Goal: Communication & Community: Answer question/provide support

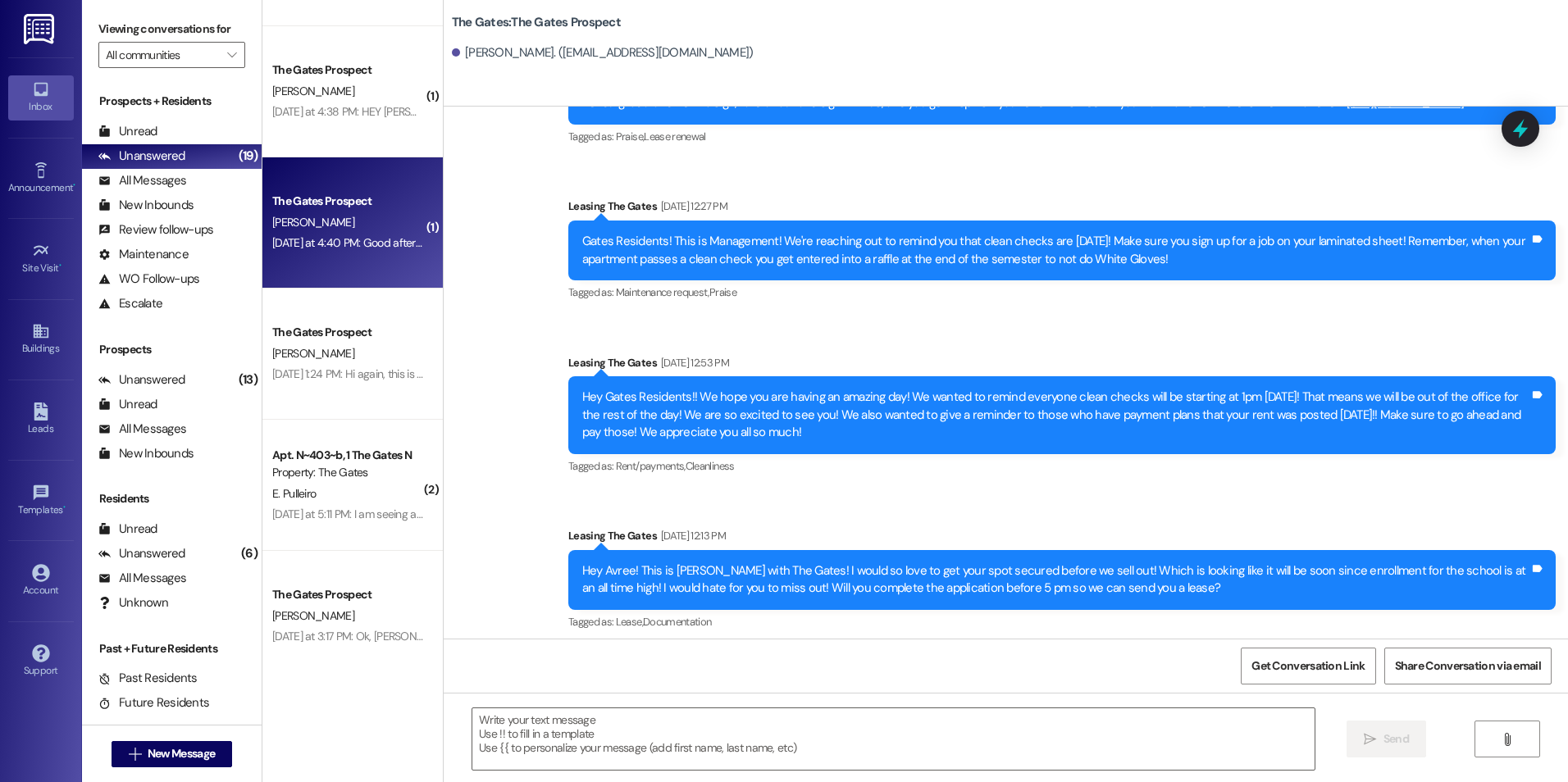
scroll to position [5591, 0]
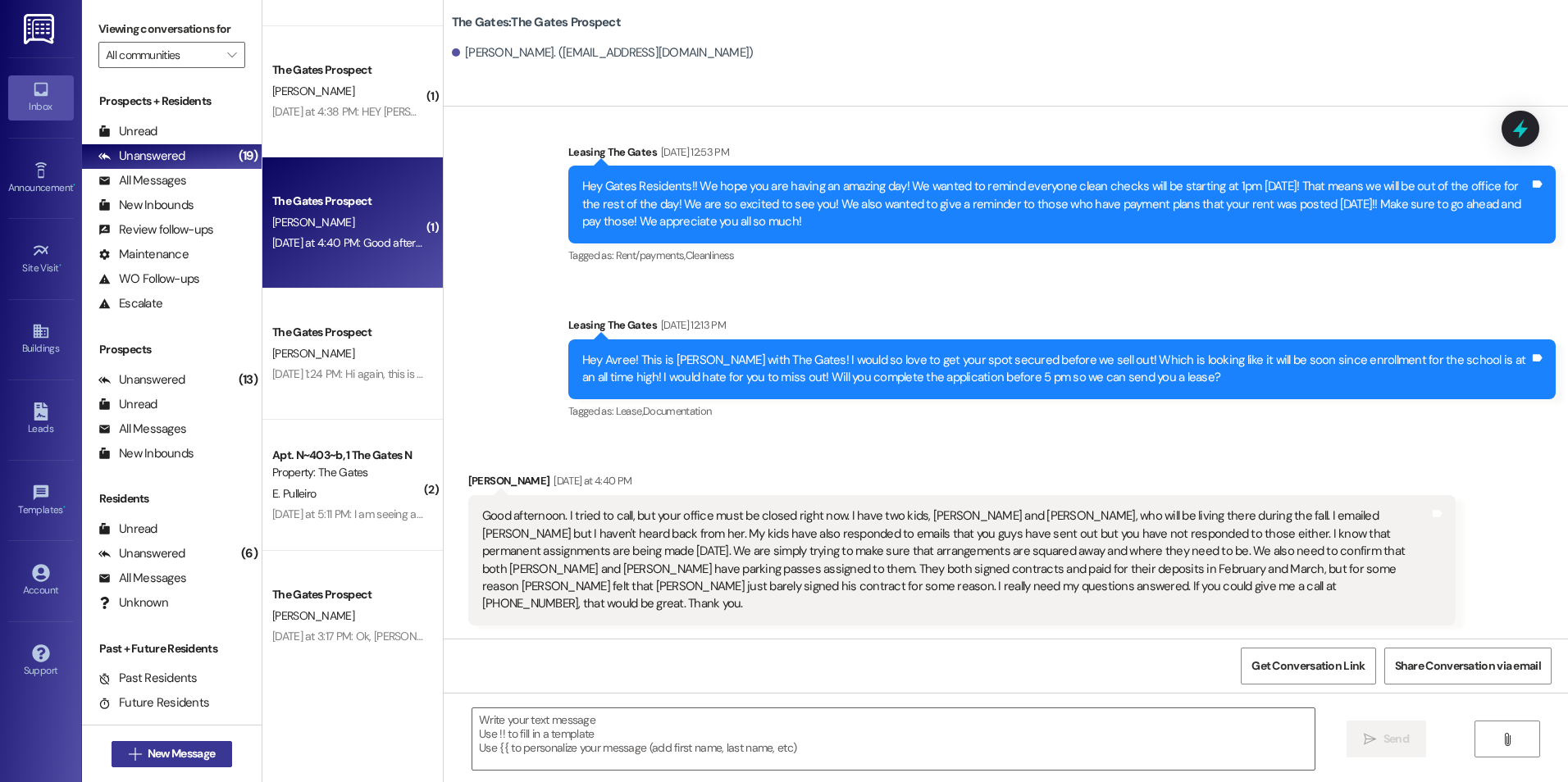
click at [208, 754] on span "New Message" at bounding box center [181, 754] width 67 height 17
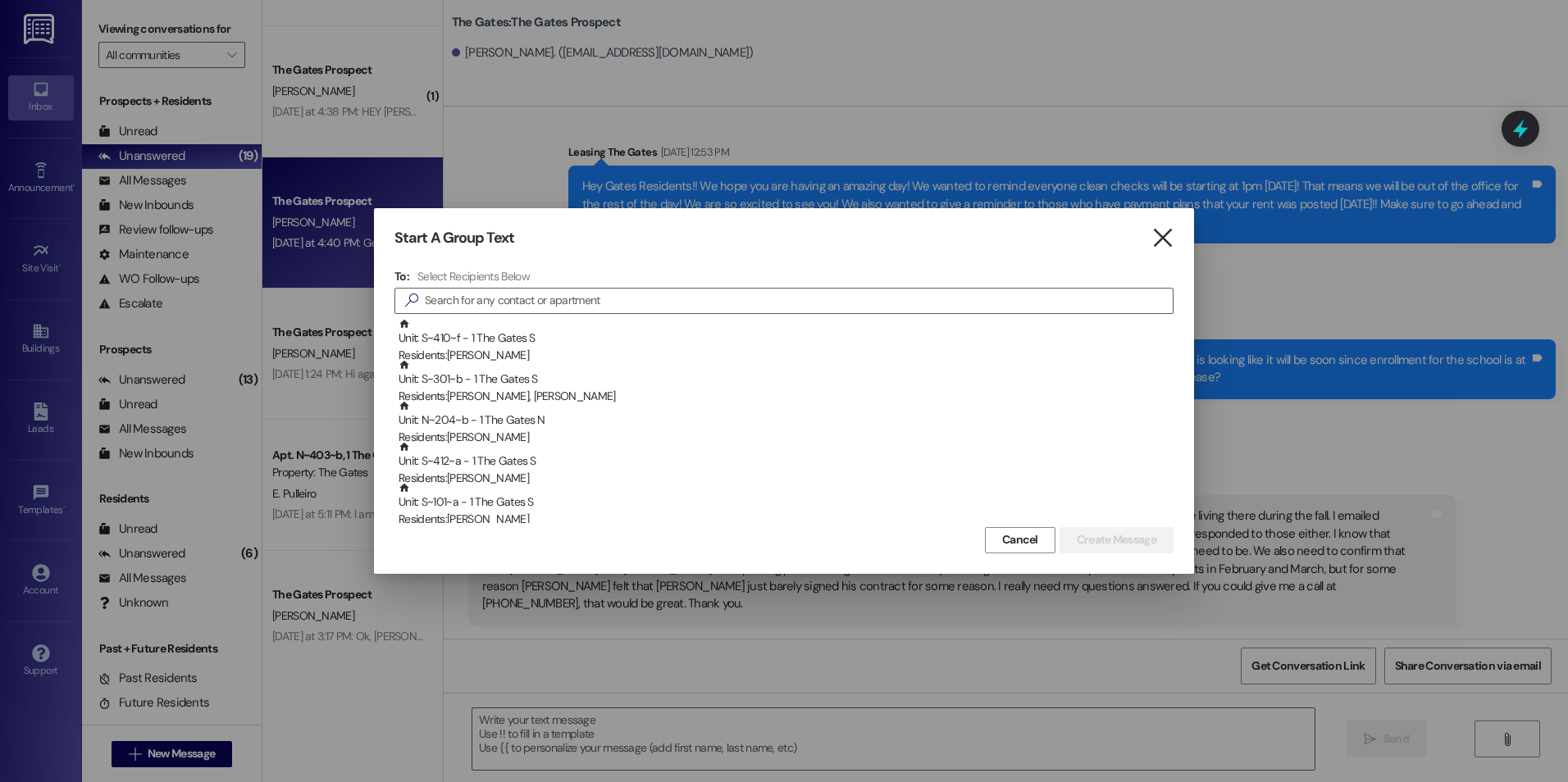
click at [1169, 247] on icon "" at bounding box center [1162, 238] width 22 height 17
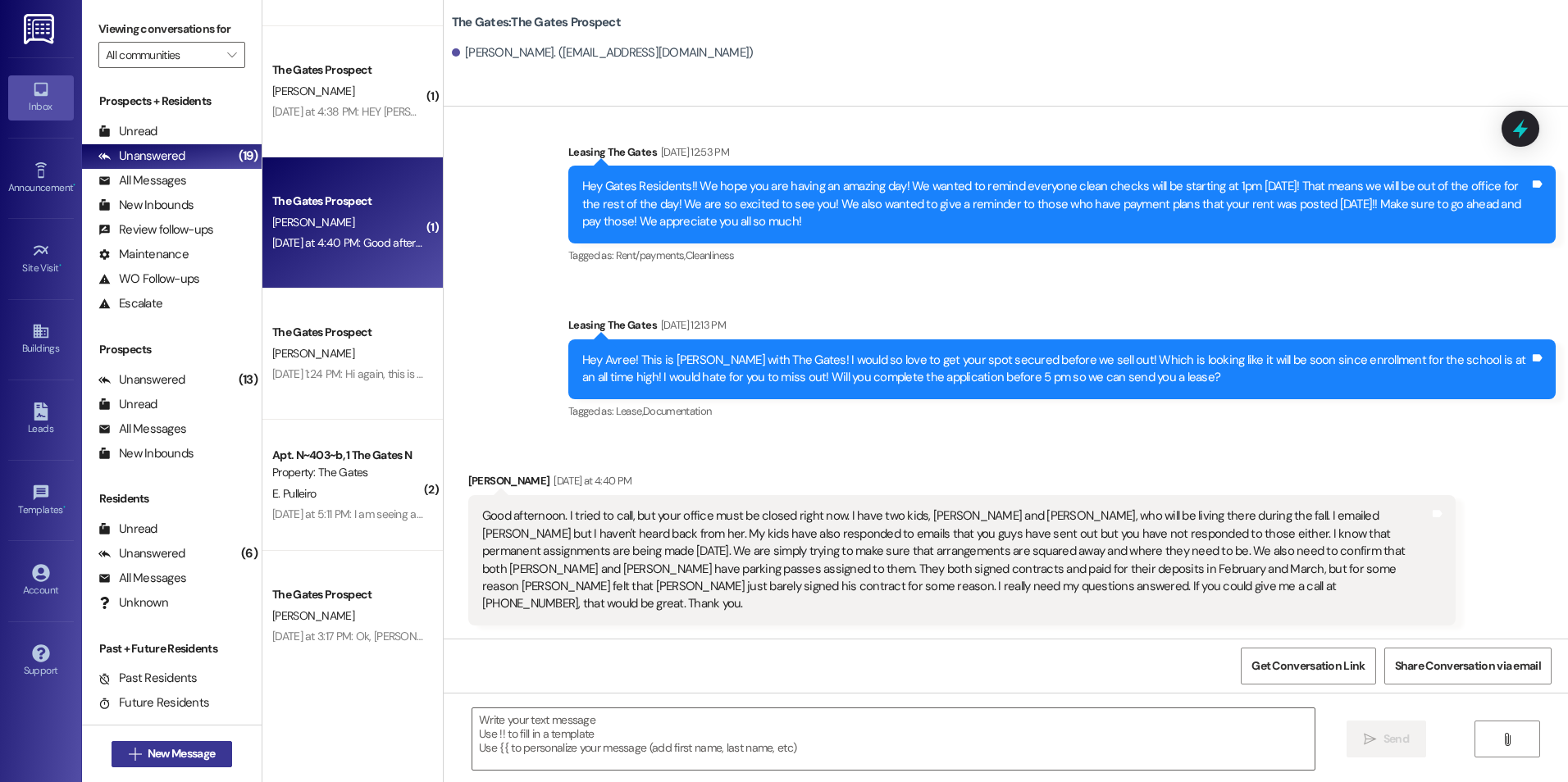
click at [184, 748] on span "New Message" at bounding box center [181, 754] width 67 height 17
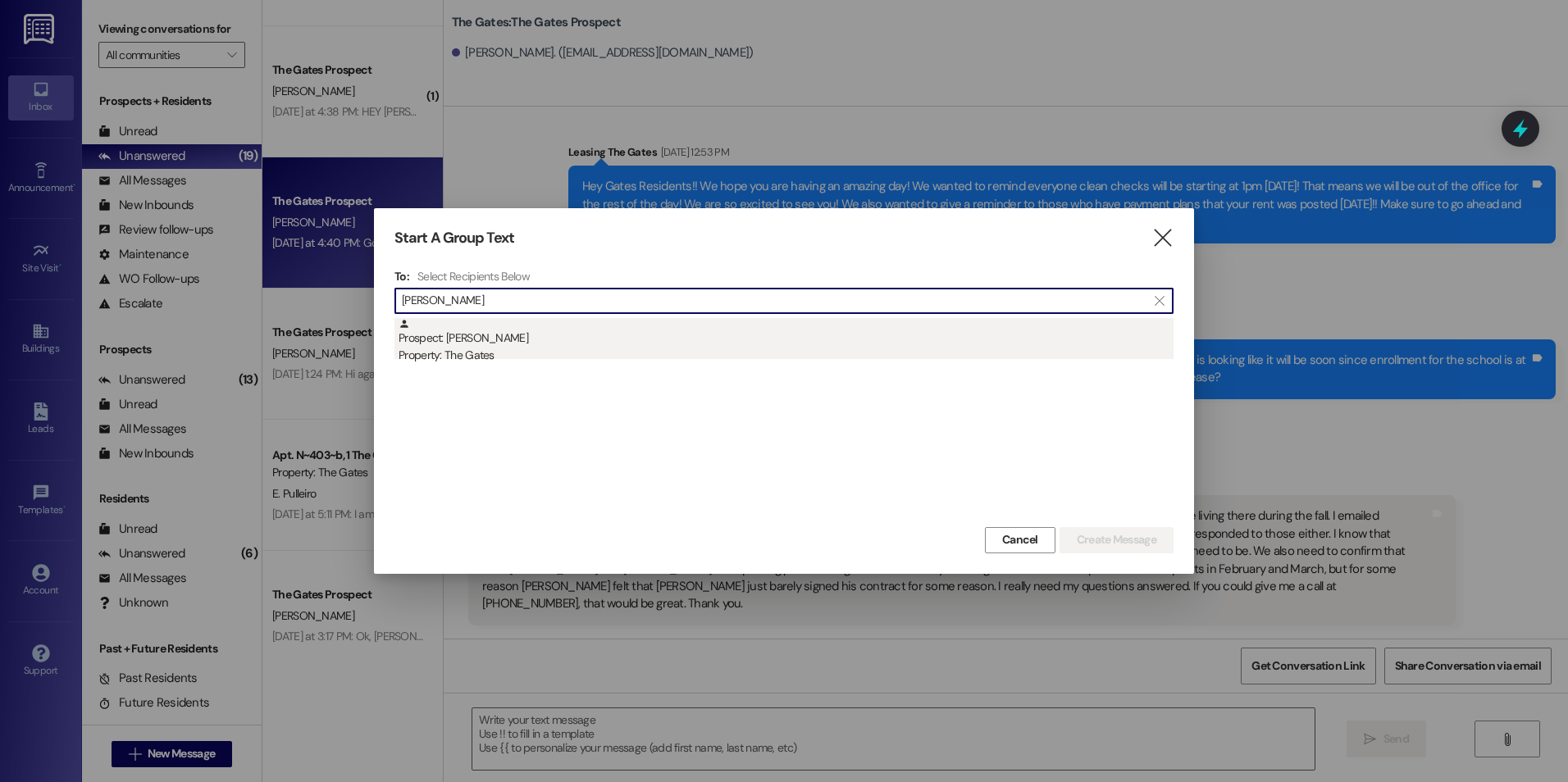
type input "[PERSON_NAME]"
click at [652, 337] on div "Prospect: [PERSON_NAME] Property: The Gates" at bounding box center [786, 342] width 775 height 47
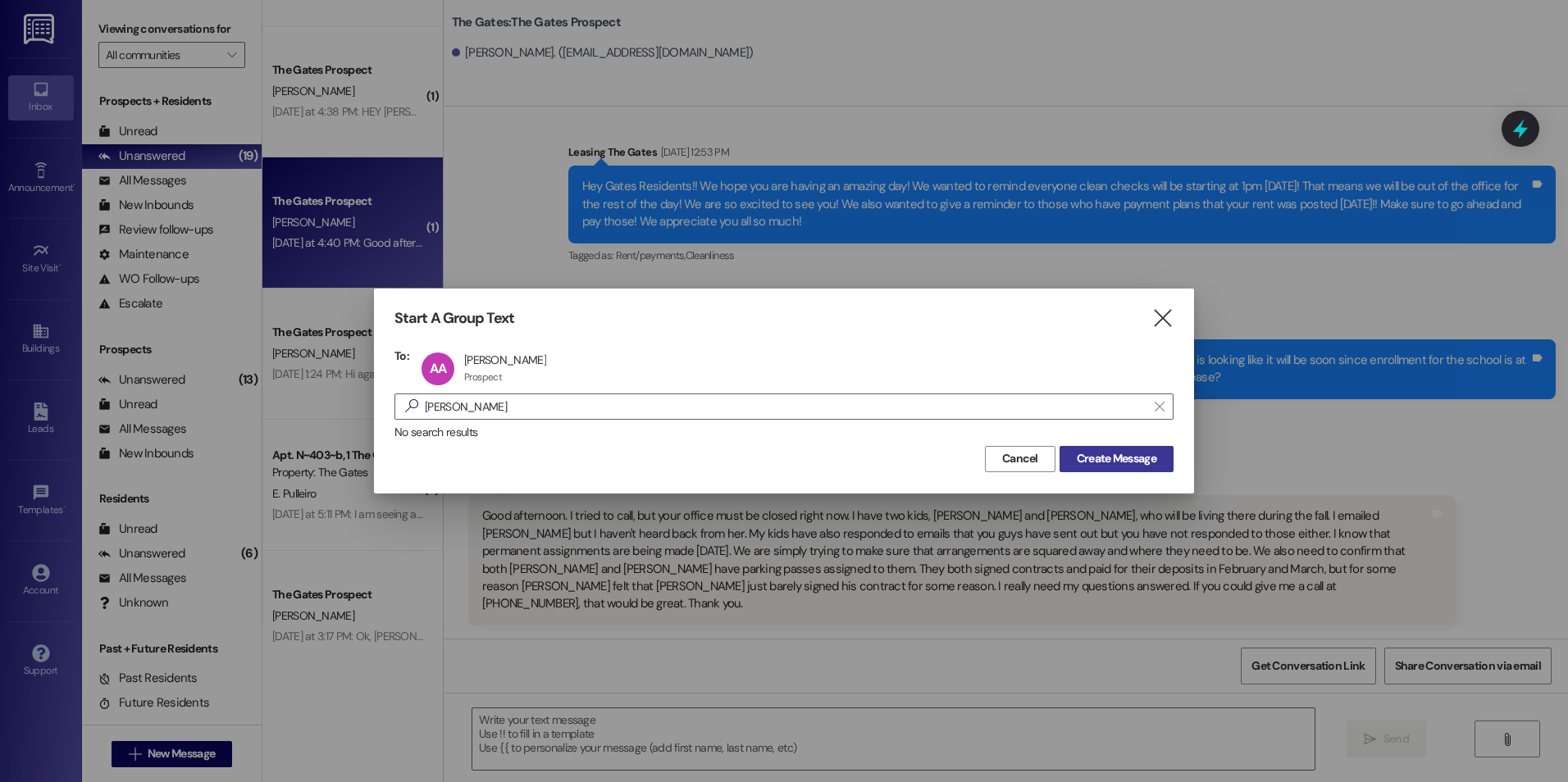
click at [1125, 462] on span "Create Message" at bounding box center [1116, 459] width 79 height 17
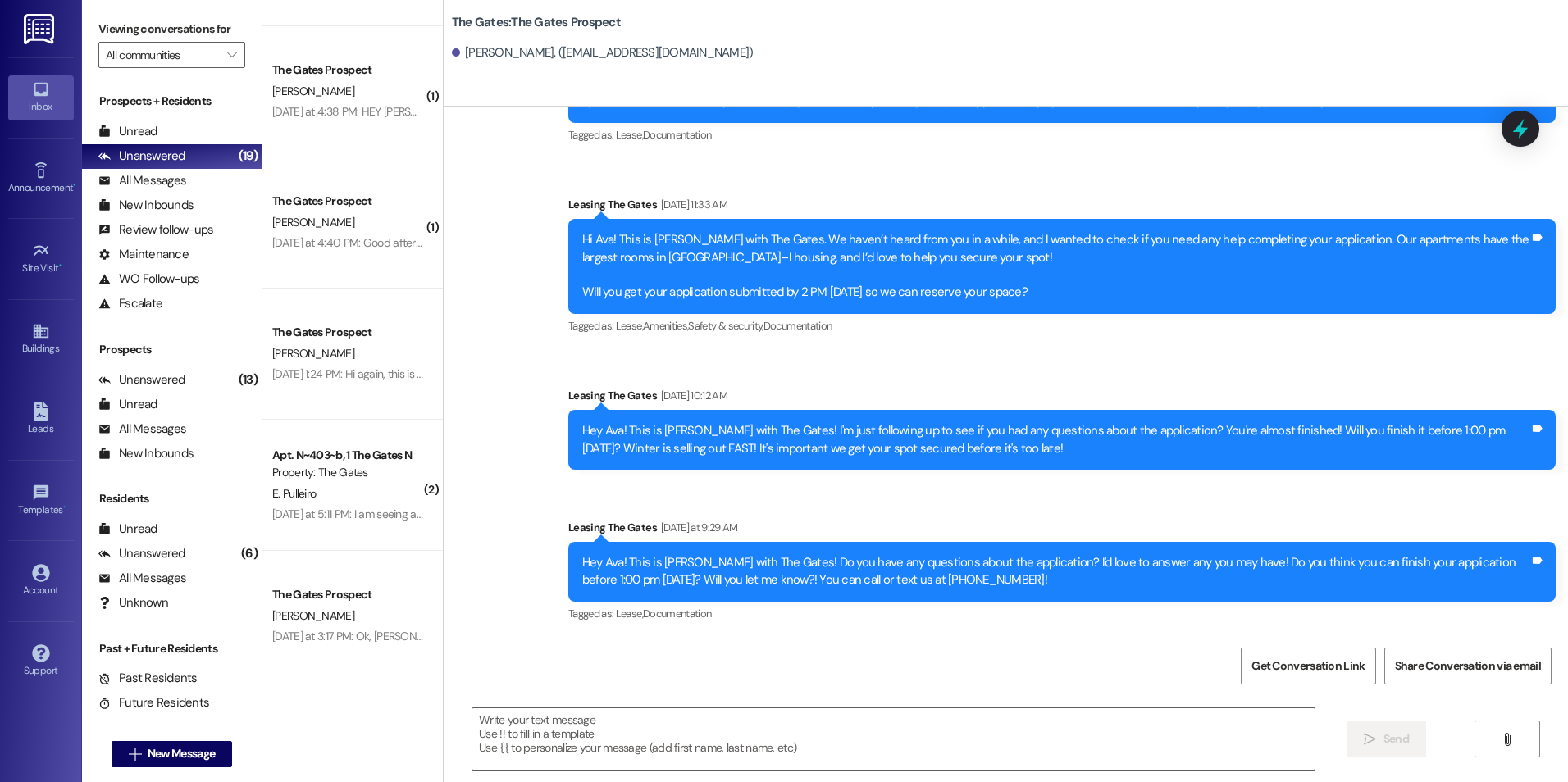
scroll to position [1526, 0]
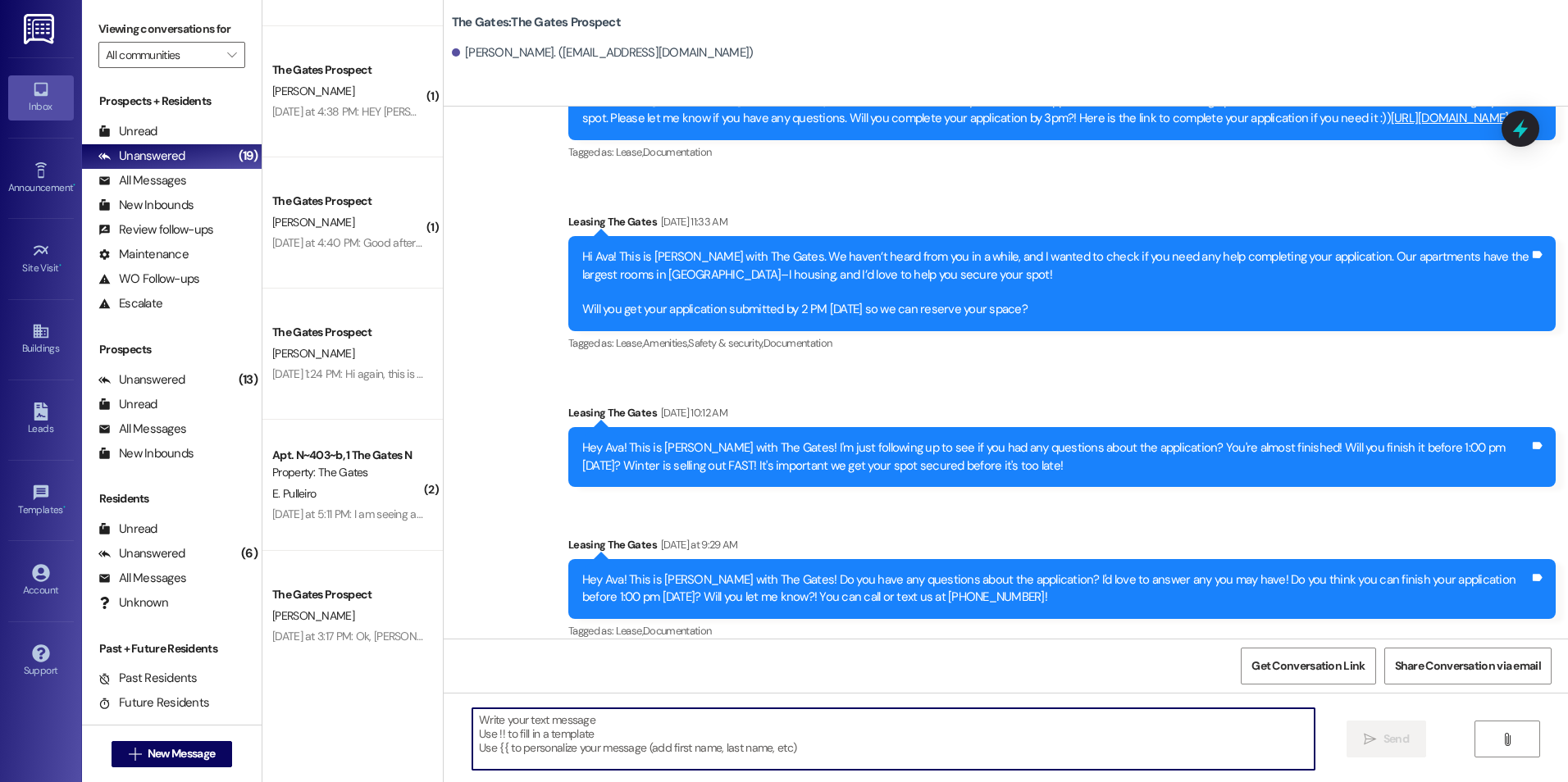
click at [877, 724] on textarea at bounding box center [893, 738] width 842 height 62
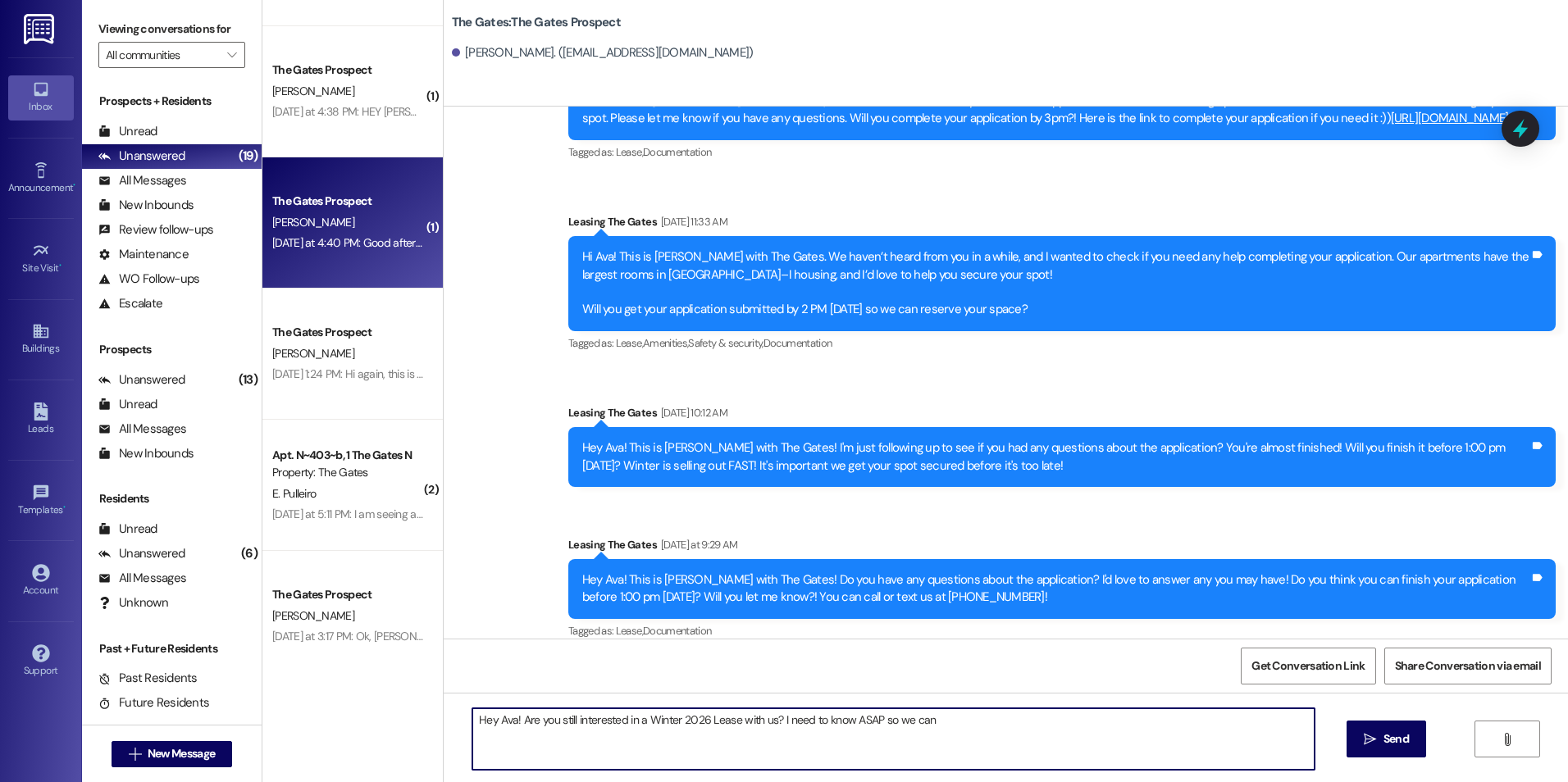
type textarea "Hey Ava! Are you still interested in a Winter 2026 Lease with us? I need to kno…"
click at [296, 214] on span "[PERSON_NAME]" at bounding box center [313, 221] width 82 height 15
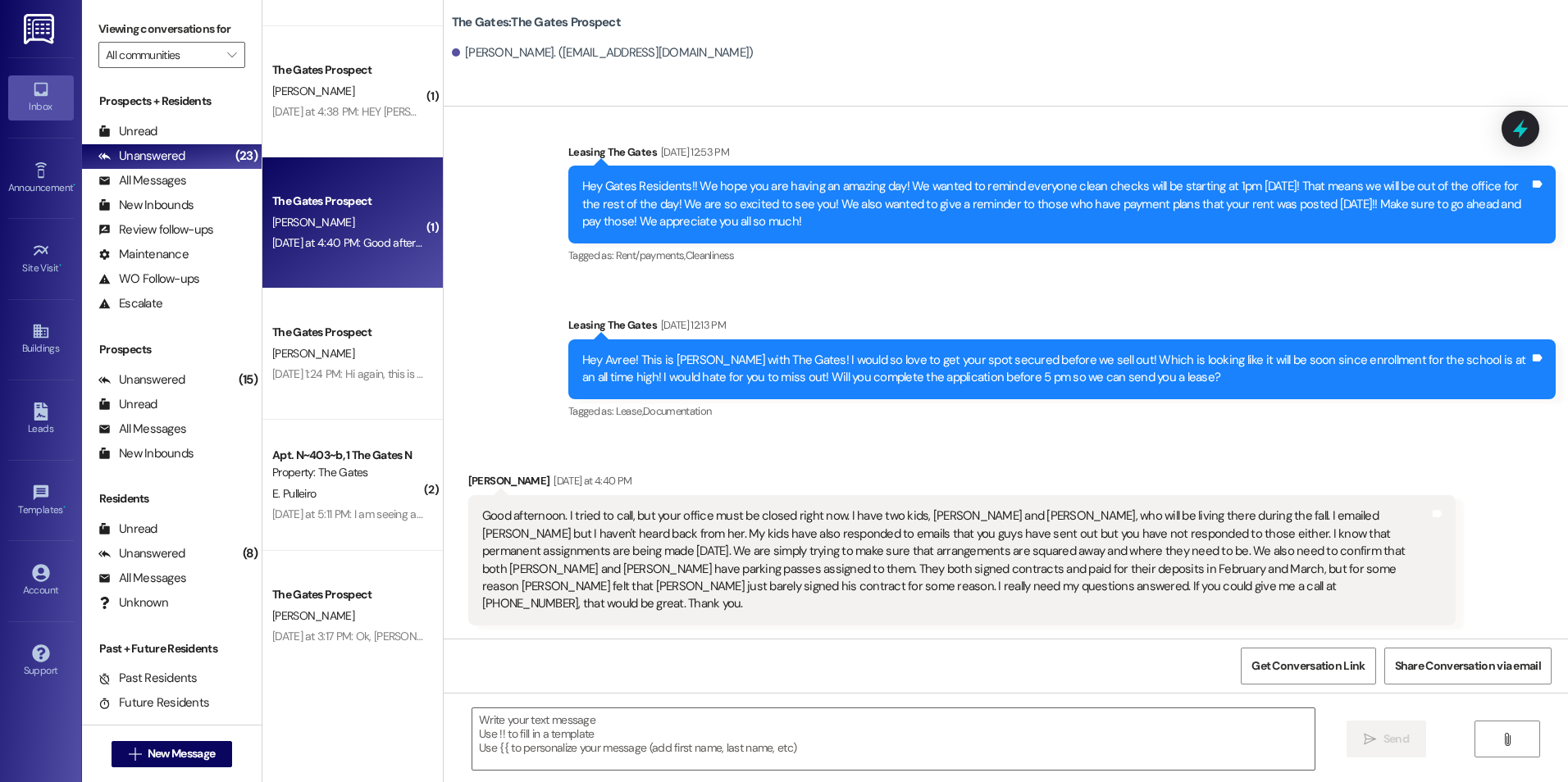
scroll to position [5591, 0]
click at [198, 747] on span "New Message" at bounding box center [181, 754] width 67 height 17
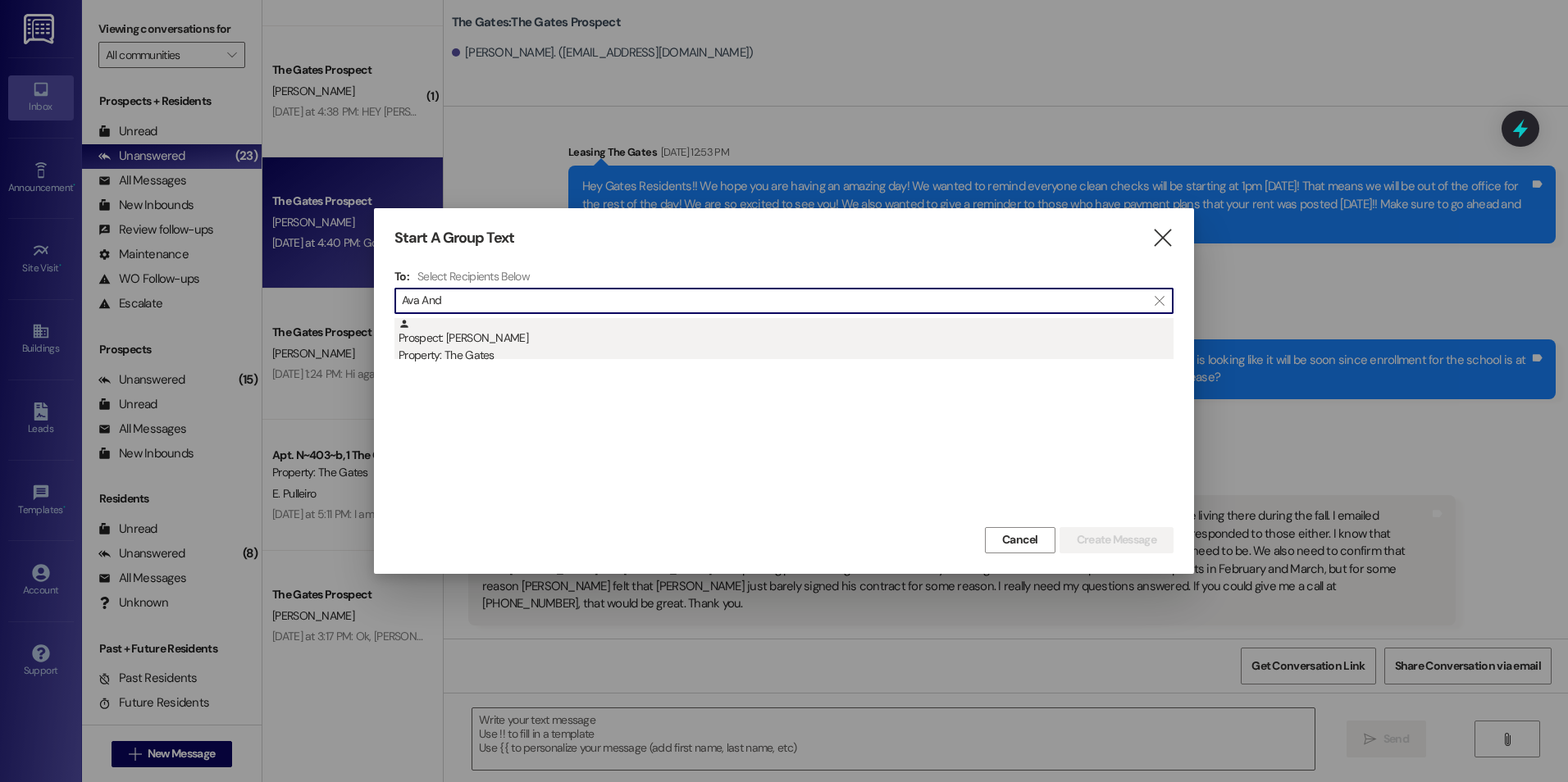
type input "Ava And"
click at [570, 337] on div "Prospect: [PERSON_NAME] Property: The Gates" at bounding box center [786, 342] width 775 height 47
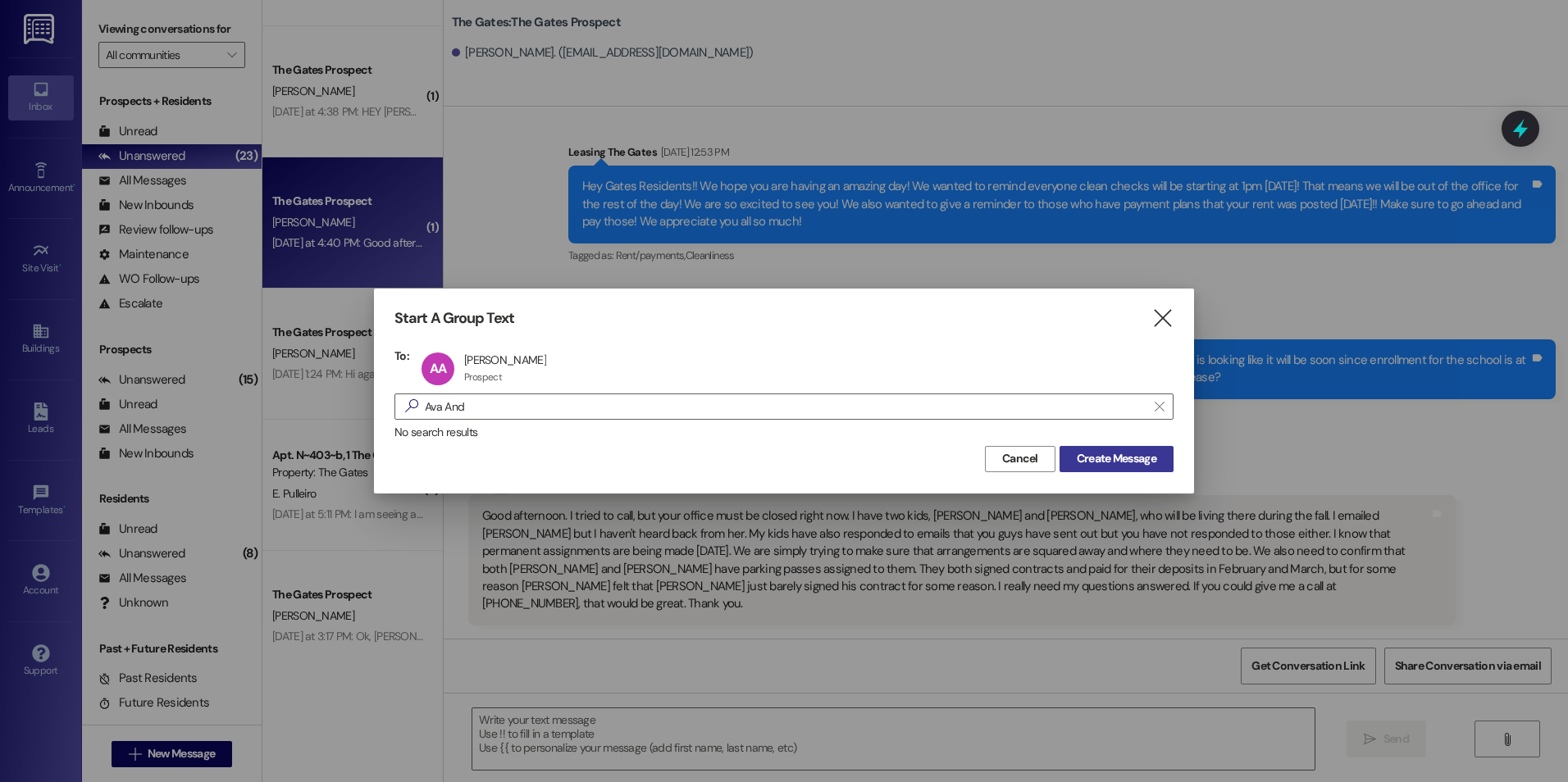
click at [1098, 453] on span "Create Message" at bounding box center [1116, 459] width 79 height 17
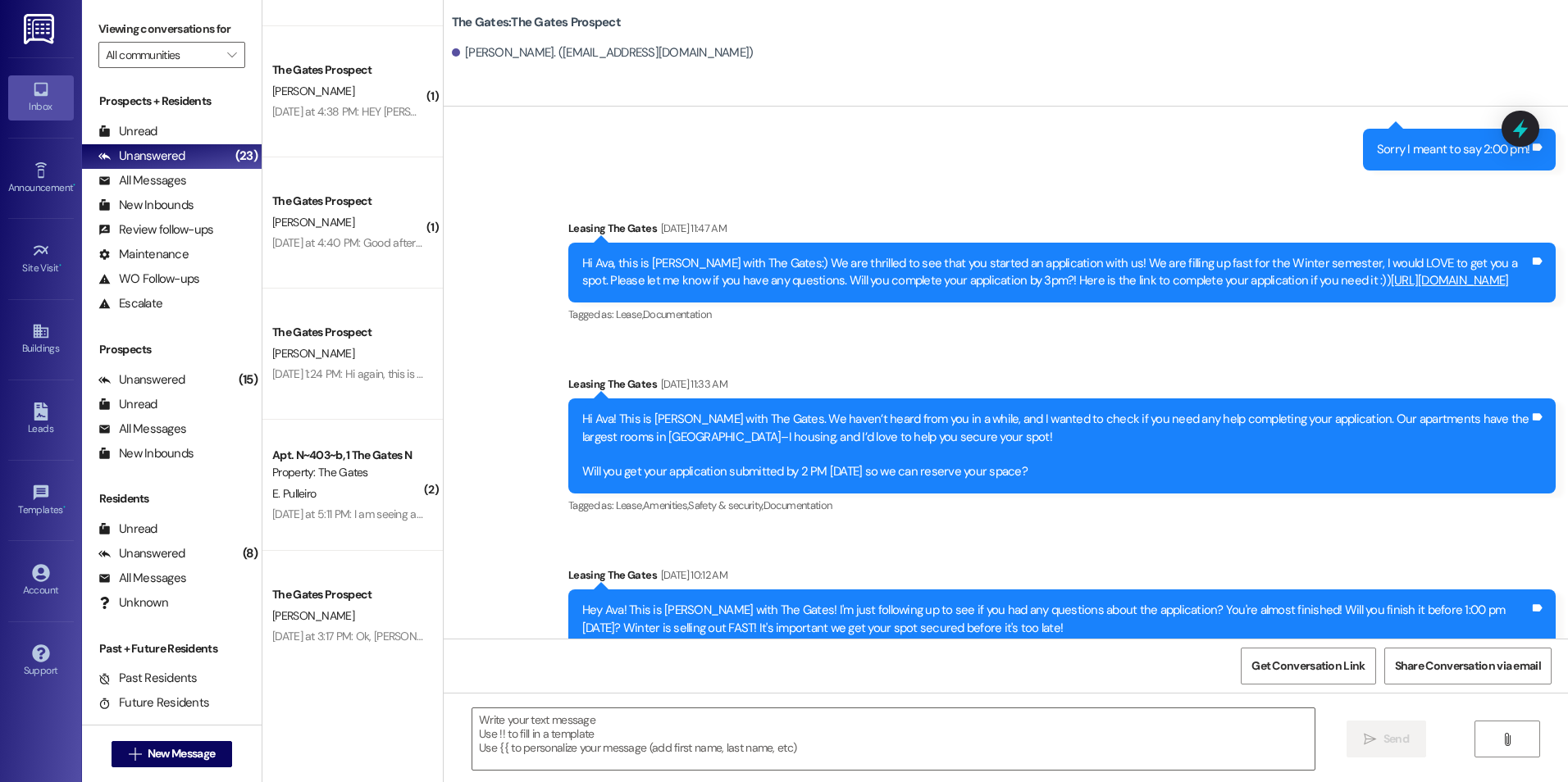
scroll to position [1362, 0]
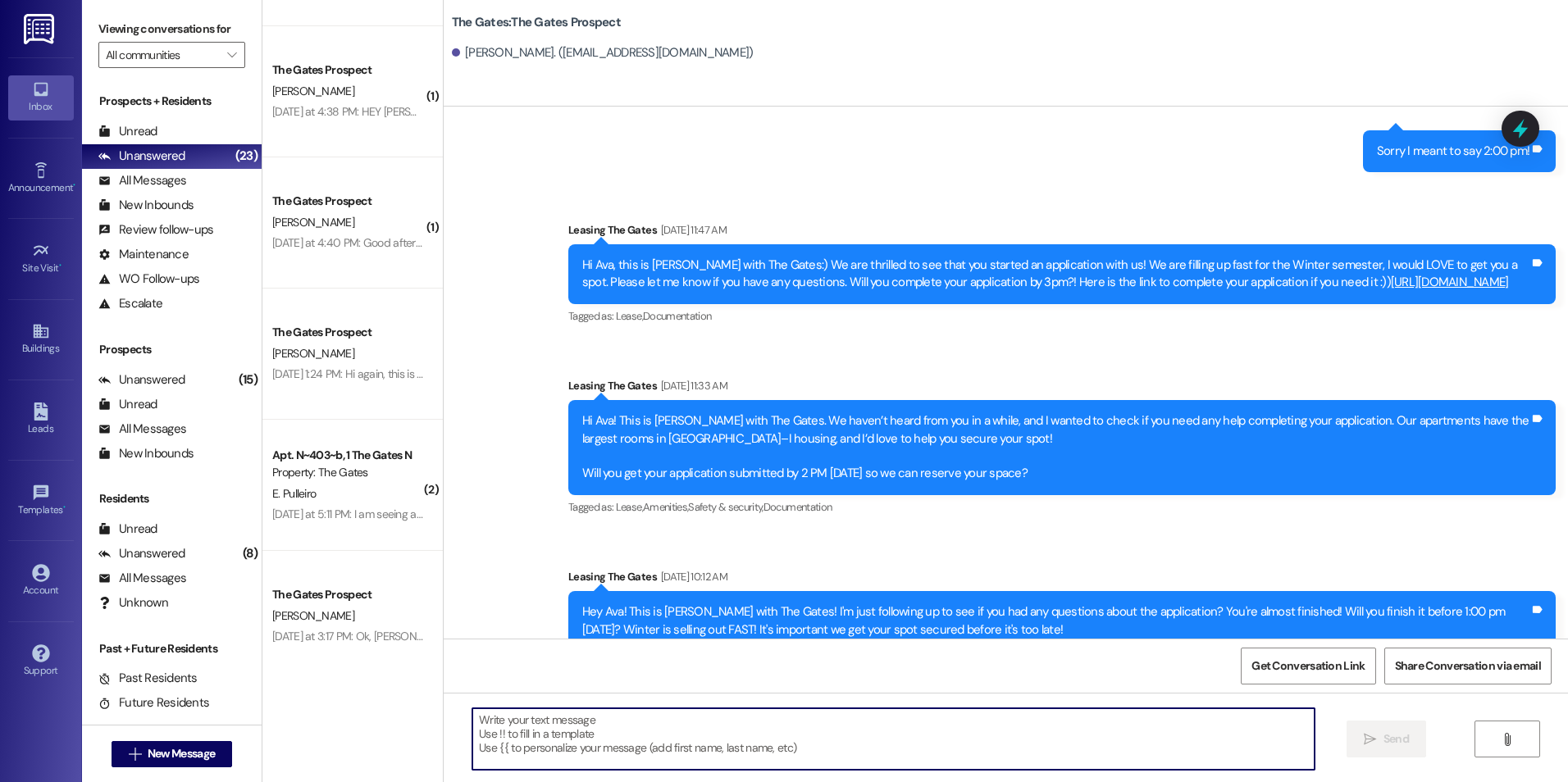
click at [589, 741] on textarea at bounding box center [893, 738] width 842 height 62
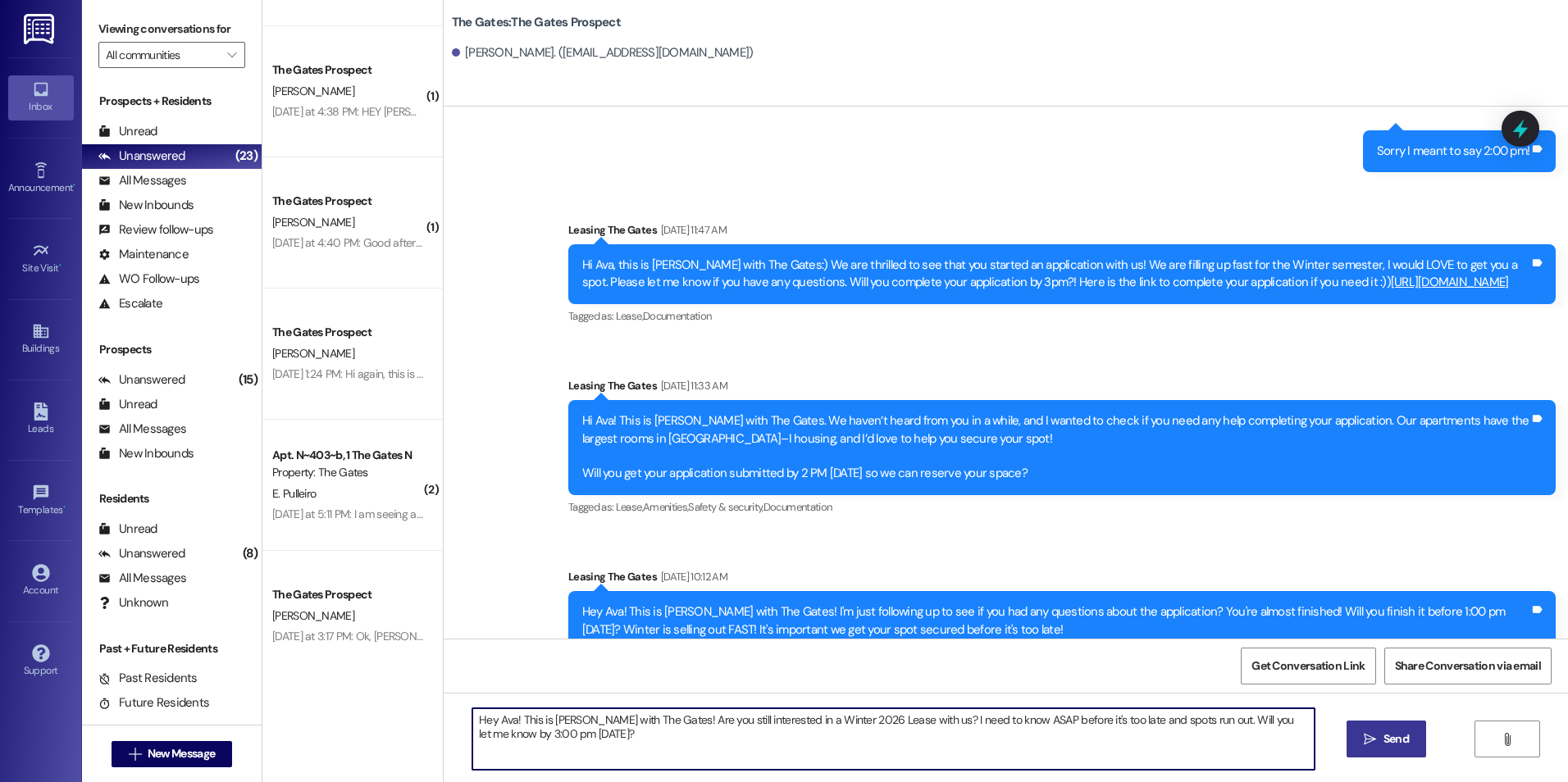
type textarea "Hey Ava! This is [PERSON_NAME] with The Gates! Are you still interested in a Wi…"
click at [1404, 750] on button " Send" at bounding box center [1386, 739] width 79 height 37
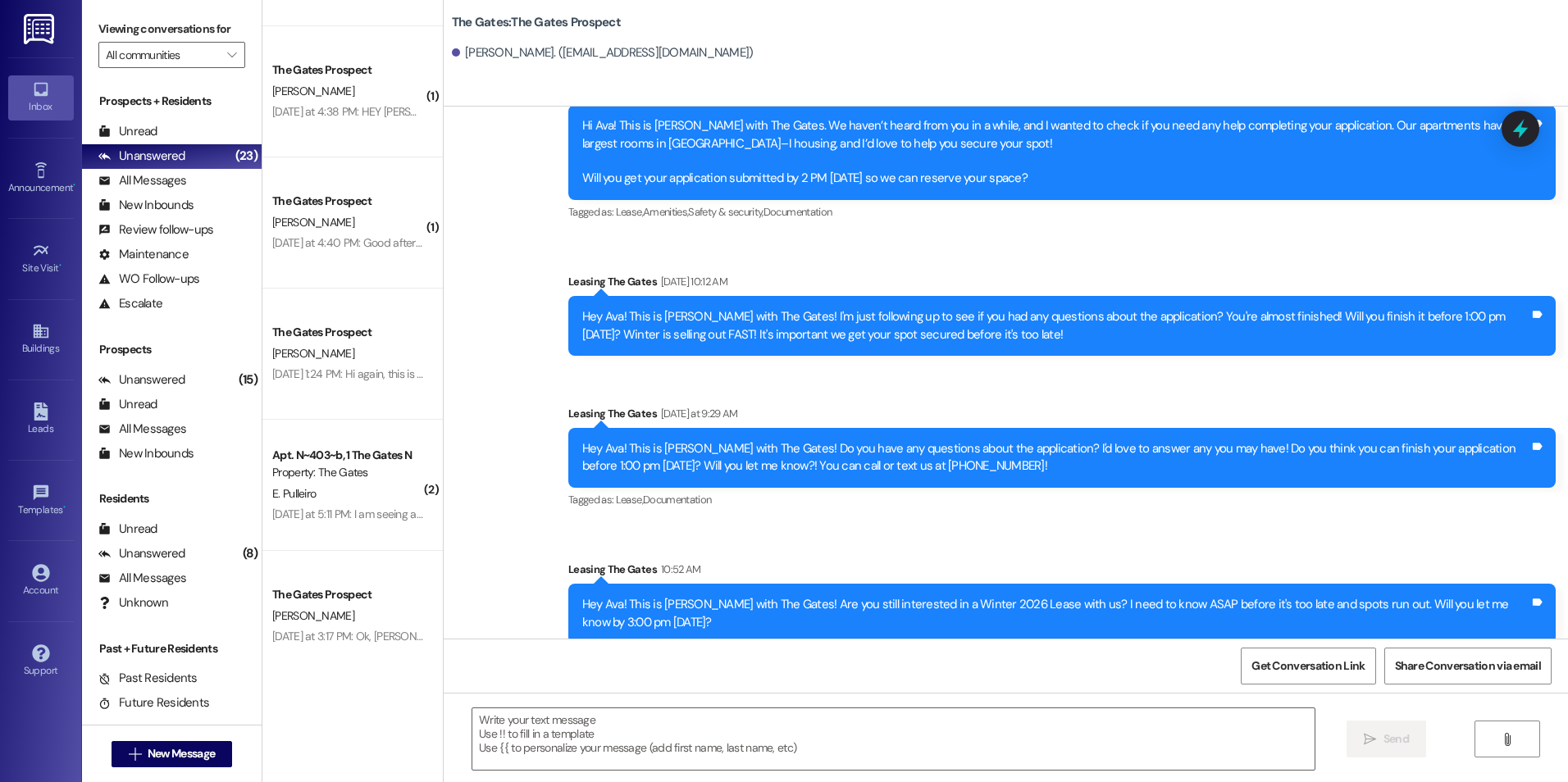
scroll to position [1657, 0]
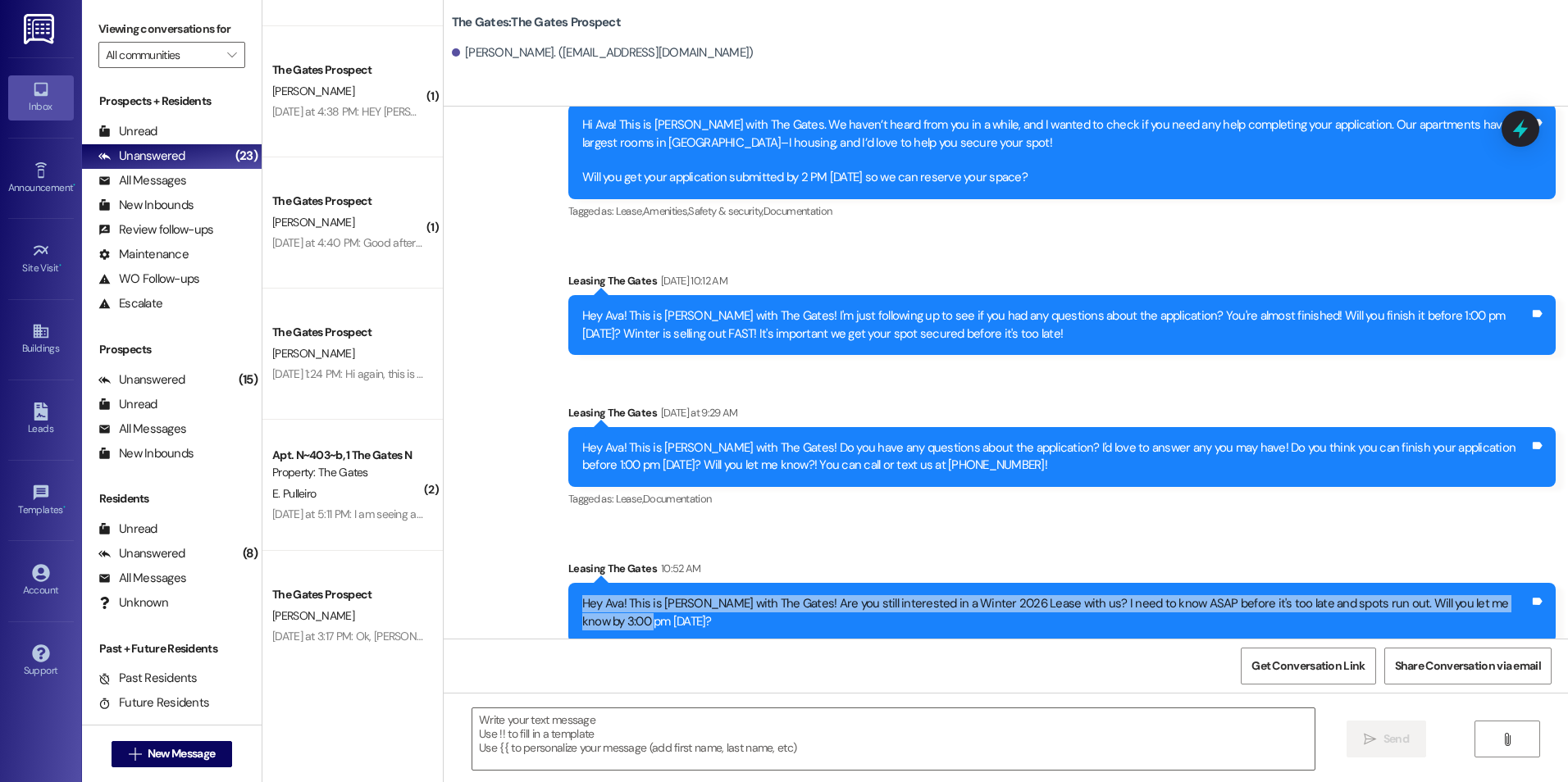
drag, startPoint x: 568, startPoint y: 582, endPoint x: 687, endPoint y: 626, distance: 126.9
click at [687, 626] on div "Sent via SMS Leasing The Gates 10:52 AM Hey Ava! This is [PERSON_NAME] with The…" at bounding box center [1062, 601] width 1012 height 107
drag, startPoint x: 687, startPoint y: 626, endPoint x: 596, endPoint y: 597, distance: 95.5
copy div "Hey Ava! This is [PERSON_NAME] with The Gates! Are you still interested in a Wi…"
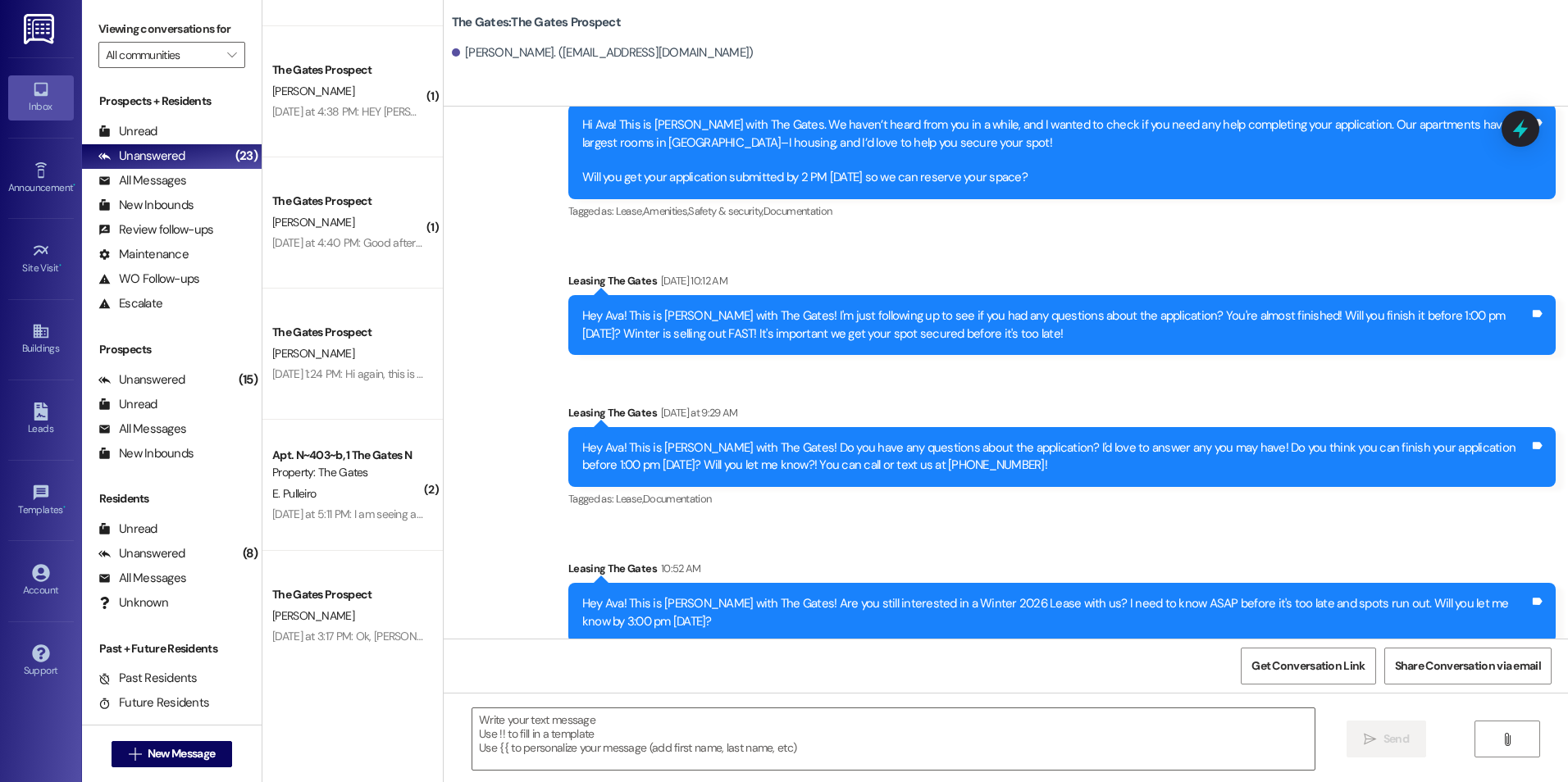
click at [196, 754] on span "New Message" at bounding box center [181, 754] width 67 height 17
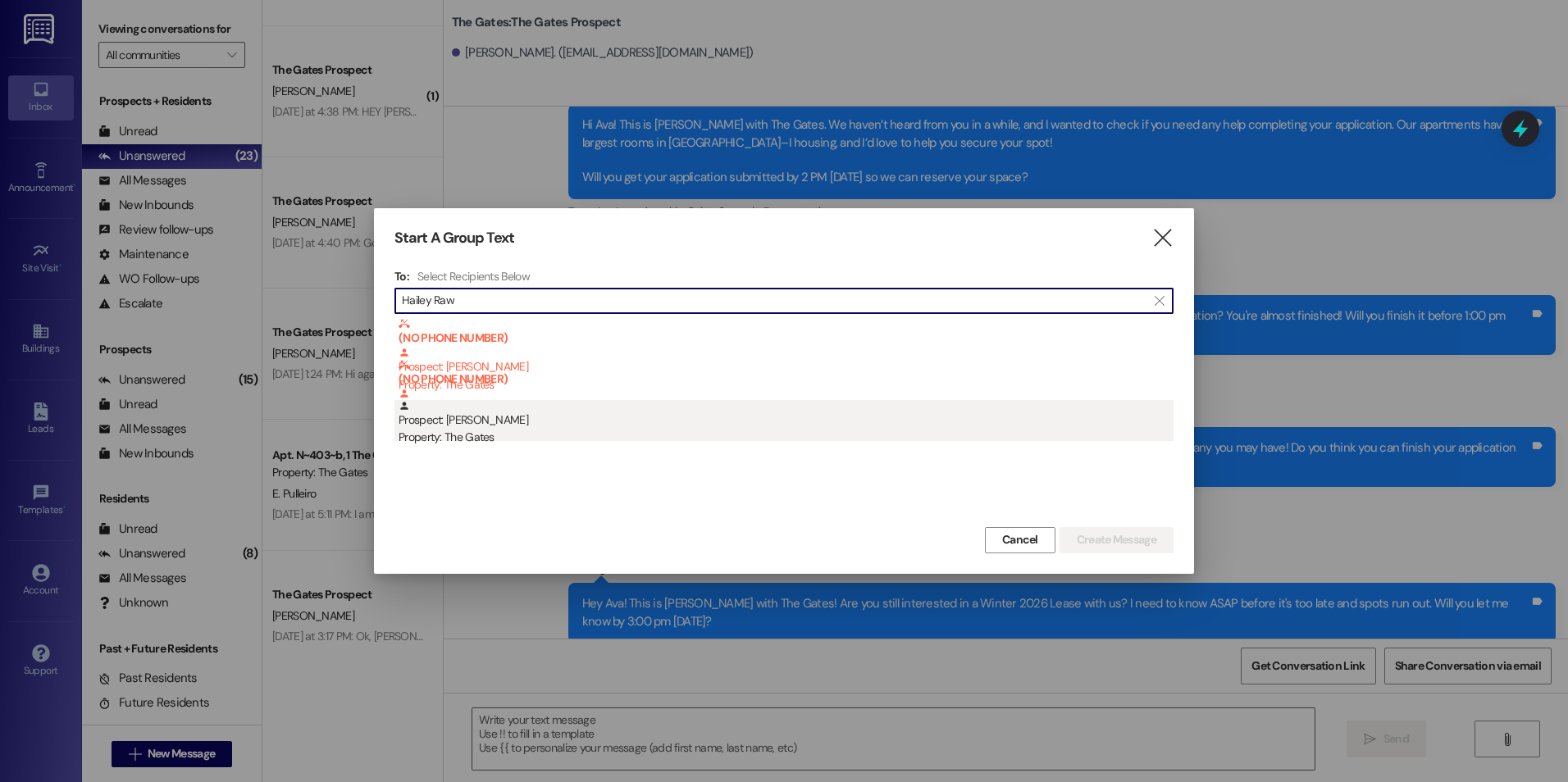
type input "Hailey Raw"
click at [612, 419] on div "Prospect: [PERSON_NAME] Property: The Gates" at bounding box center [786, 424] width 775 height 47
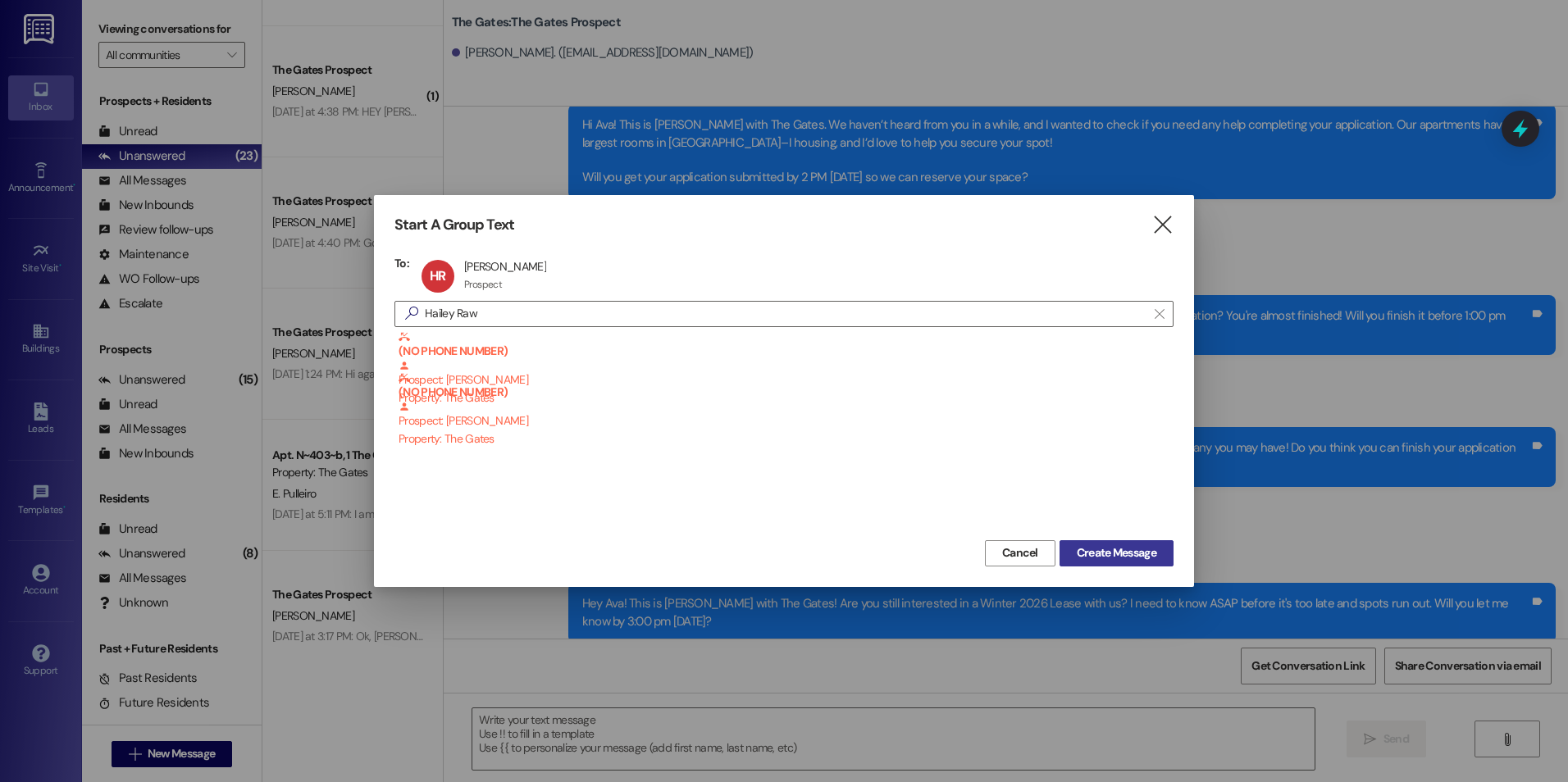
click at [1139, 554] on span "Create Message" at bounding box center [1116, 553] width 79 height 17
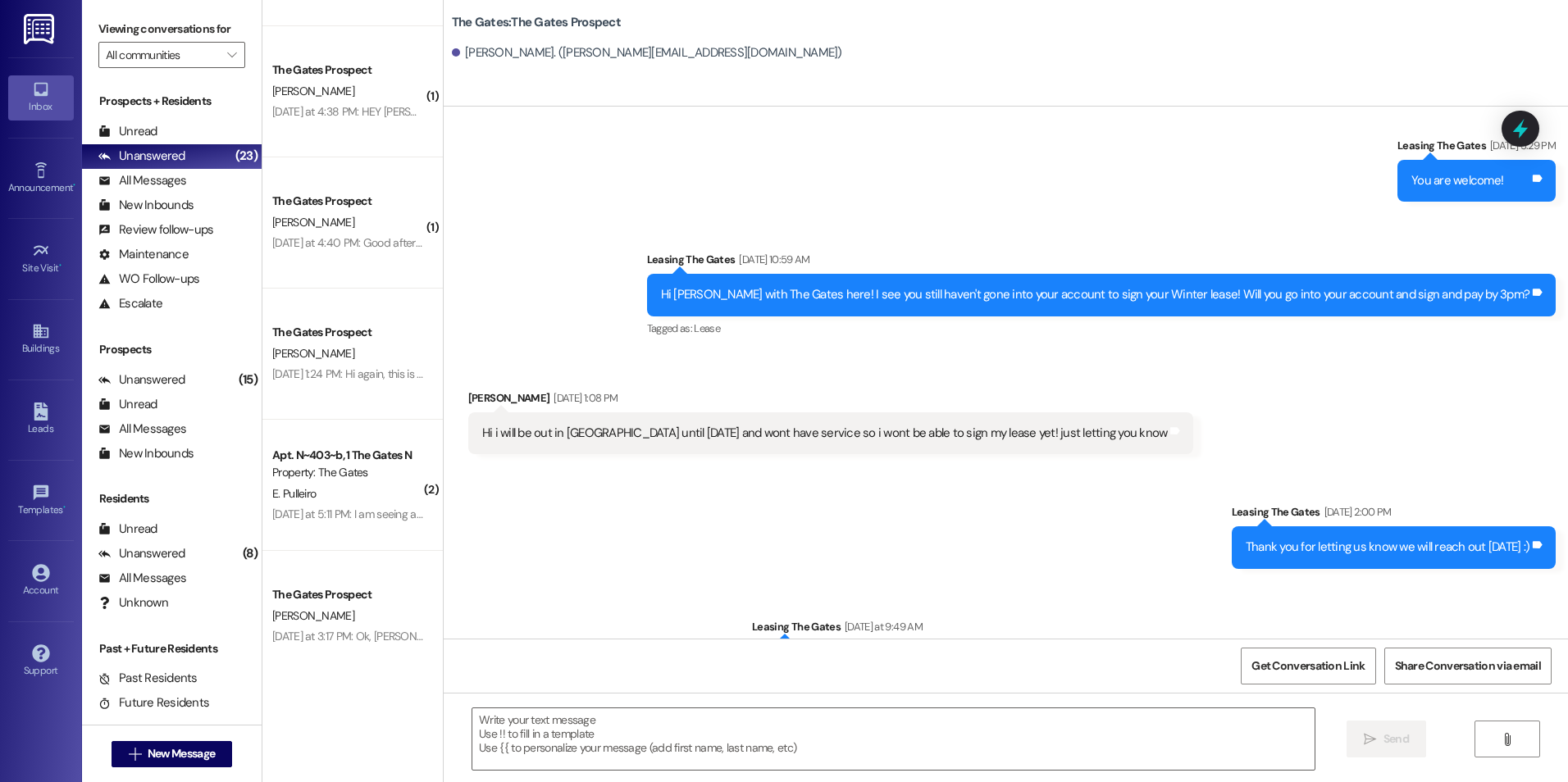
scroll to position [2063, 0]
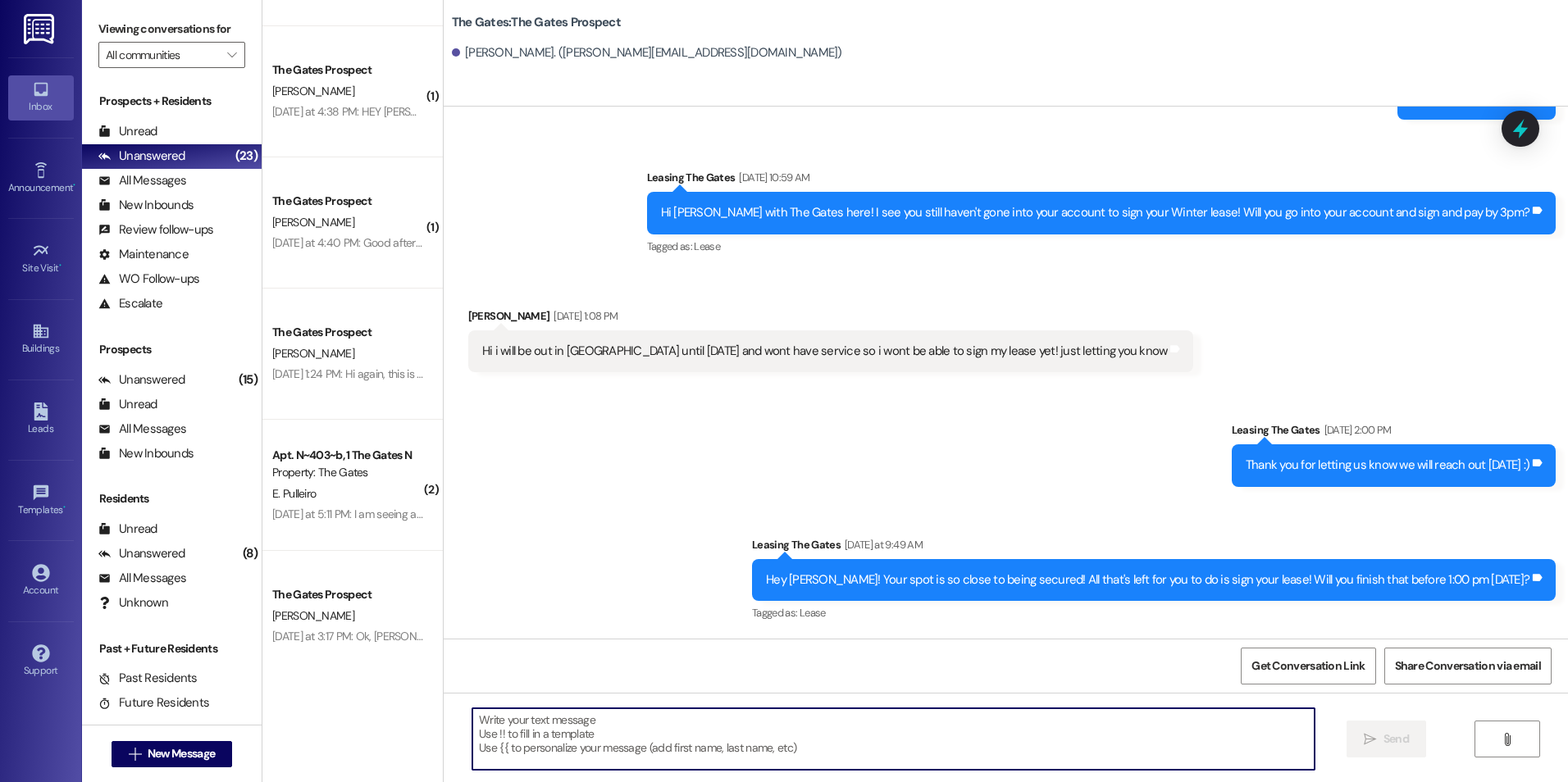
click at [924, 763] on textarea at bounding box center [893, 738] width 842 height 62
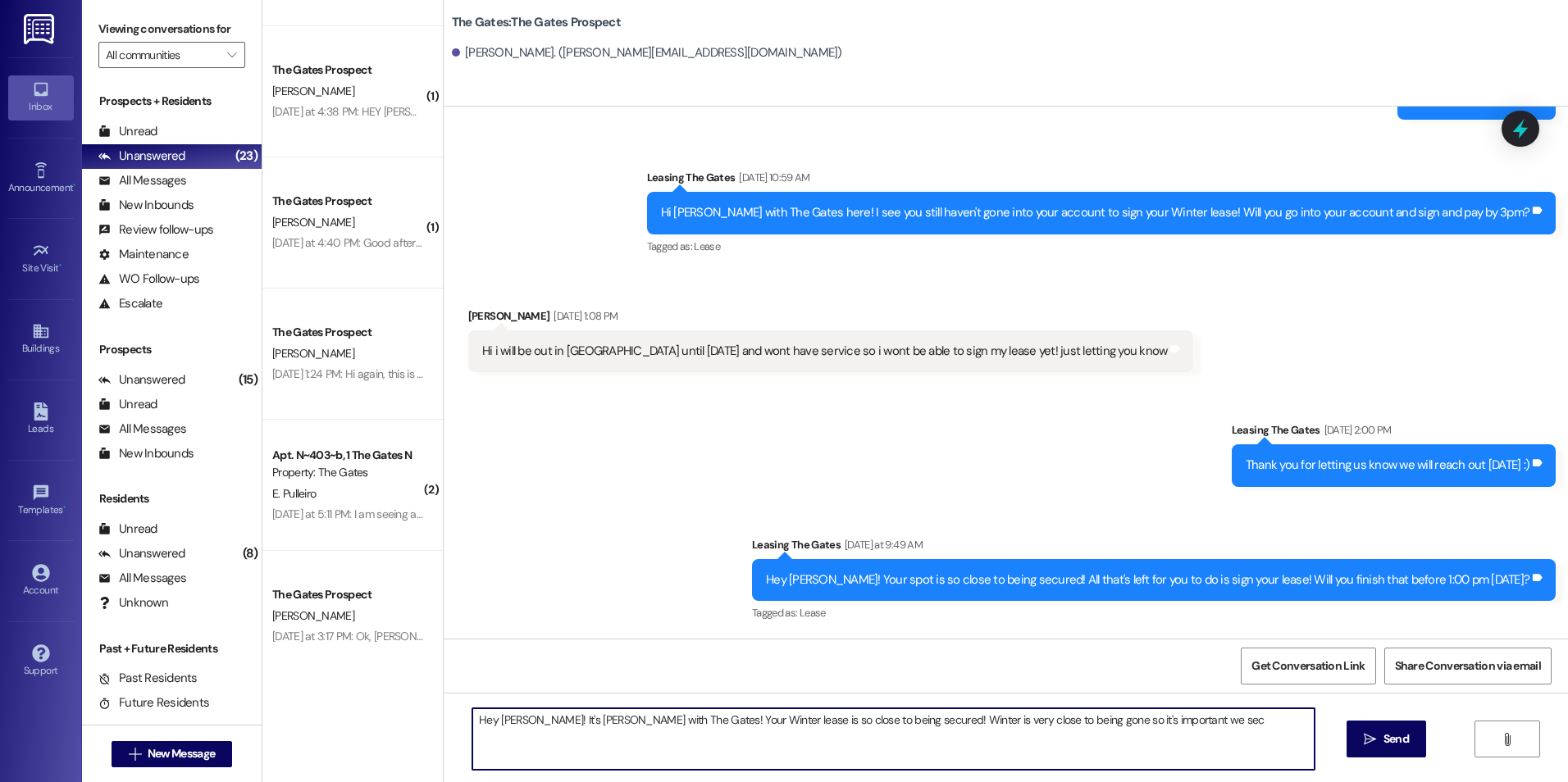
click at [848, 719] on textarea "Hey [PERSON_NAME]! It's [PERSON_NAME] with The Gates! Your Winter lease is so c…" at bounding box center [893, 738] width 842 height 62
click at [1172, 716] on textarea "Hey [PERSON_NAME]! It's [PERSON_NAME] with The Gates! Your Winter lease is so c…" at bounding box center [893, 738] width 842 height 62
click at [688, 719] on textarea "Hey [PERSON_NAME]! It's [PERSON_NAME] with The Gates! Your Winter lease is so c…" at bounding box center [893, 738] width 842 height 62
click at [1285, 719] on textarea "Hey [PERSON_NAME]! It's [PERSON_NAME] with The Gates! Your Winter 2026 lease is…" at bounding box center [893, 738] width 842 height 62
type textarea "Hey [PERSON_NAME]! It's [PERSON_NAME] with The Gates! Your Winter 2026 lease is…"
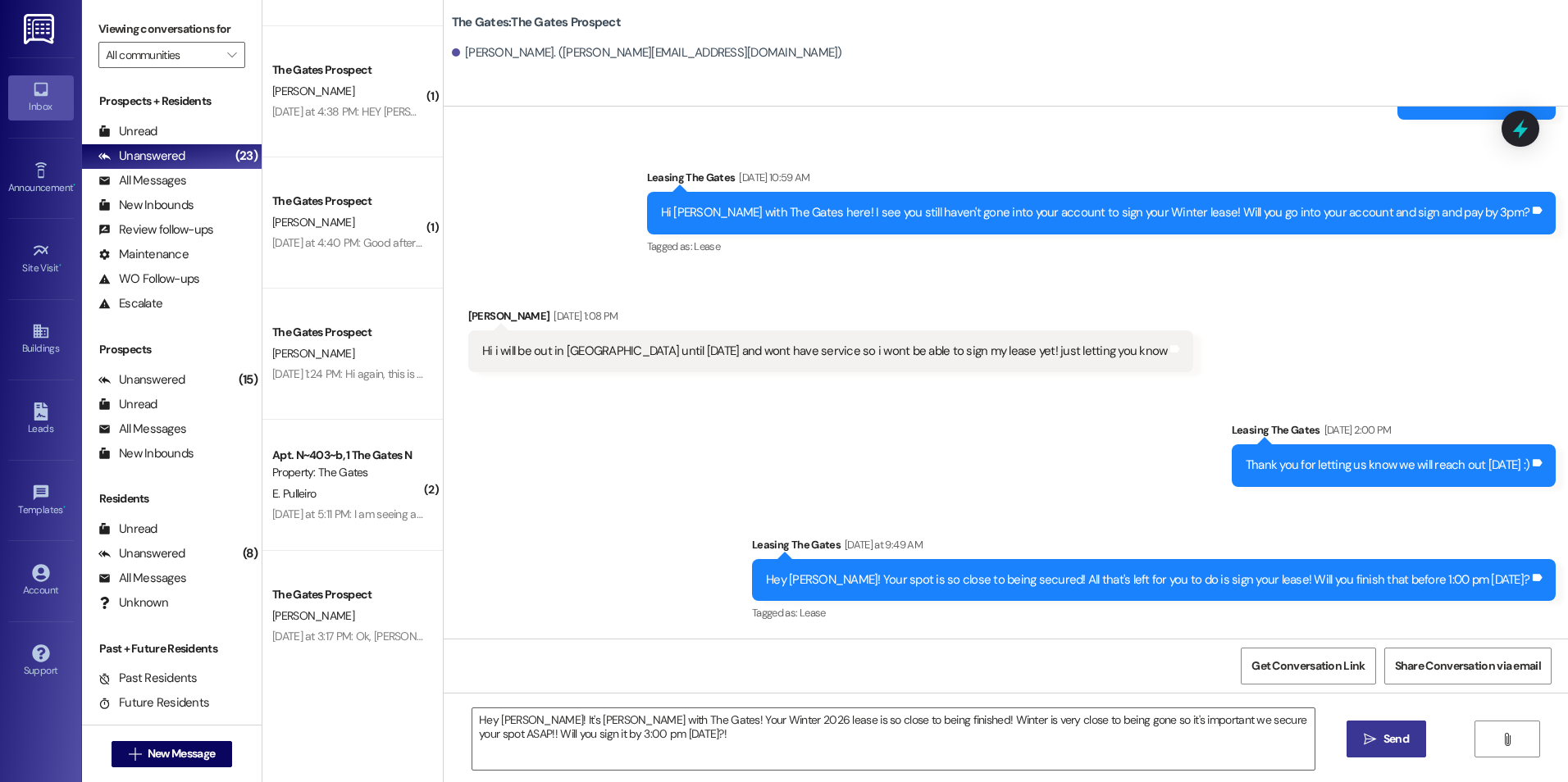
click at [1375, 731] on span " Send" at bounding box center [1386, 739] width 51 height 17
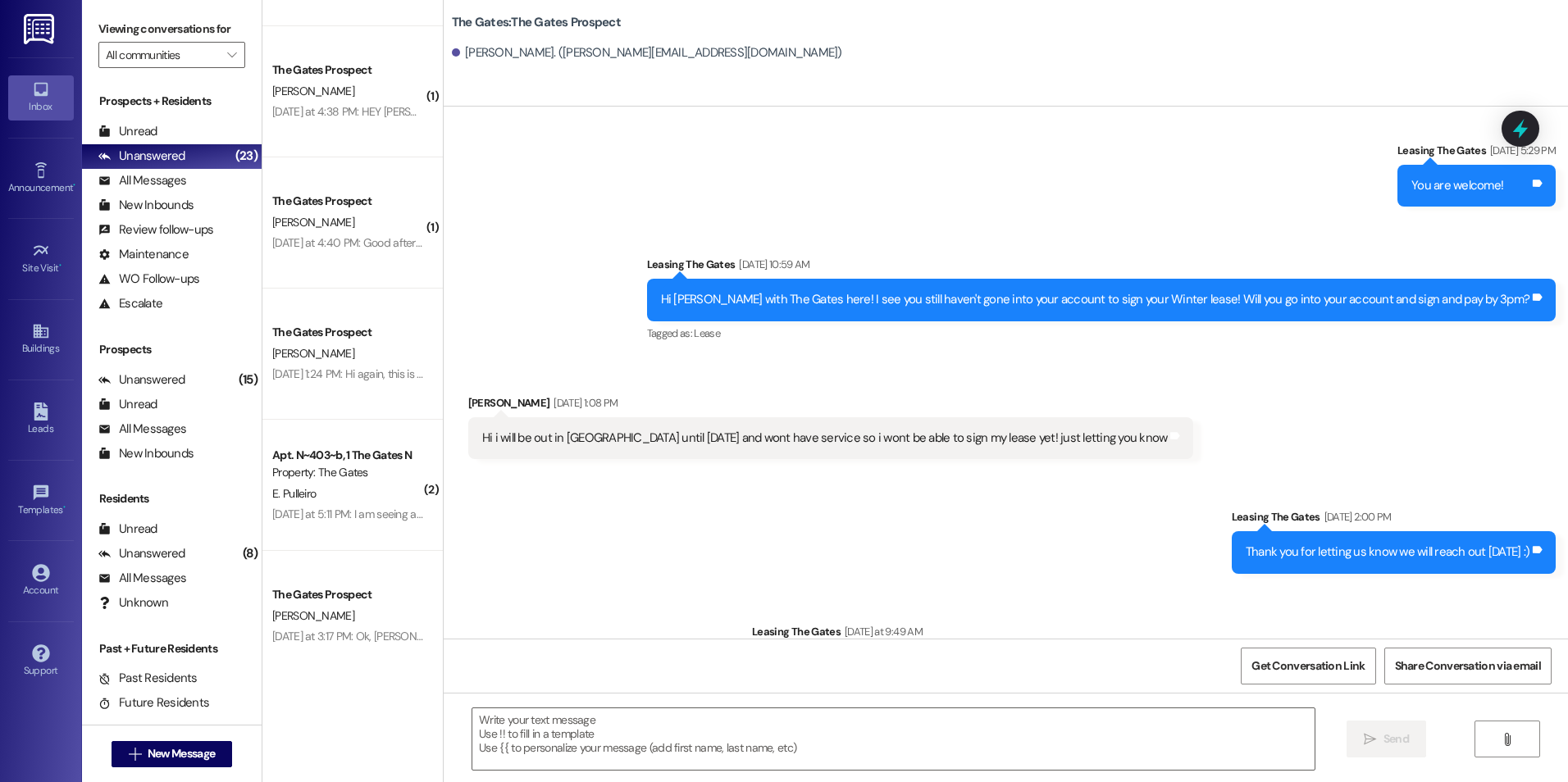
scroll to position [2194, 0]
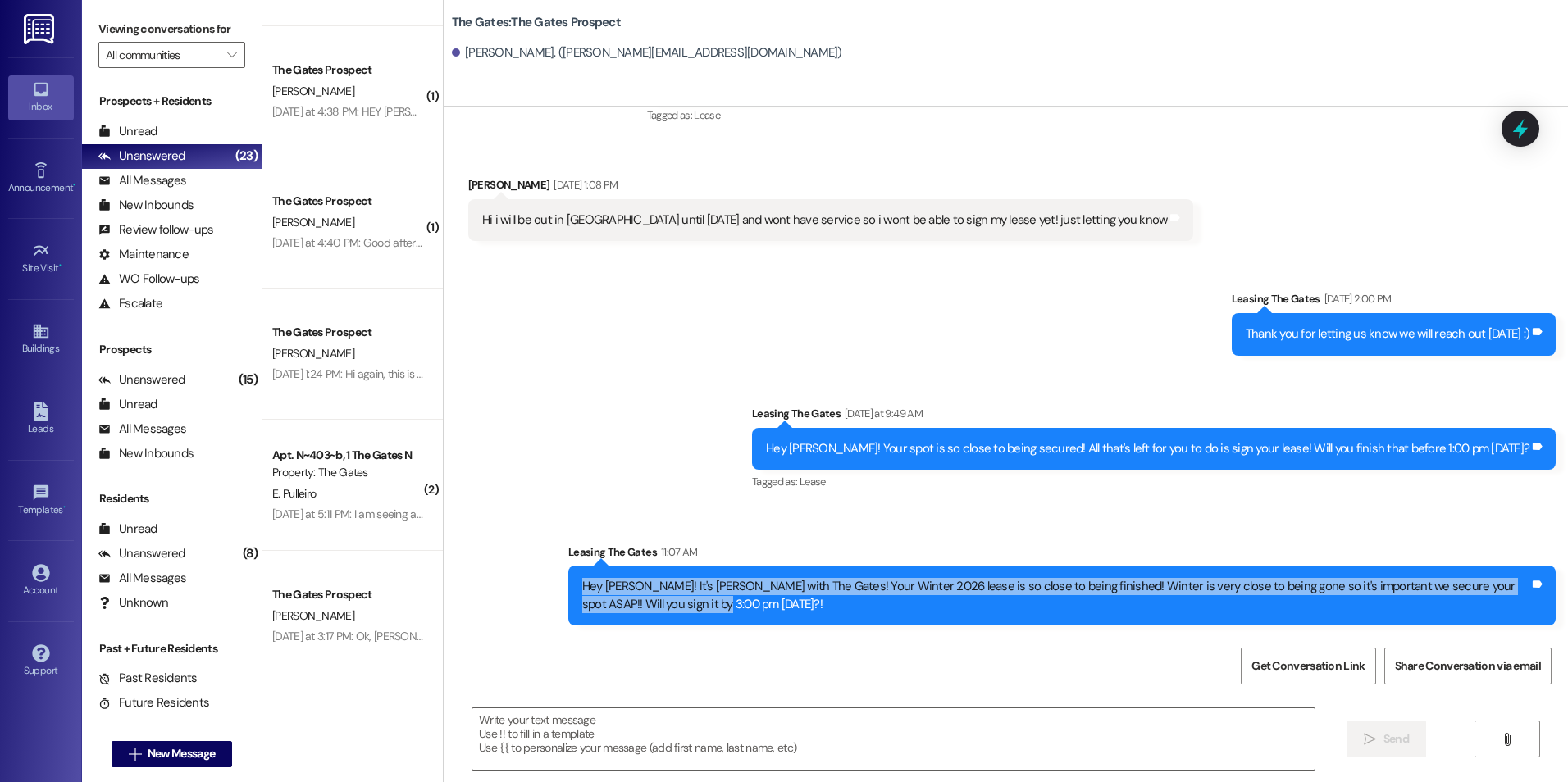
drag, startPoint x: 569, startPoint y: 587, endPoint x: 674, endPoint y: 612, distance: 107.9
click at [674, 612] on div "Hey [PERSON_NAME]! It's [PERSON_NAME] with The Gates! Your Winter 2026 lease is…" at bounding box center [1056, 595] width 951 height 35
drag, startPoint x: 674, startPoint y: 612, endPoint x: 613, endPoint y: 602, distance: 61.8
copy div "Hey [PERSON_NAME]! It's [PERSON_NAME] with The Gates! Your Winter 2026 lease is…"
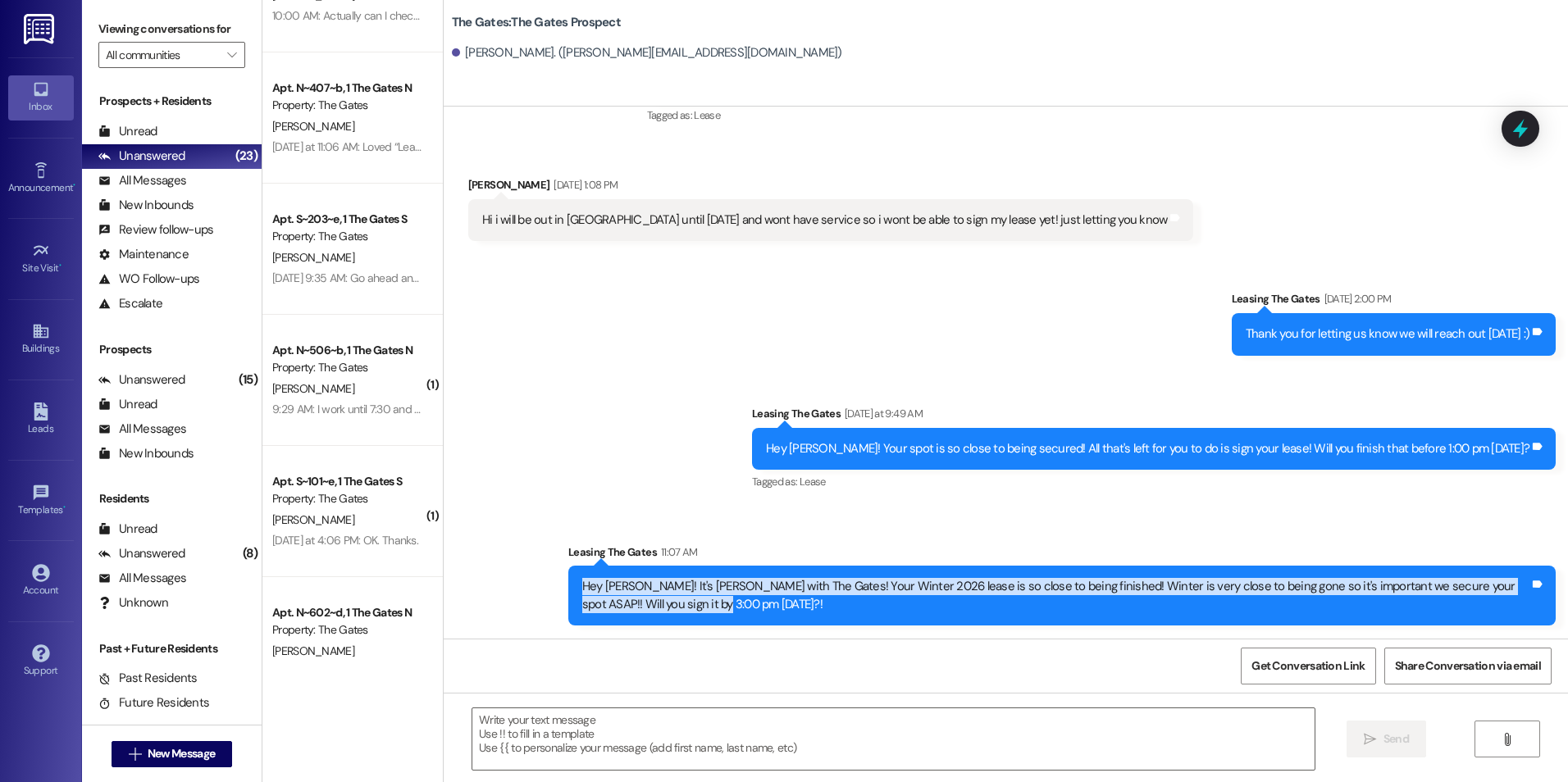
scroll to position [0, 0]
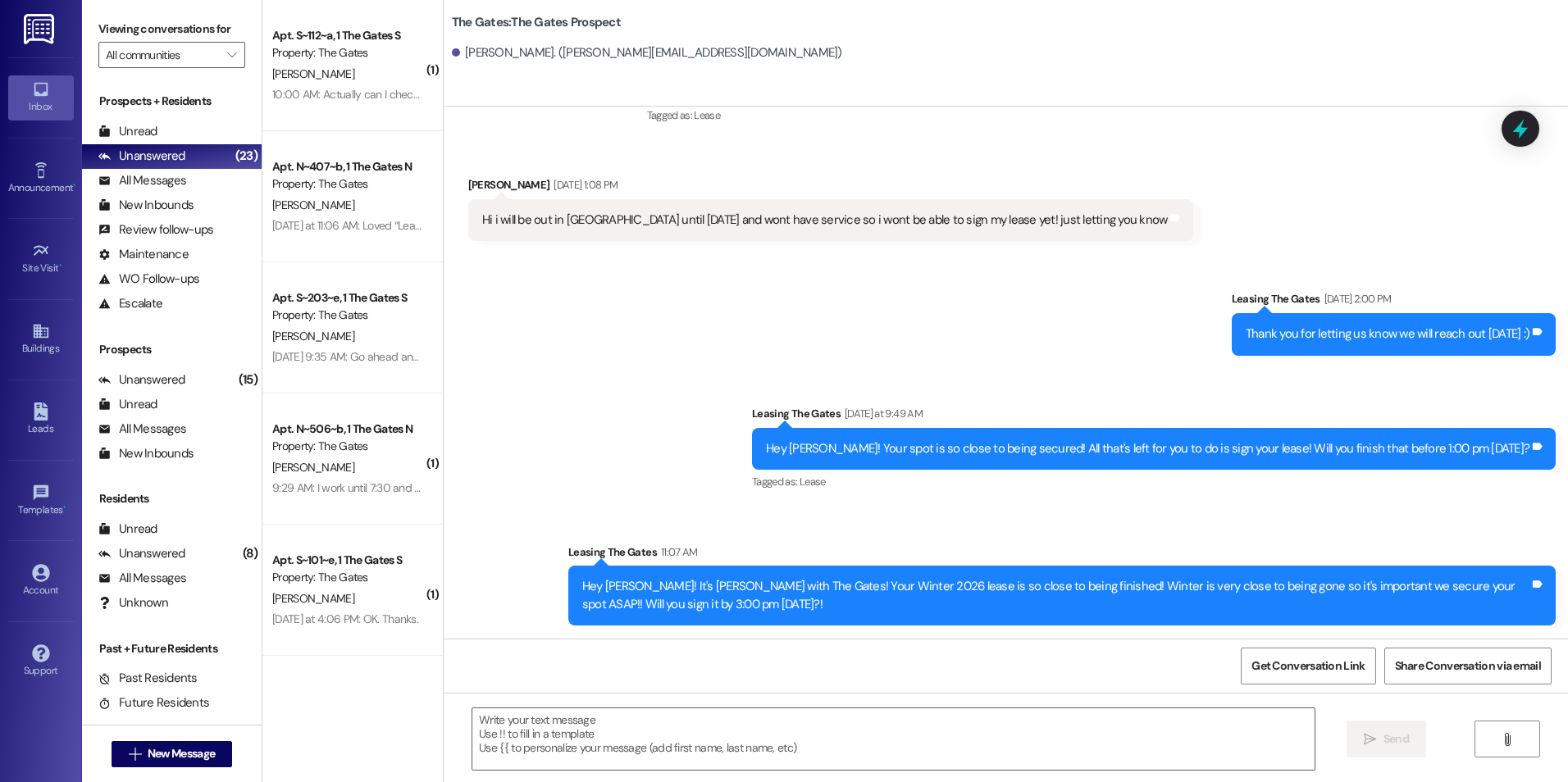
click at [1026, 391] on div "Sent via SMS Leasing The Gates [DATE] 2:00 PM Thank you for letting us know we …" at bounding box center [1006, 445] width 1124 height 384
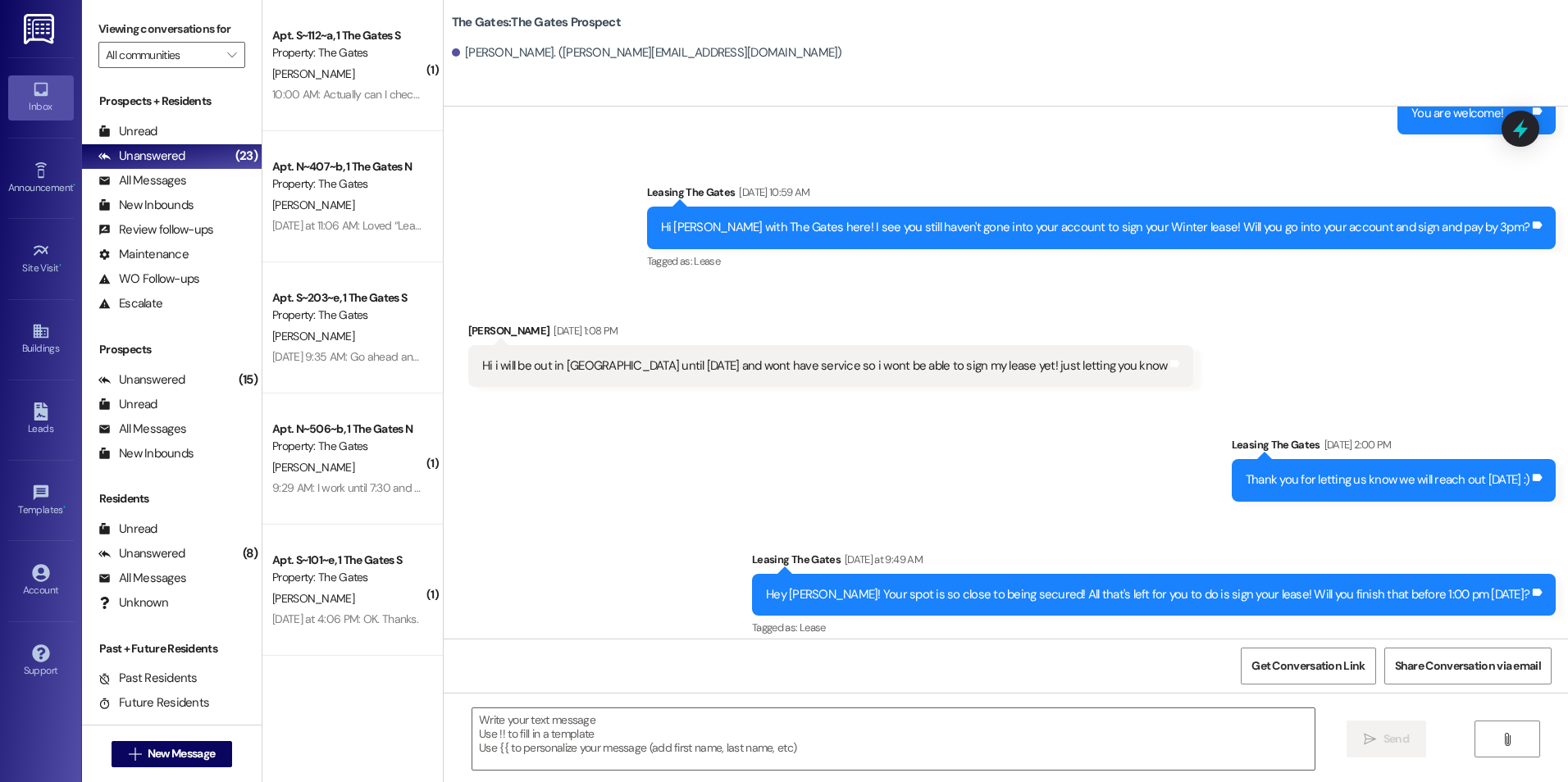
scroll to position [2194, 0]
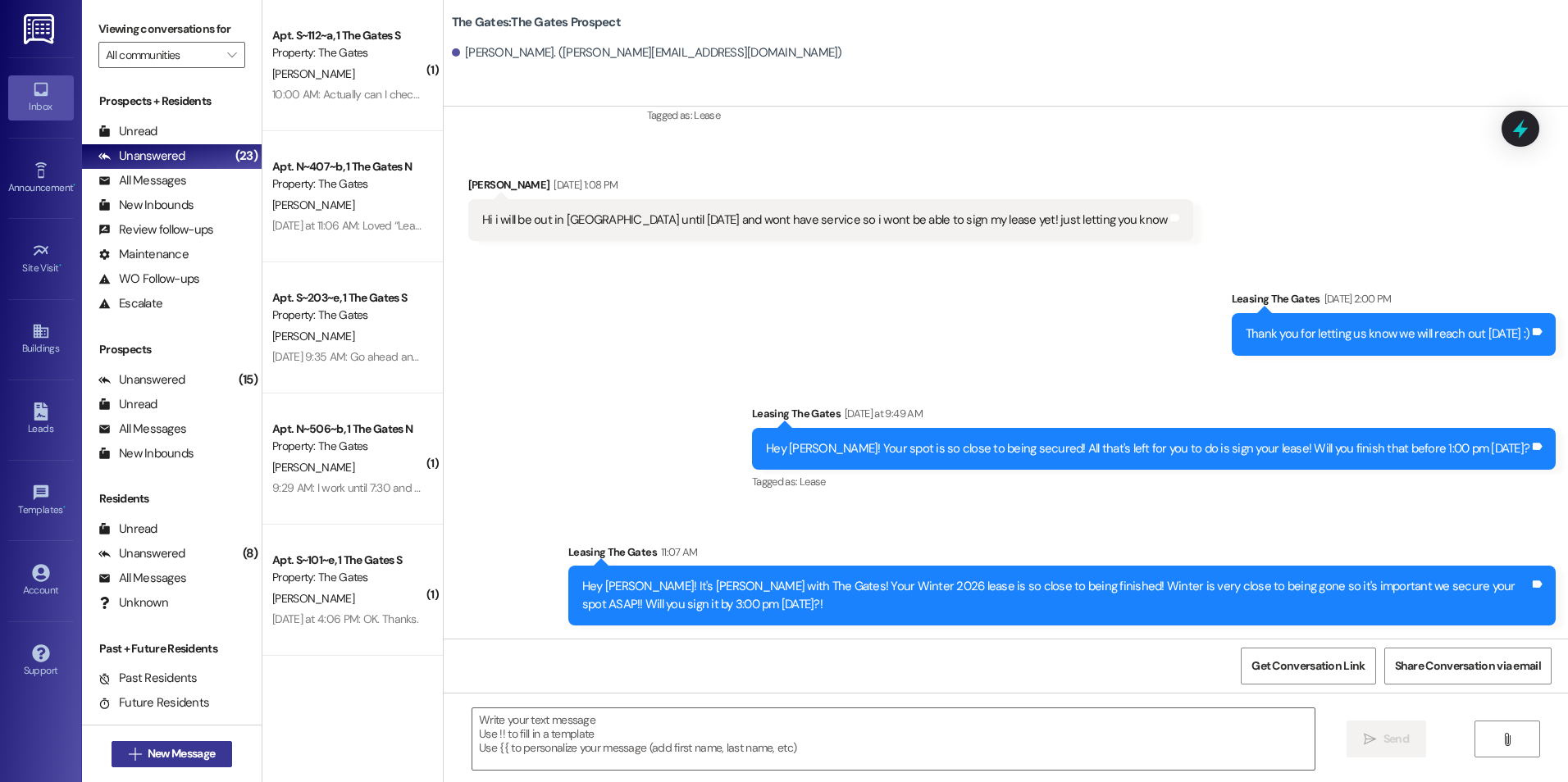
click at [189, 748] on span "New Message" at bounding box center [181, 754] width 67 height 17
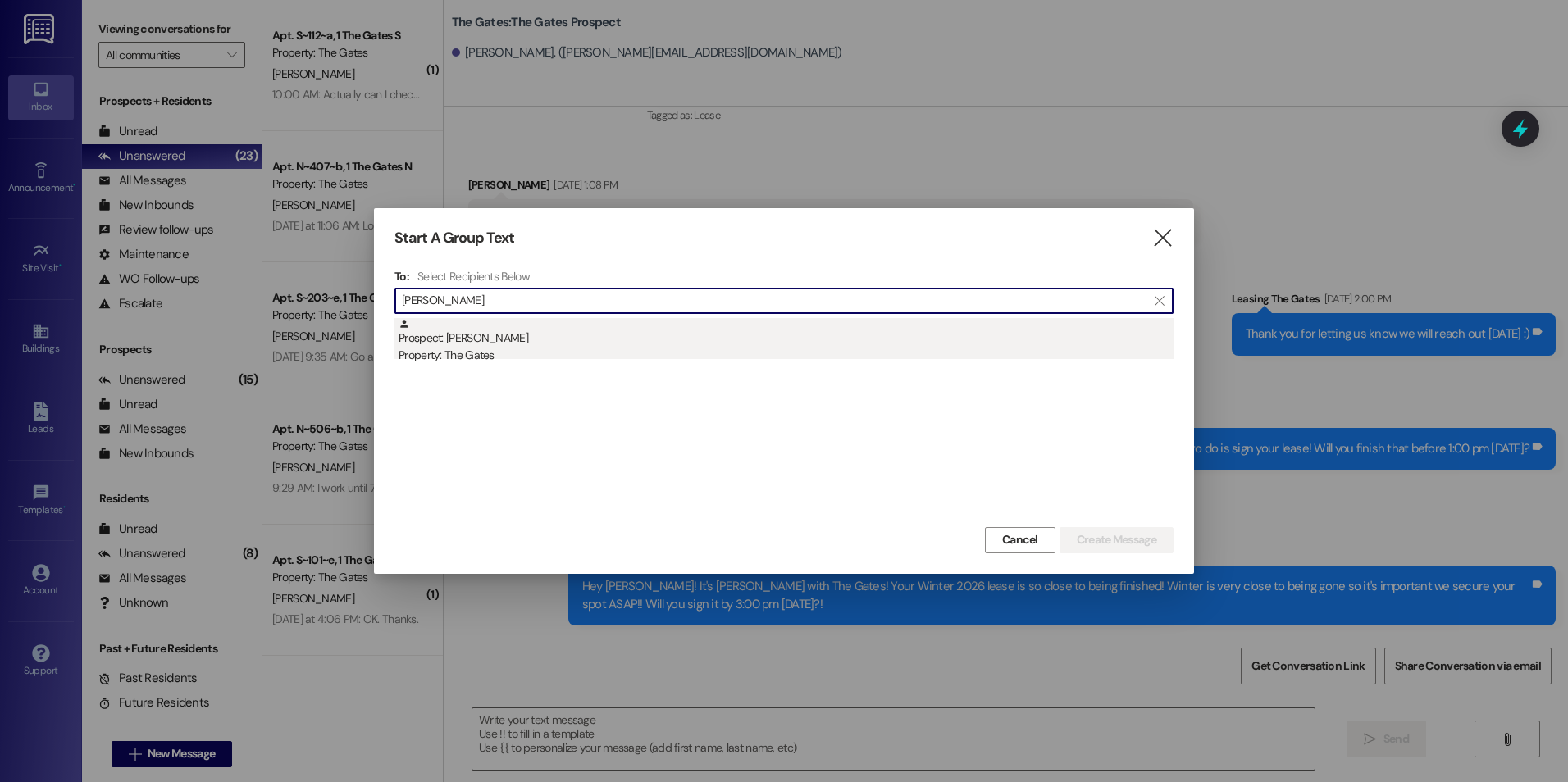
type input "[PERSON_NAME]"
click at [513, 335] on div "Prospect: [PERSON_NAME] Property: The Gates" at bounding box center [786, 342] width 775 height 47
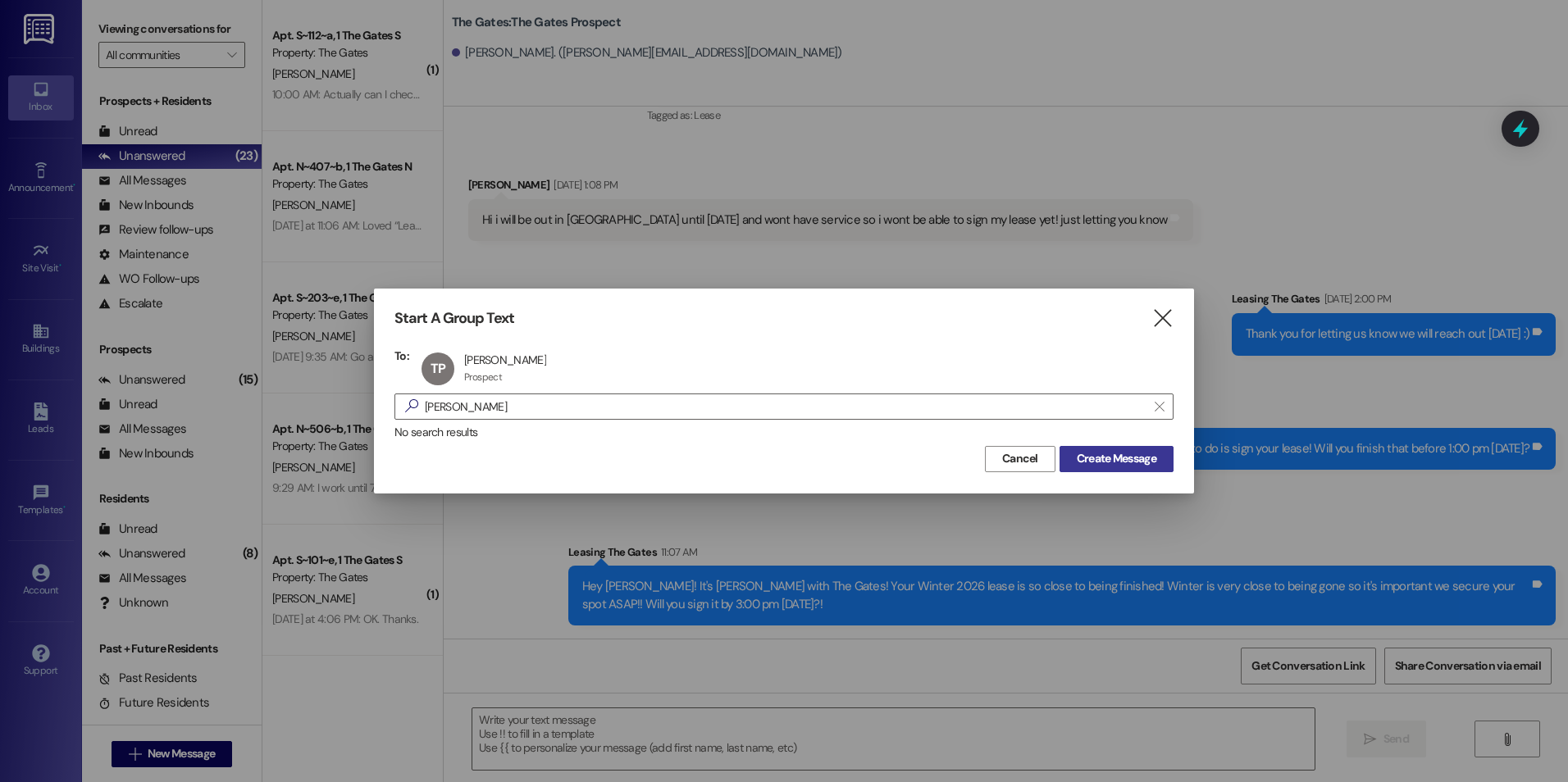
click at [1120, 460] on span "Create Message" at bounding box center [1116, 459] width 79 height 17
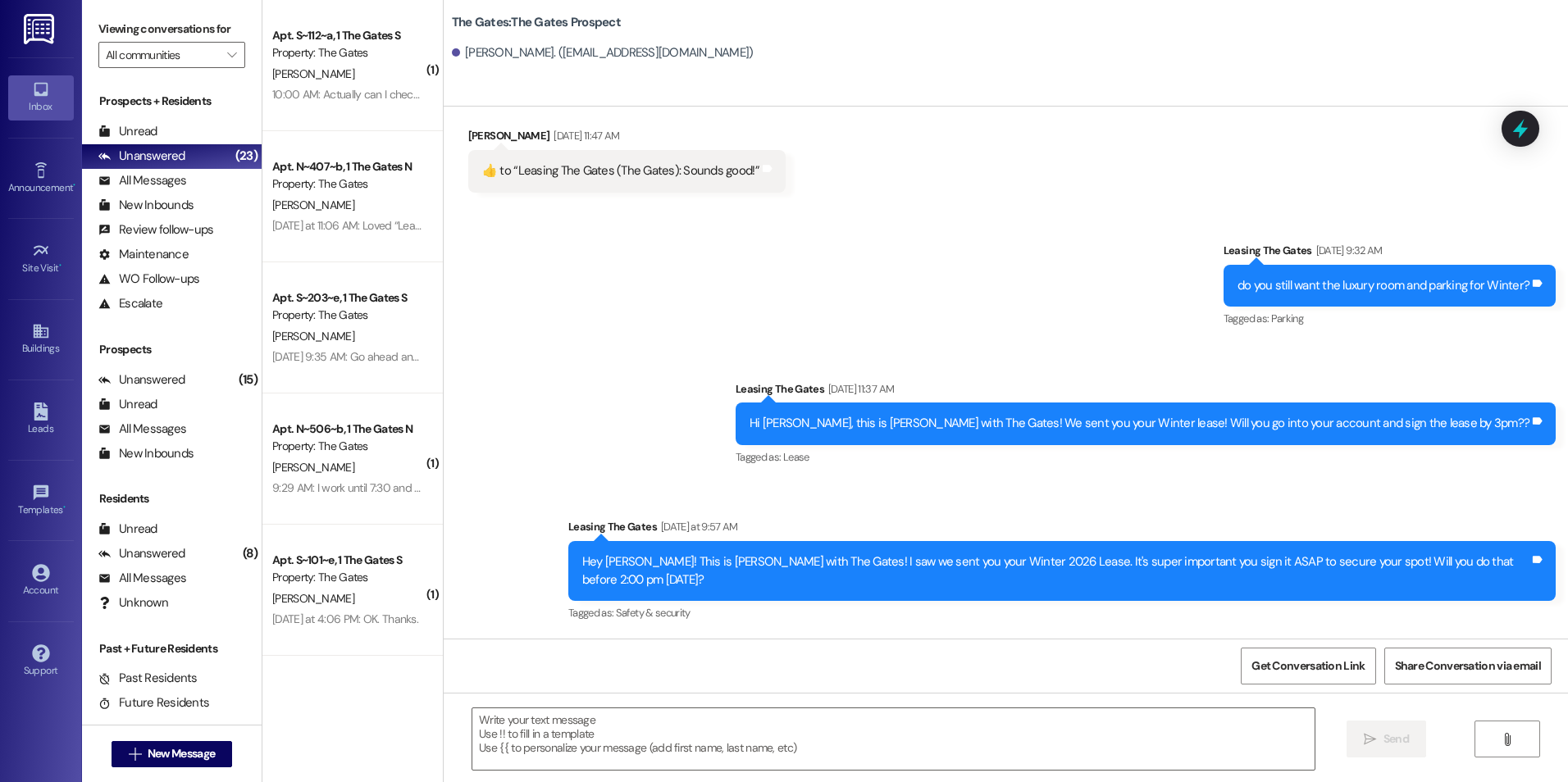
scroll to position [991, 0]
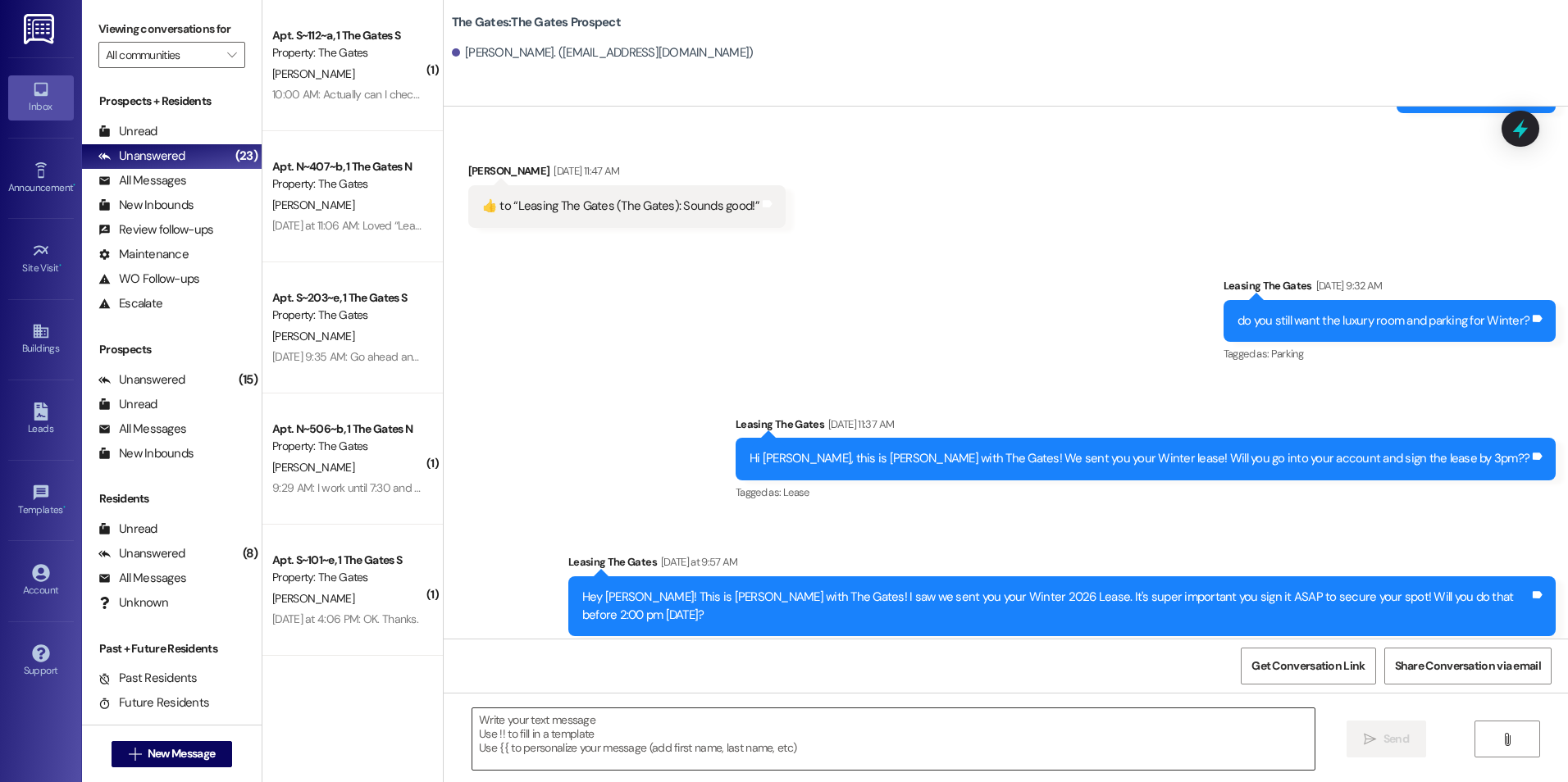
click at [909, 735] on textarea at bounding box center [893, 738] width 842 height 62
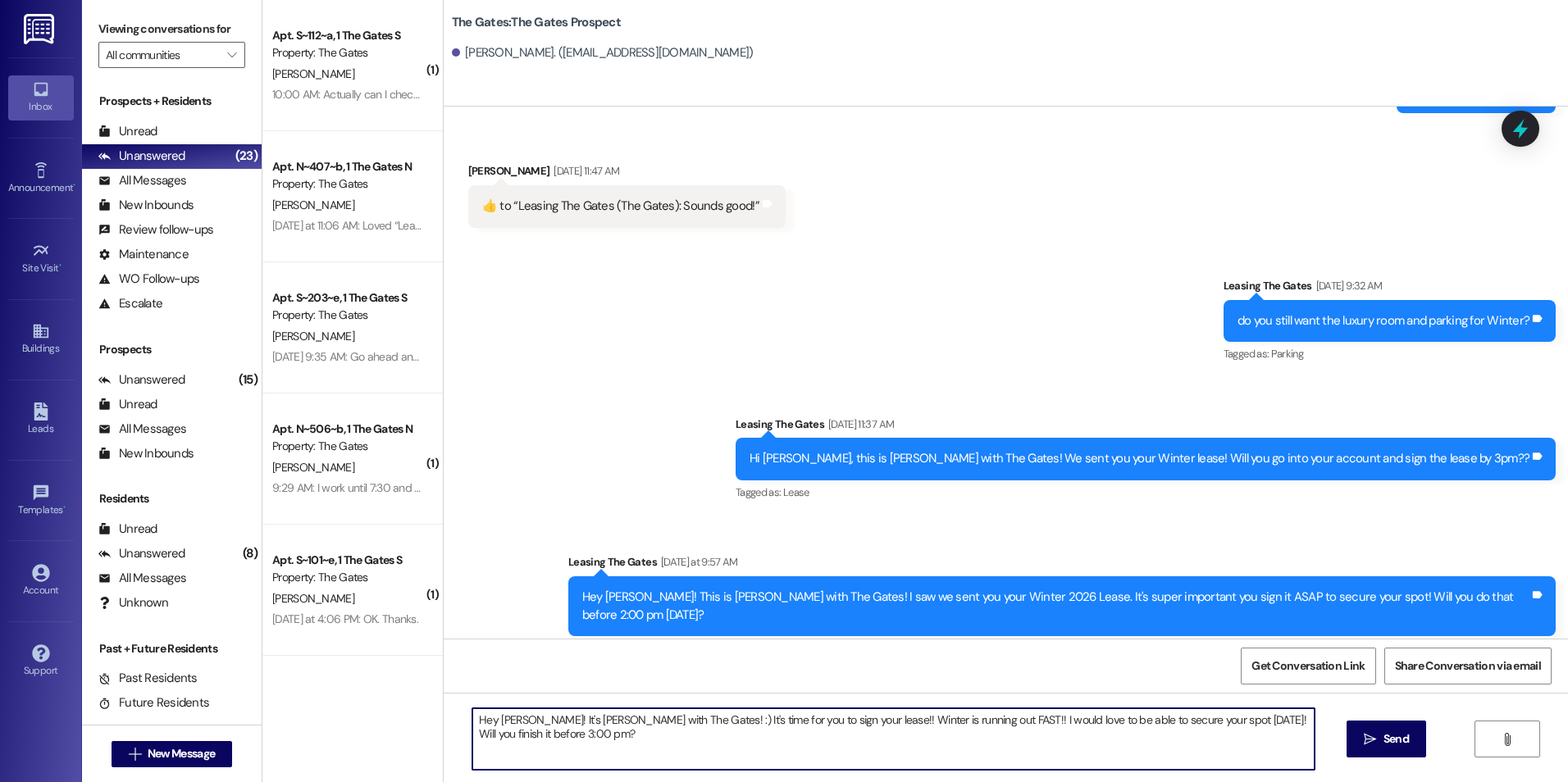
click at [927, 718] on textarea "Hey [PERSON_NAME]! It's [PERSON_NAME] with The Gates! :) It's time for you to s…" at bounding box center [893, 738] width 842 height 62
click at [895, 724] on textarea "Hey [PERSON_NAME]! It's [PERSON_NAME] with The Gates! :) It's time for you to s…" at bounding box center [893, 738] width 842 height 62
click at [927, 742] on textarea "Hey [PERSON_NAME]! It's [PERSON_NAME] with The Gates! :) It's time for you to s…" at bounding box center [893, 738] width 842 height 62
type textarea "Hey [PERSON_NAME]! It's [PERSON_NAME] with The Gates! :) It's time for you to s…"
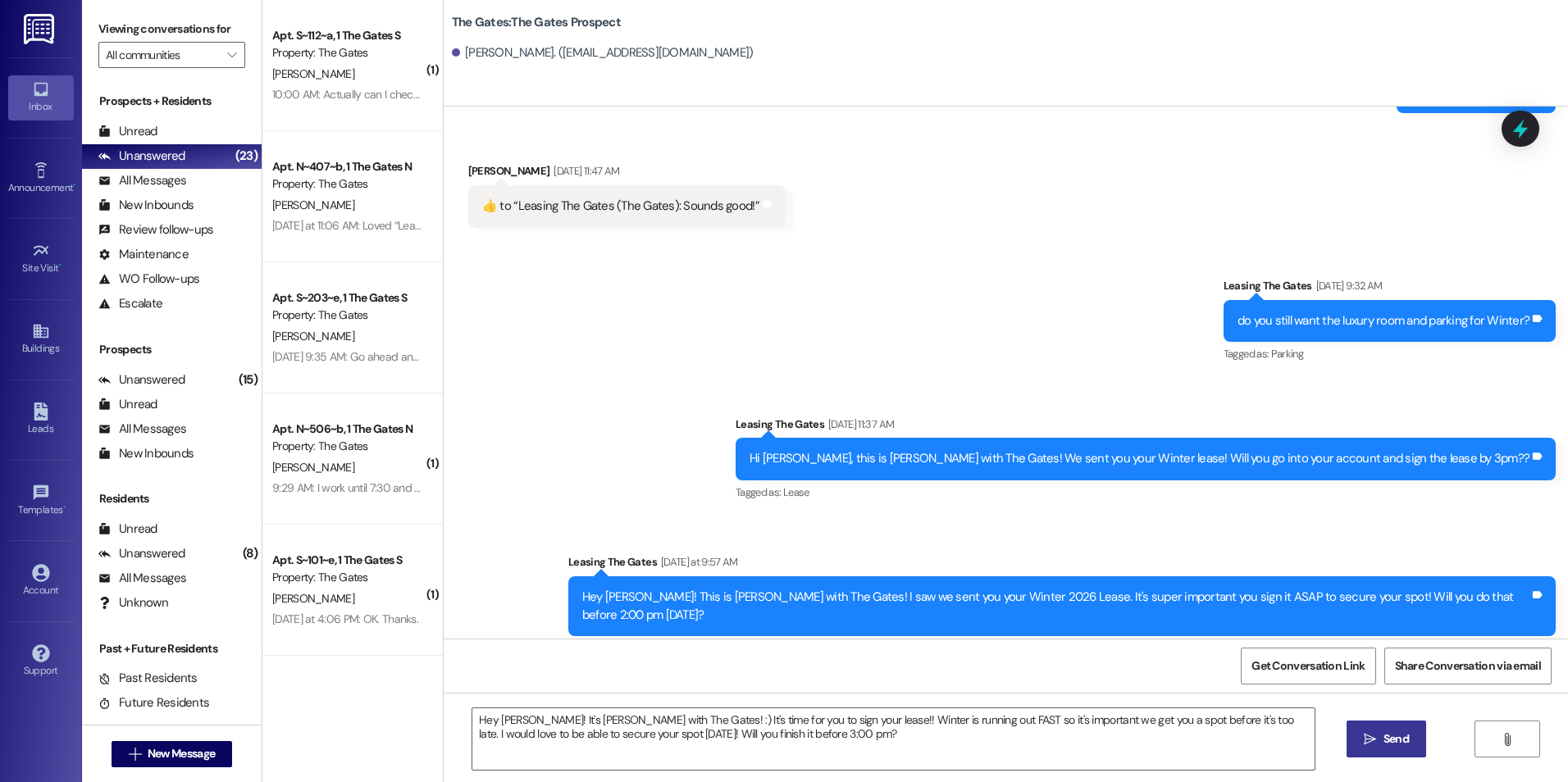
click at [1377, 742] on span " Send" at bounding box center [1386, 739] width 51 height 17
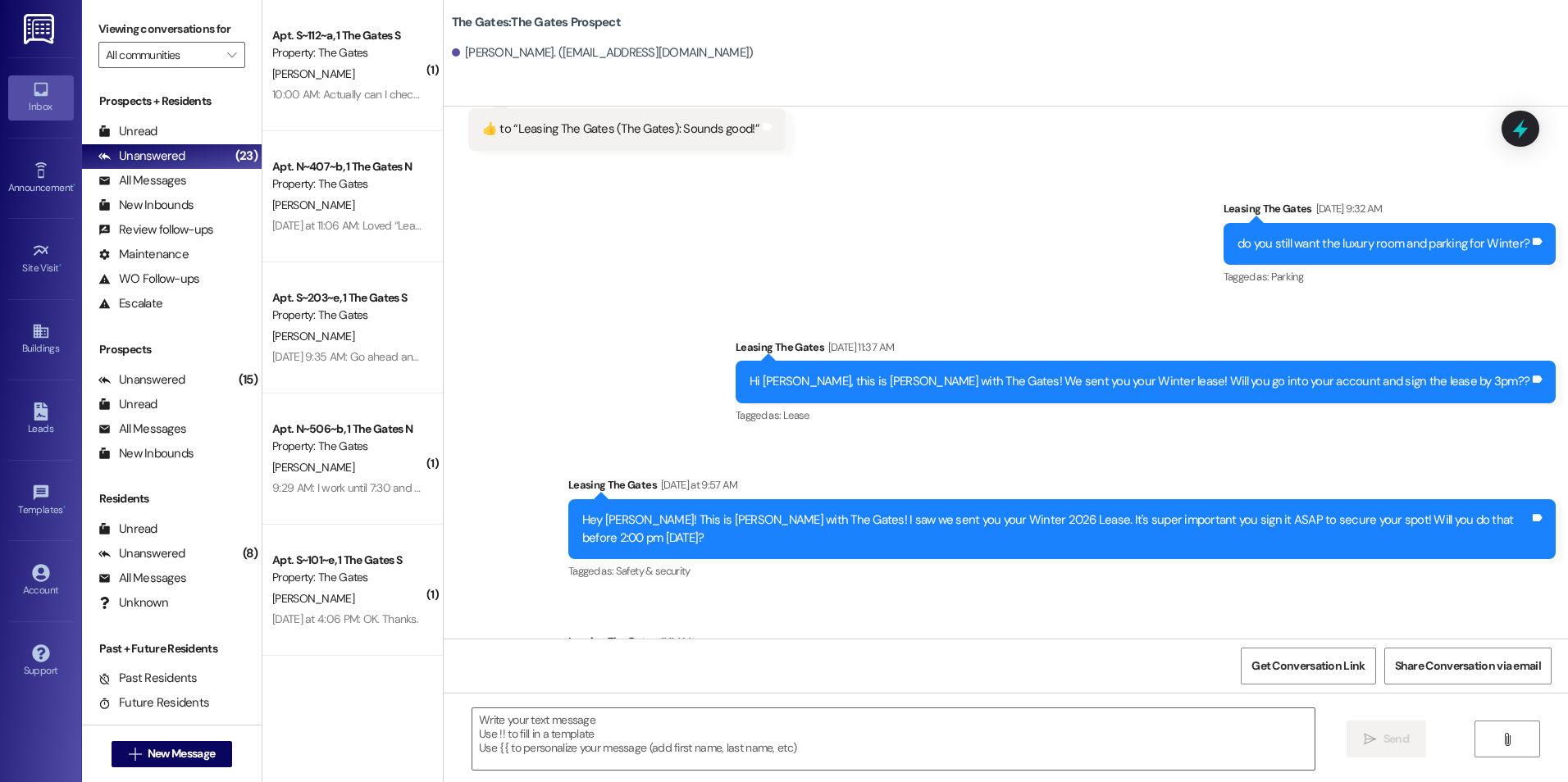
scroll to position [1122, 0]
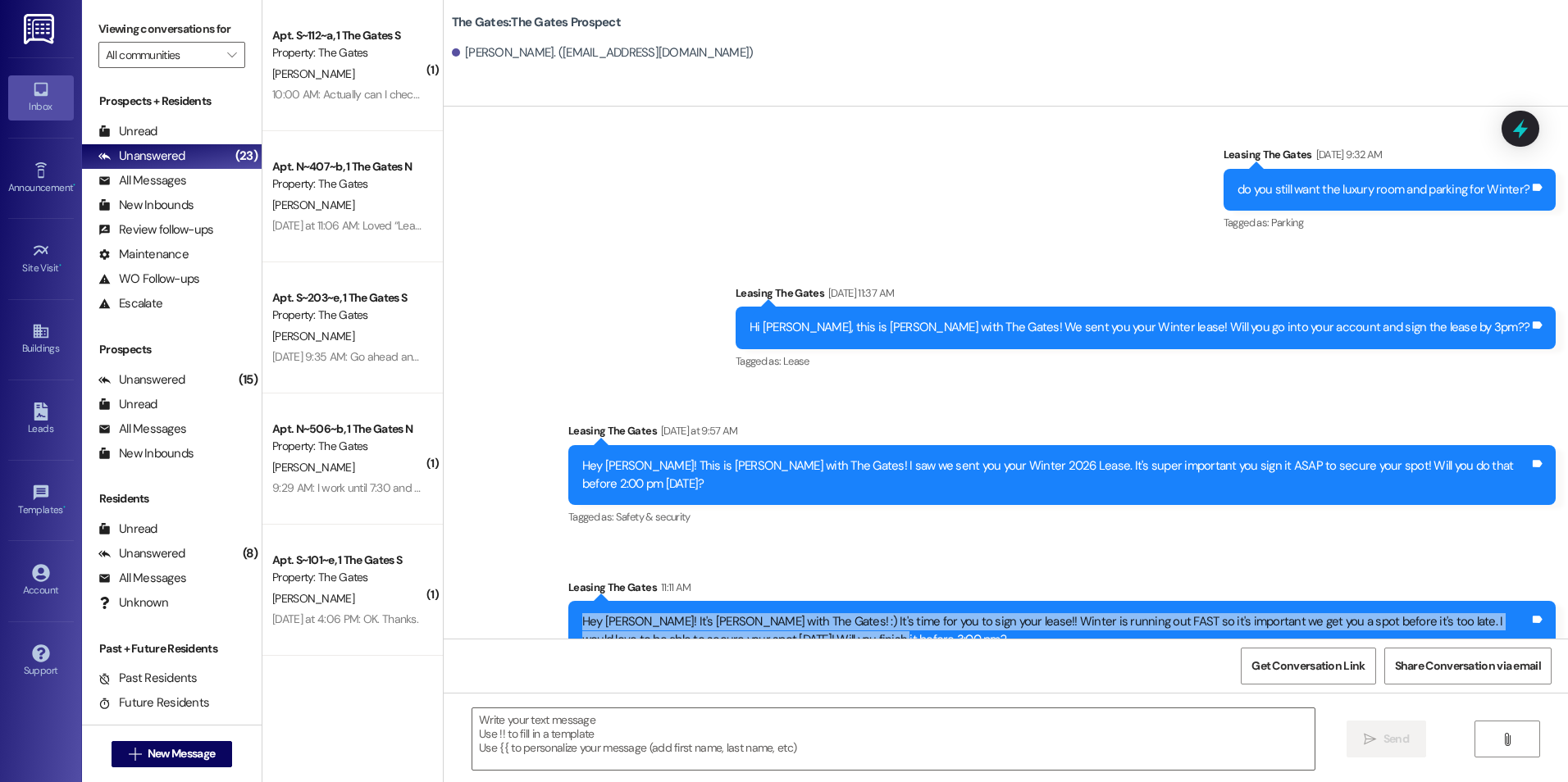
drag, startPoint x: 569, startPoint y: 587, endPoint x: 816, endPoint y: 599, distance: 247.3
click at [816, 613] on div "Hey [PERSON_NAME]! It's [PERSON_NAME] with The Gates! :) It's time for you to s…" at bounding box center [1056, 630] width 951 height 35
drag, startPoint x: 816, startPoint y: 599, endPoint x: 763, endPoint y: 596, distance: 53.1
copy div "Hey [PERSON_NAME]! It's [PERSON_NAME] with The Gates! :) It's time for you to s…"
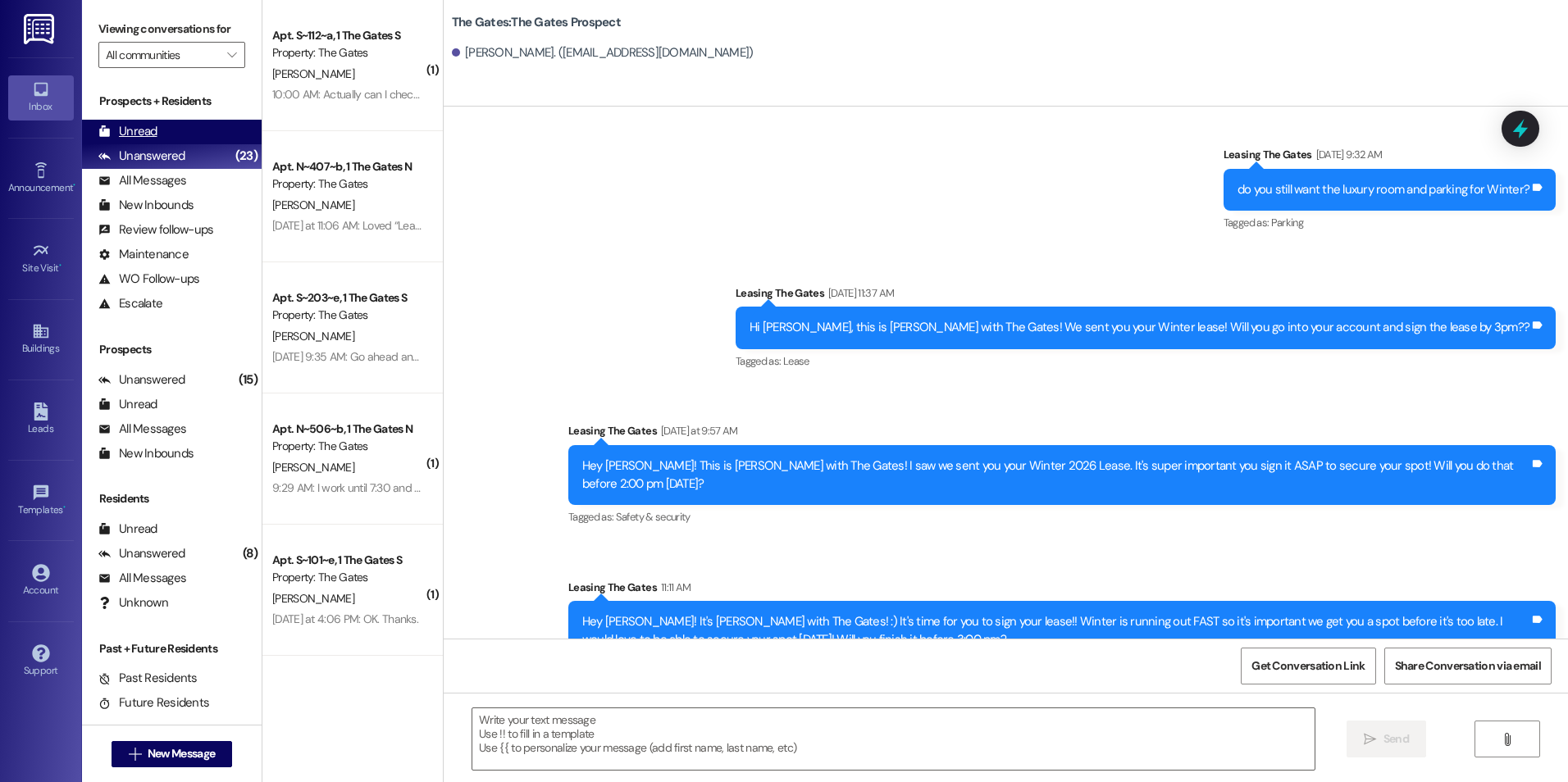
click at [107, 128] on icon at bounding box center [105, 132] width 12 height 12
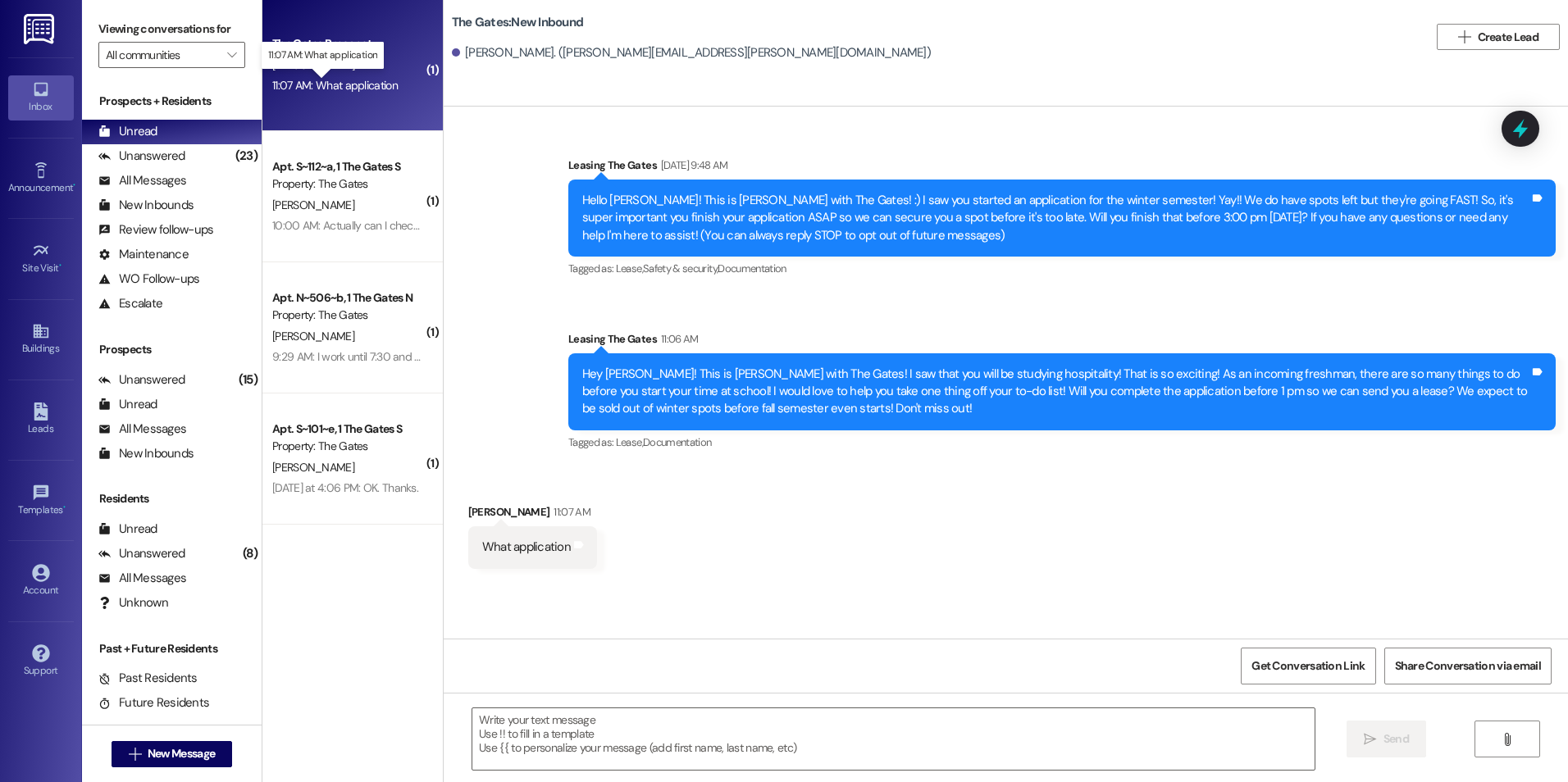
scroll to position [0, 0]
click at [145, 754] on span "New Message" at bounding box center [181, 754] width 74 height 17
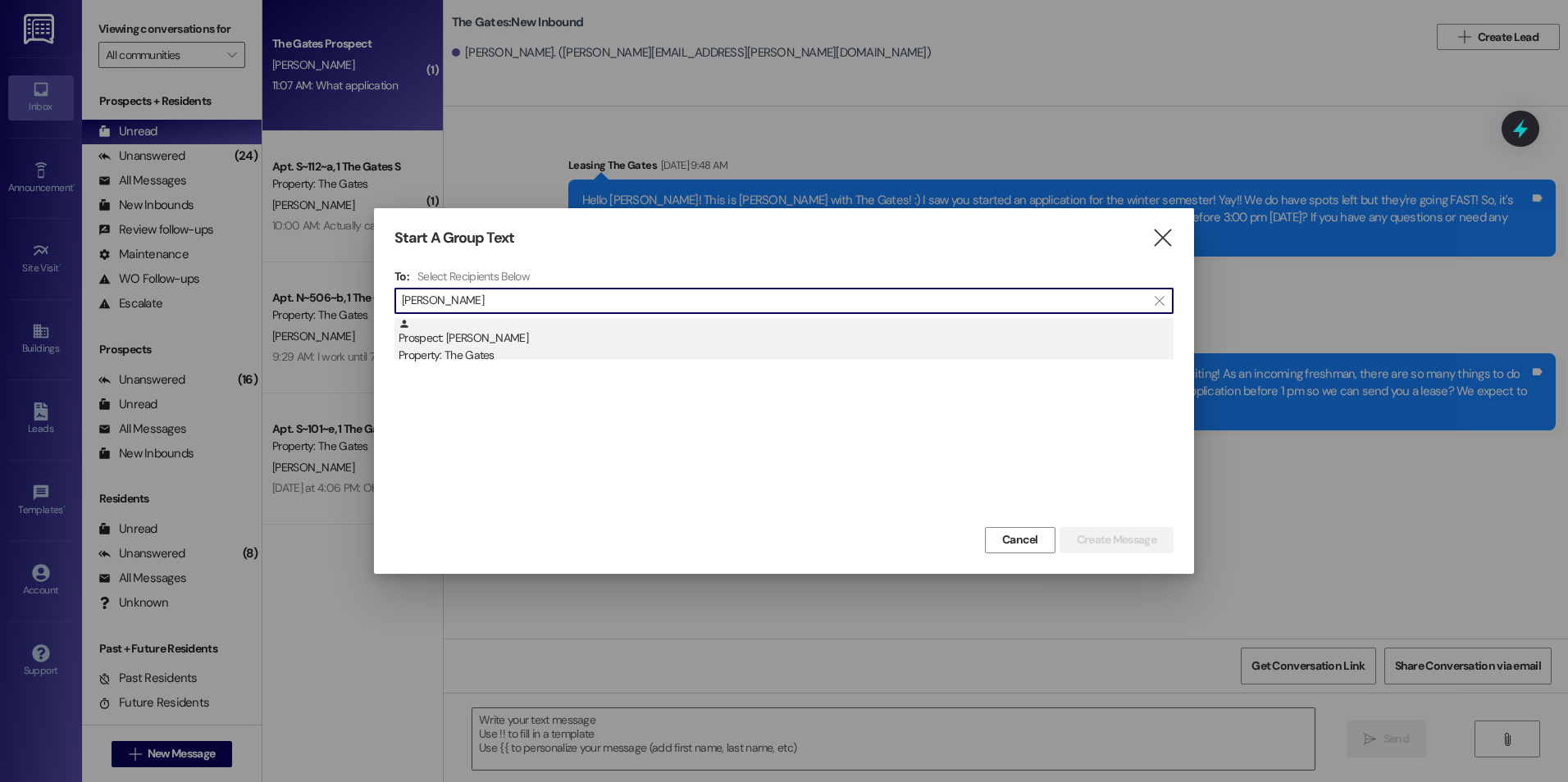
type input "[PERSON_NAME]"
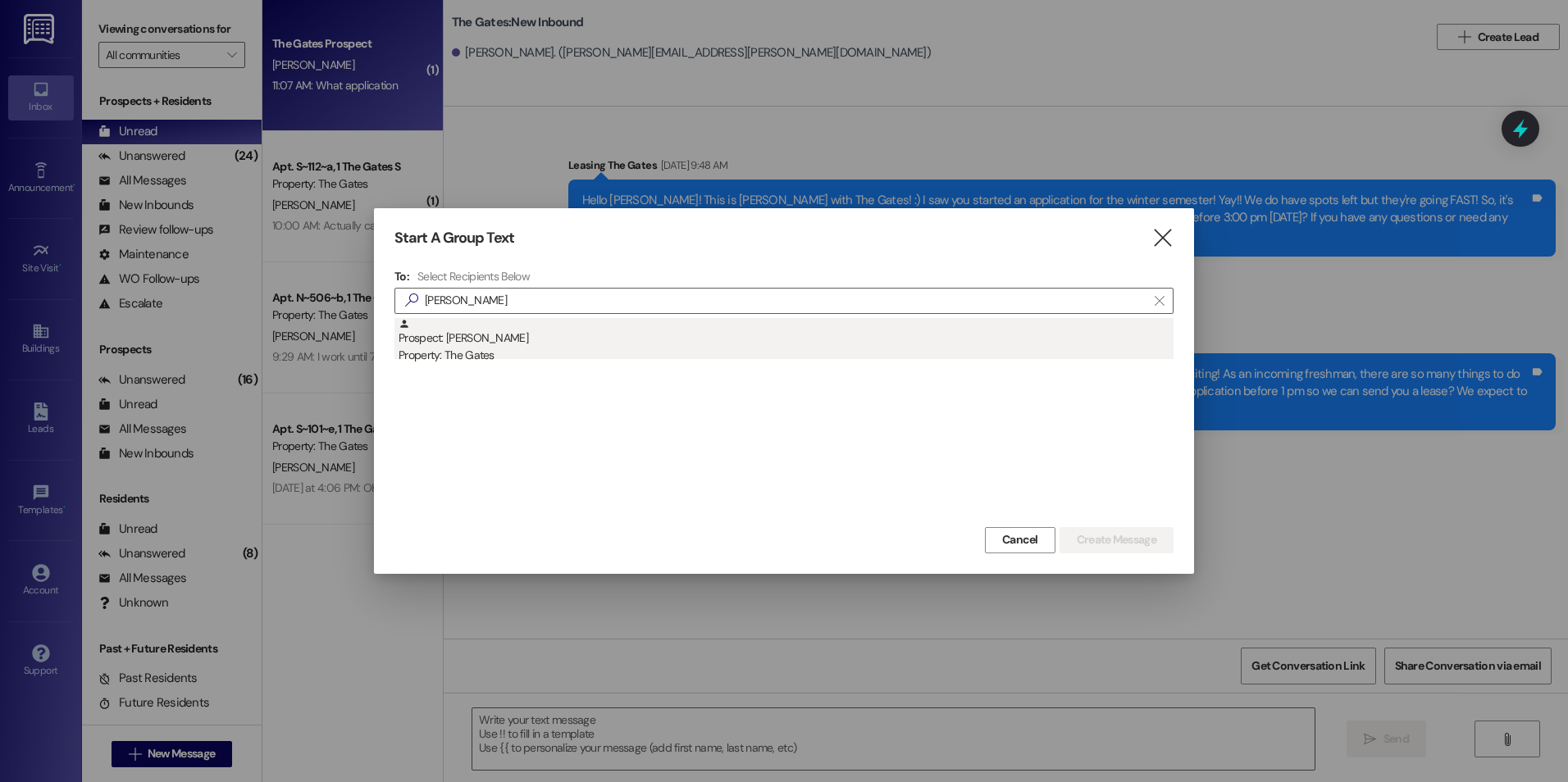
click at [496, 350] on div "Property: The Gates" at bounding box center [786, 356] width 775 height 17
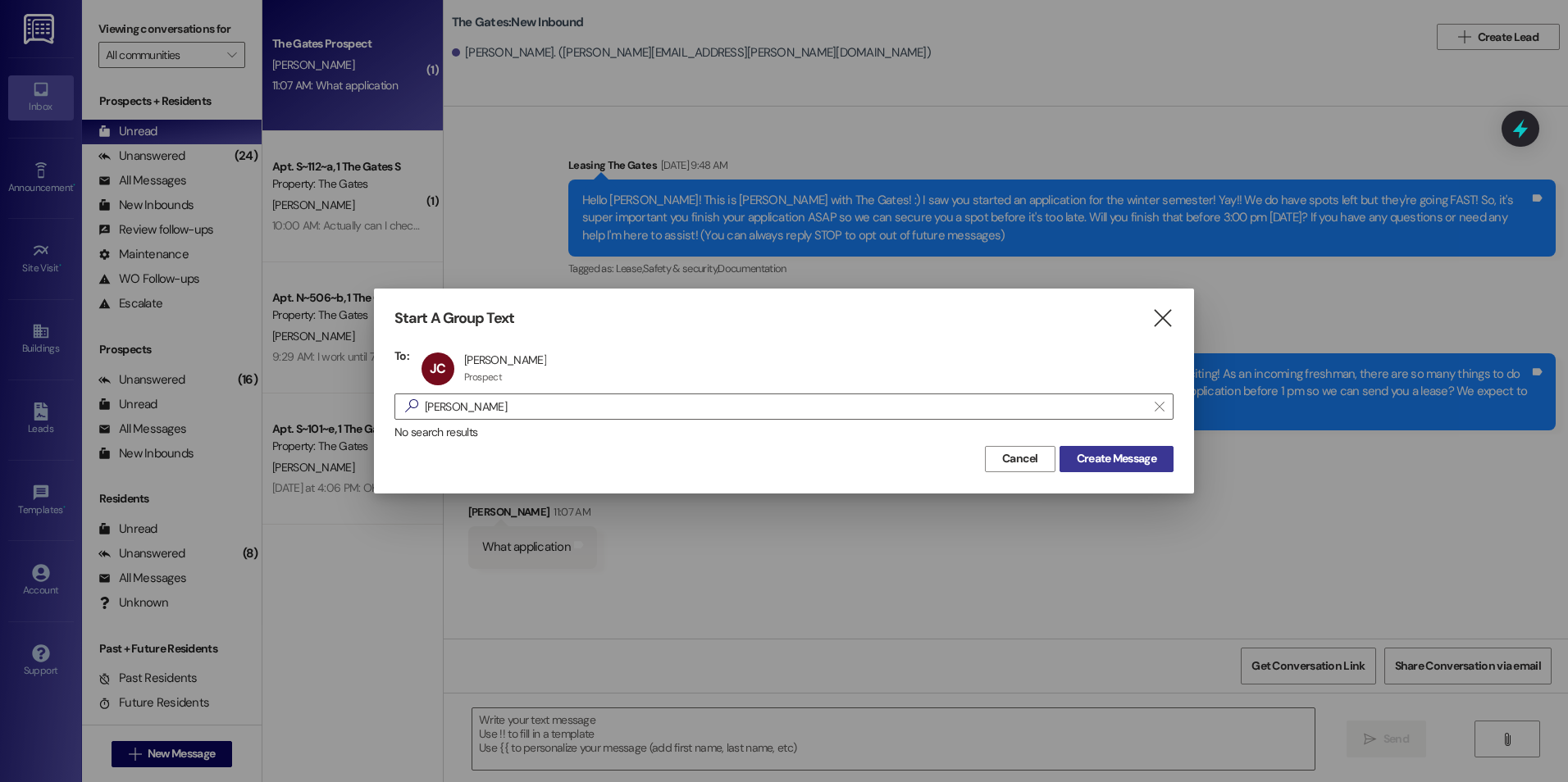
click at [1119, 452] on span "Create Message" at bounding box center [1116, 459] width 79 height 17
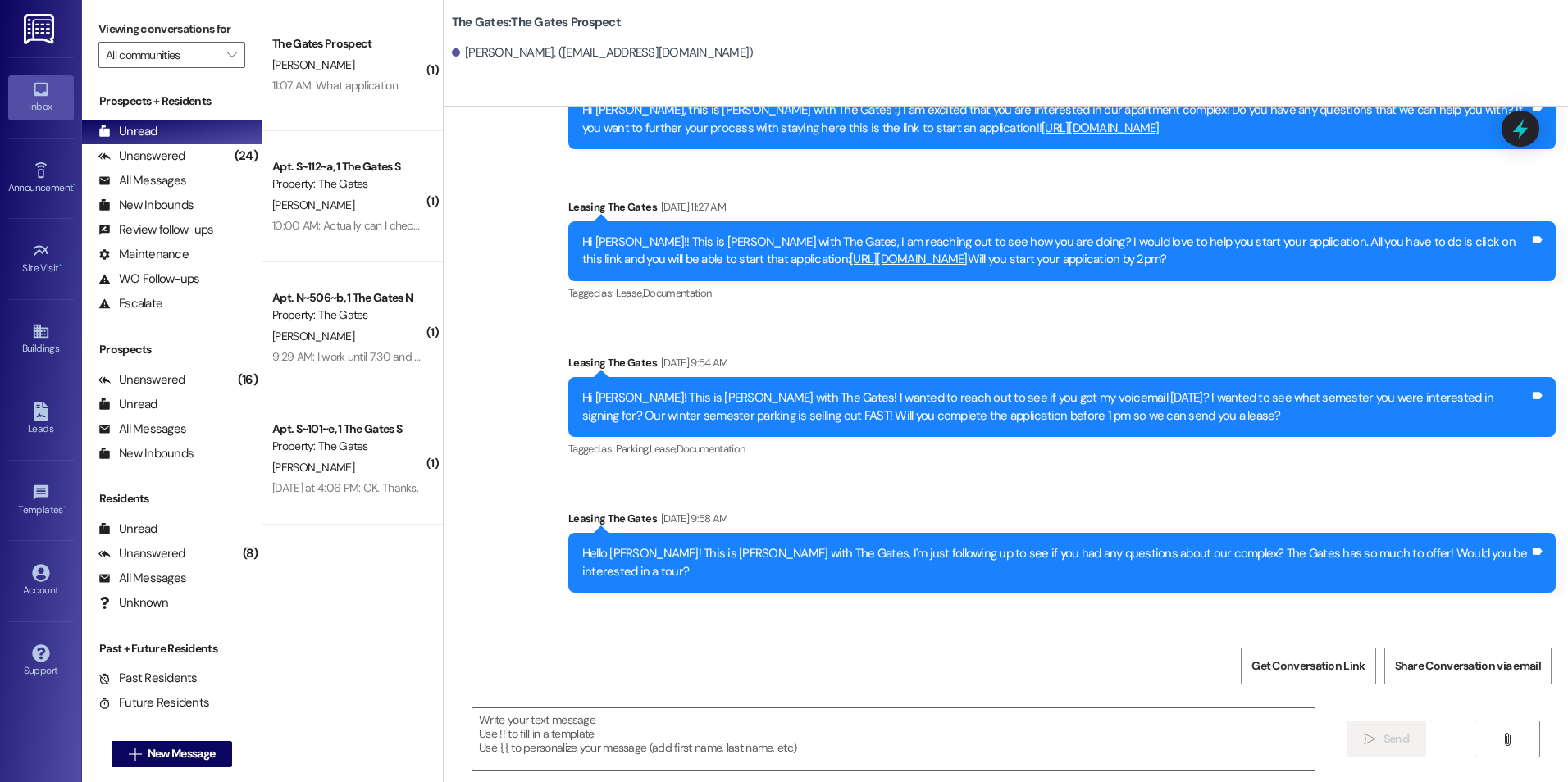
scroll to position [826, 0]
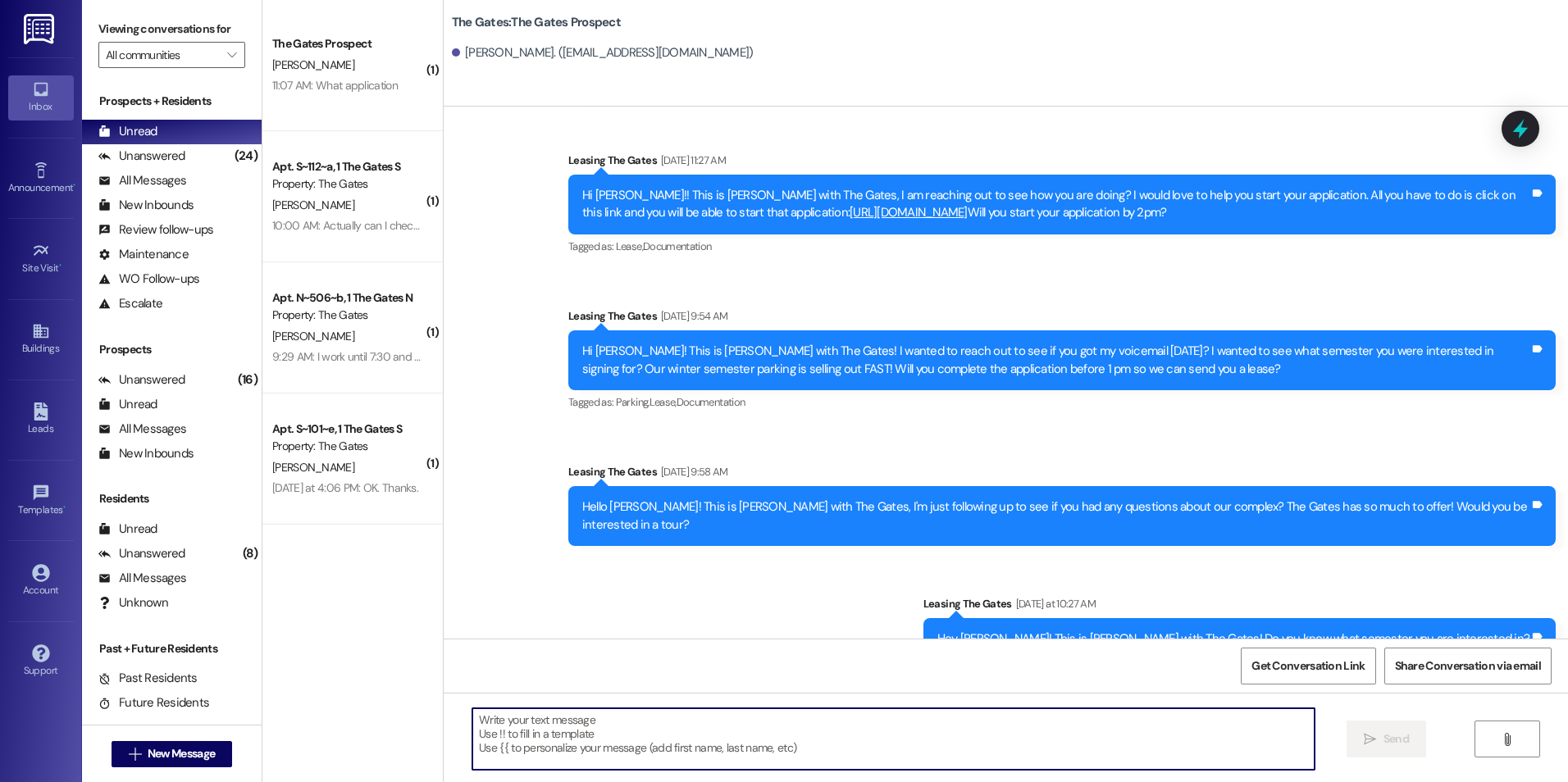
click at [886, 738] on textarea at bounding box center [893, 738] width 842 height 62
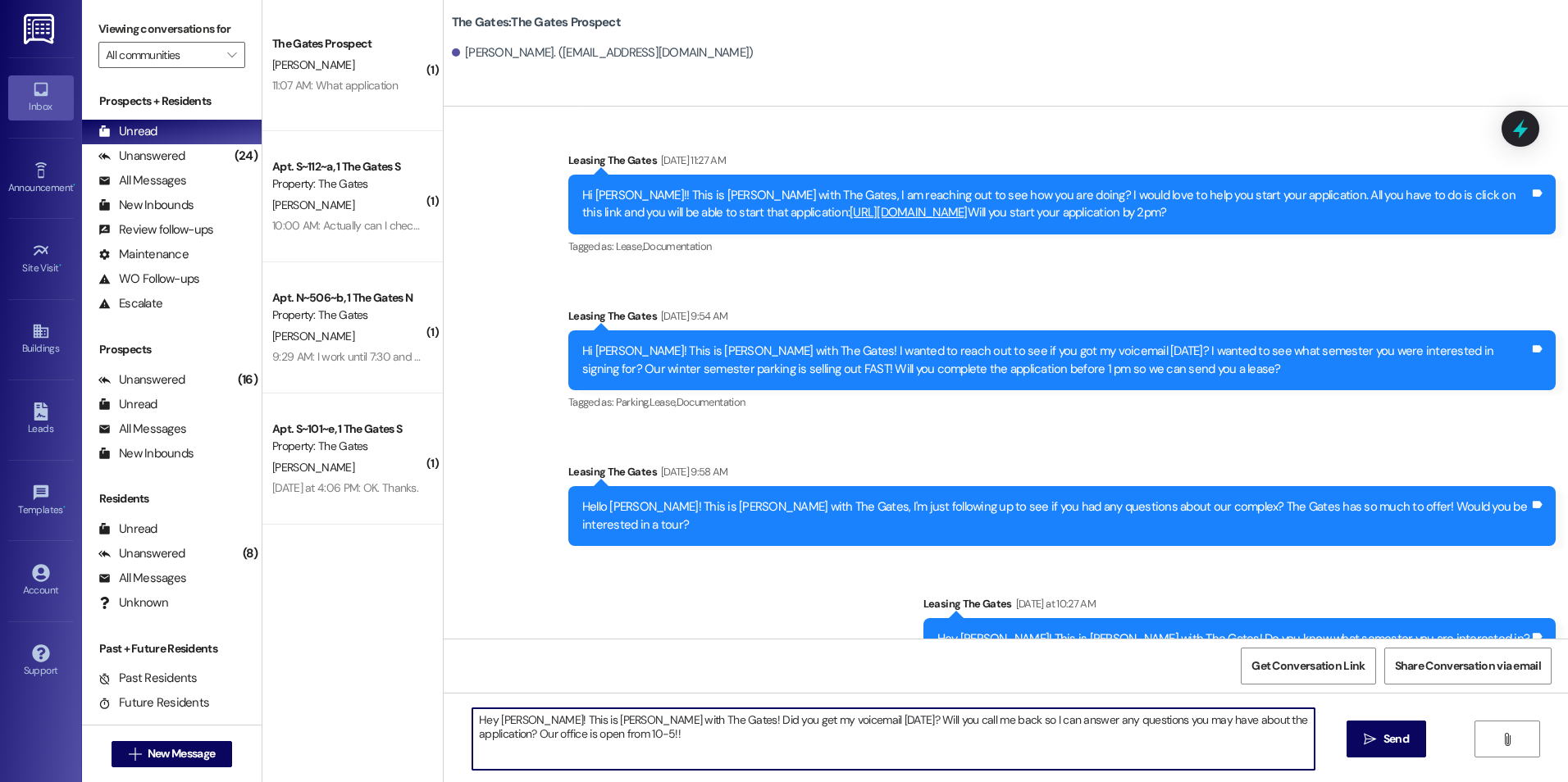
drag, startPoint x: 873, startPoint y: 742, endPoint x: 841, endPoint y: 746, distance: 32.2
click at [841, 746] on textarea "Hey [PERSON_NAME]! This is [PERSON_NAME] with The Gates! Did you get my voicema…" at bounding box center [893, 738] width 842 height 62
click at [1254, 721] on textarea "Hey [PERSON_NAME]! This is [PERSON_NAME] with The Gates! Did you get my voicema…" at bounding box center [893, 738] width 842 height 62
click at [601, 738] on textarea "Hey [PERSON_NAME]! This is [PERSON_NAME] with The Gates! Did you get my voicema…" at bounding box center [893, 738] width 842 height 62
type textarea "Hey [PERSON_NAME]! This is [PERSON_NAME] with The Gates! Did you get my voicema…"
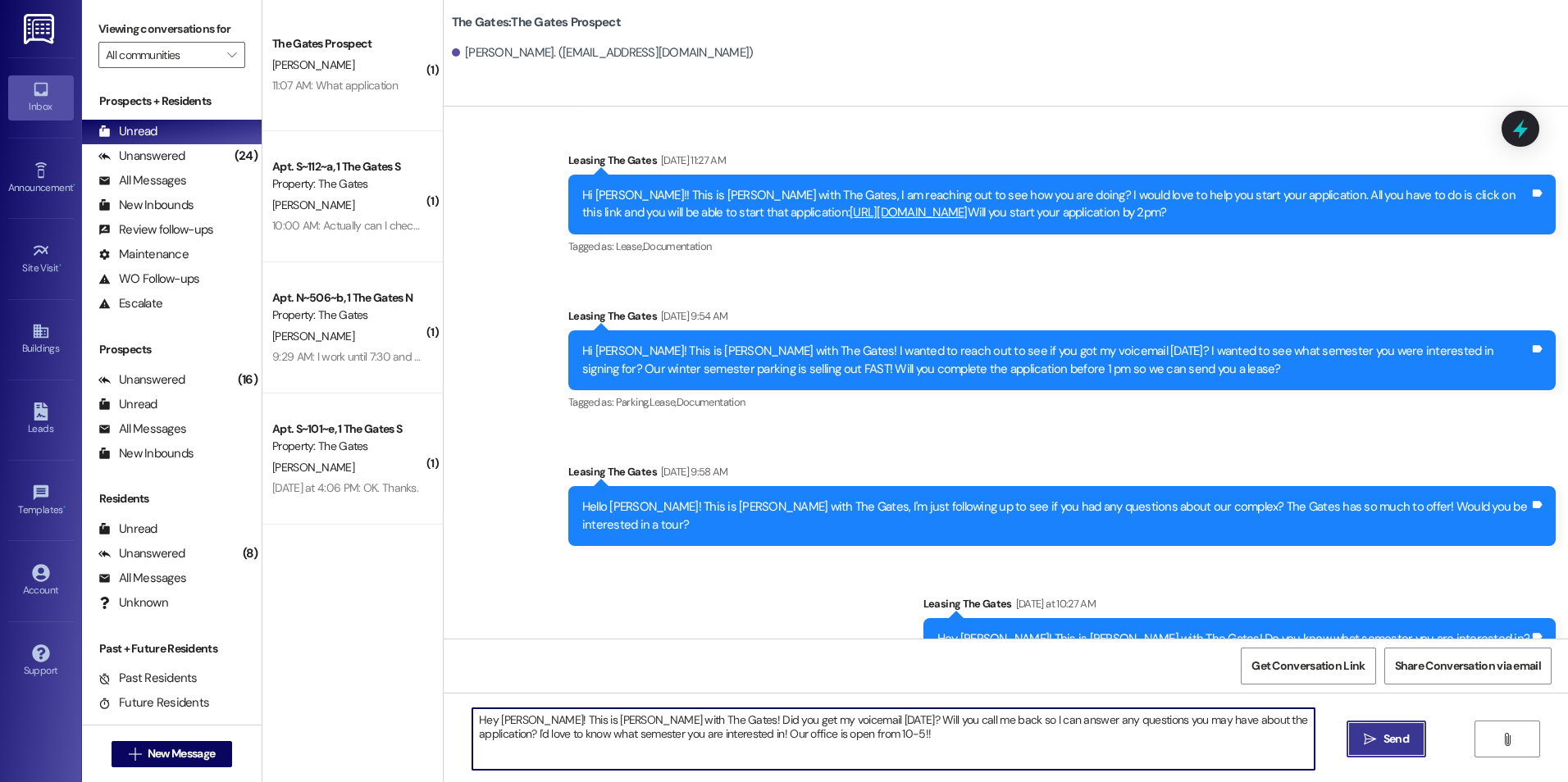
click at [1381, 735] on span "Send" at bounding box center [1396, 739] width 32 height 17
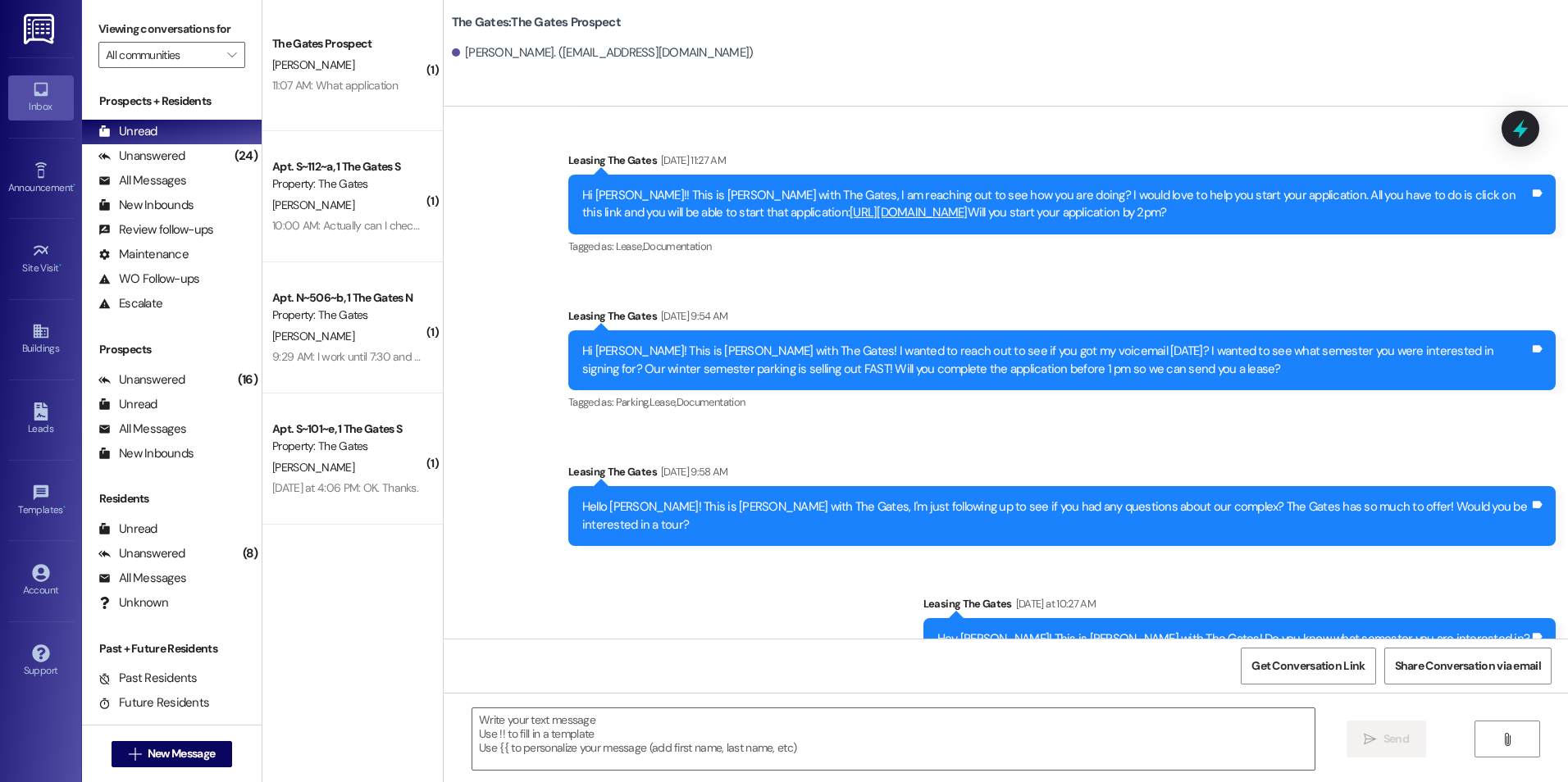
scroll to position [957, 0]
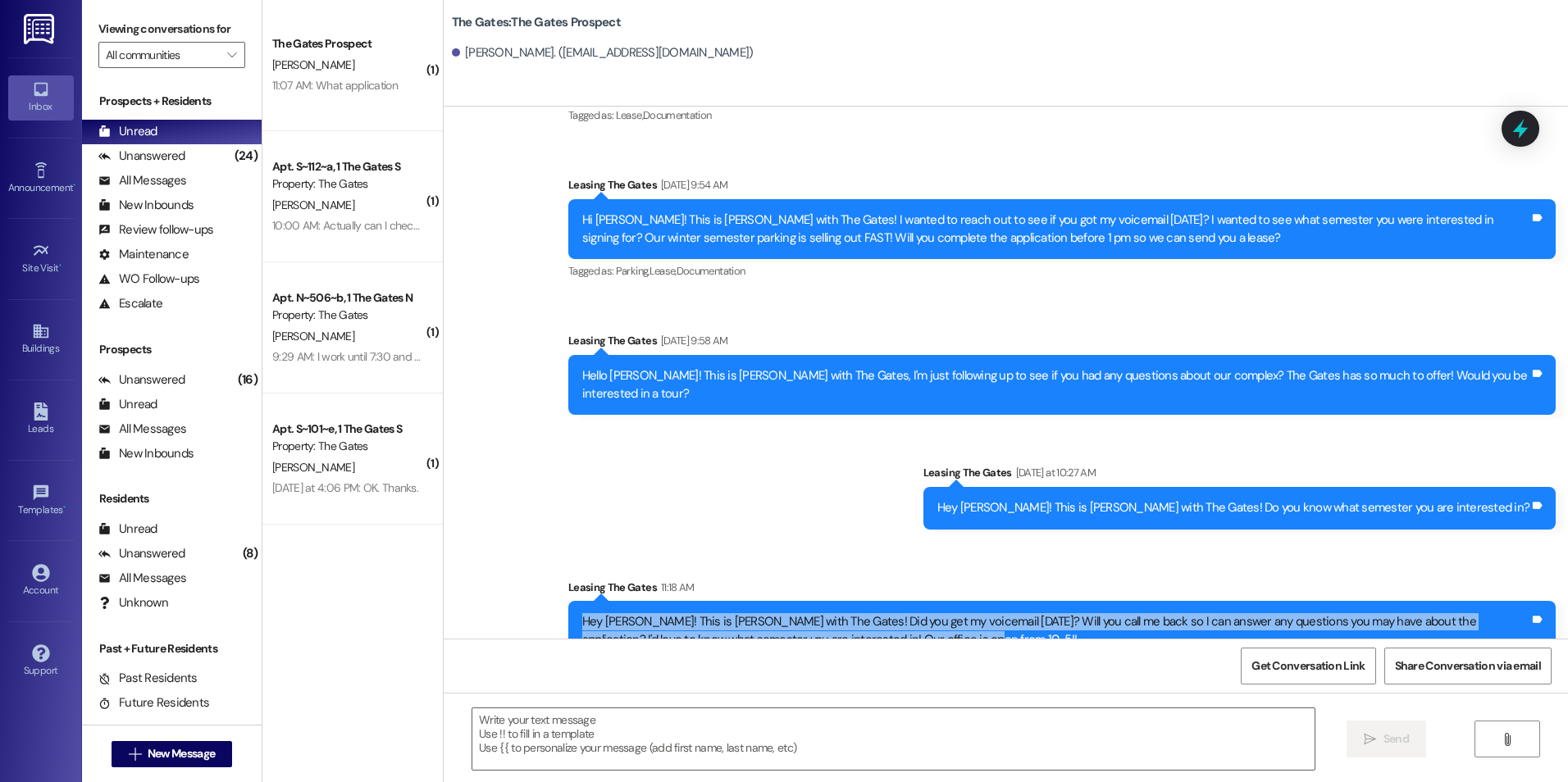
drag, startPoint x: 567, startPoint y: 581, endPoint x: 889, endPoint y: 615, distance: 323.8
click at [889, 615] on div "Hey [PERSON_NAME]! This is [PERSON_NAME] with The Gates! Did you get my voicema…" at bounding box center [1062, 630] width 987 height 60
drag, startPoint x: 889, startPoint y: 615, endPoint x: 821, endPoint y: 598, distance: 70.1
copy div "Hey [PERSON_NAME]! This is [PERSON_NAME] with The Gates! Did you get my voicema…"
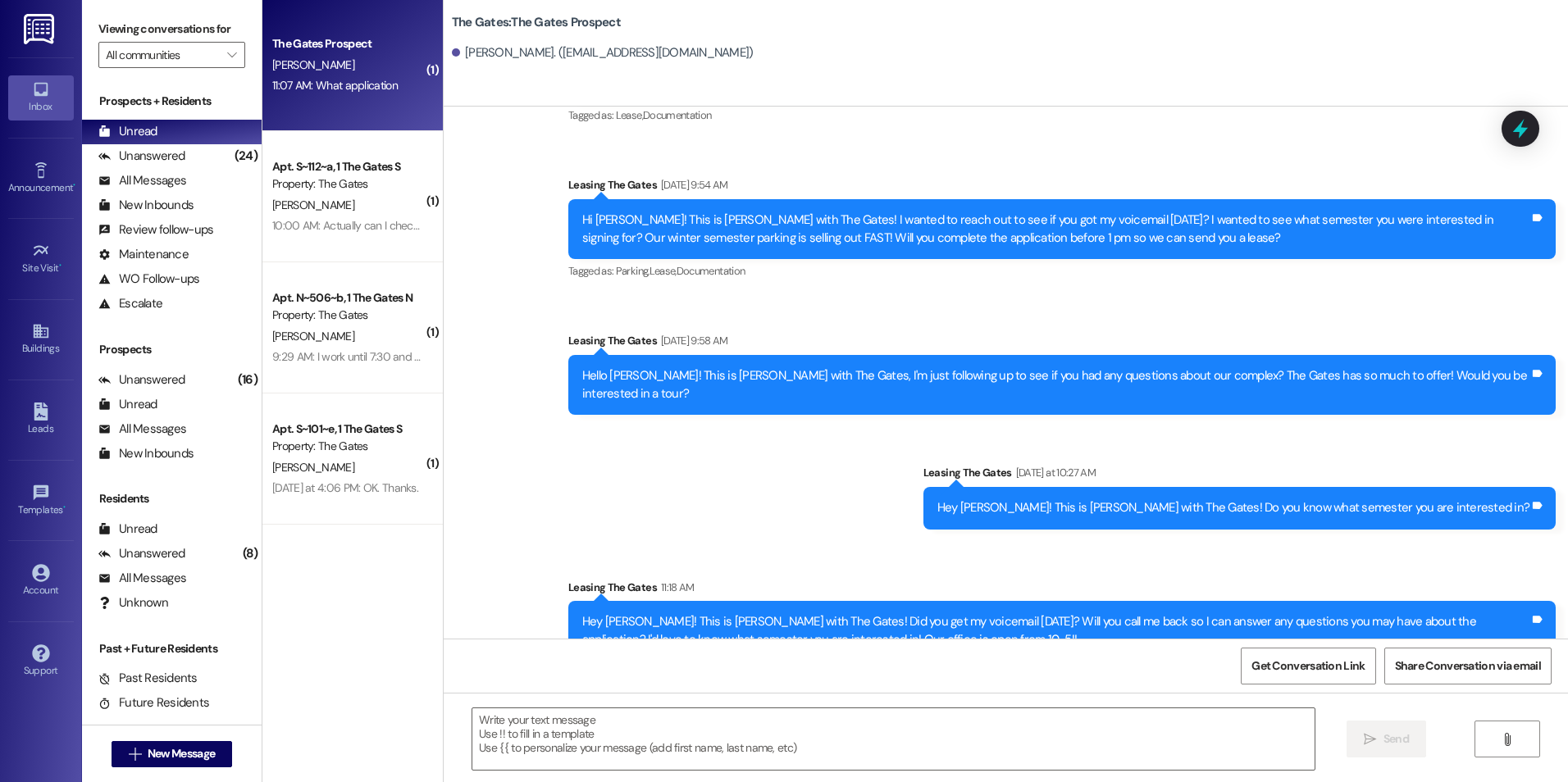
click at [371, 57] on div "[PERSON_NAME]" at bounding box center [348, 65] width 155 height 21
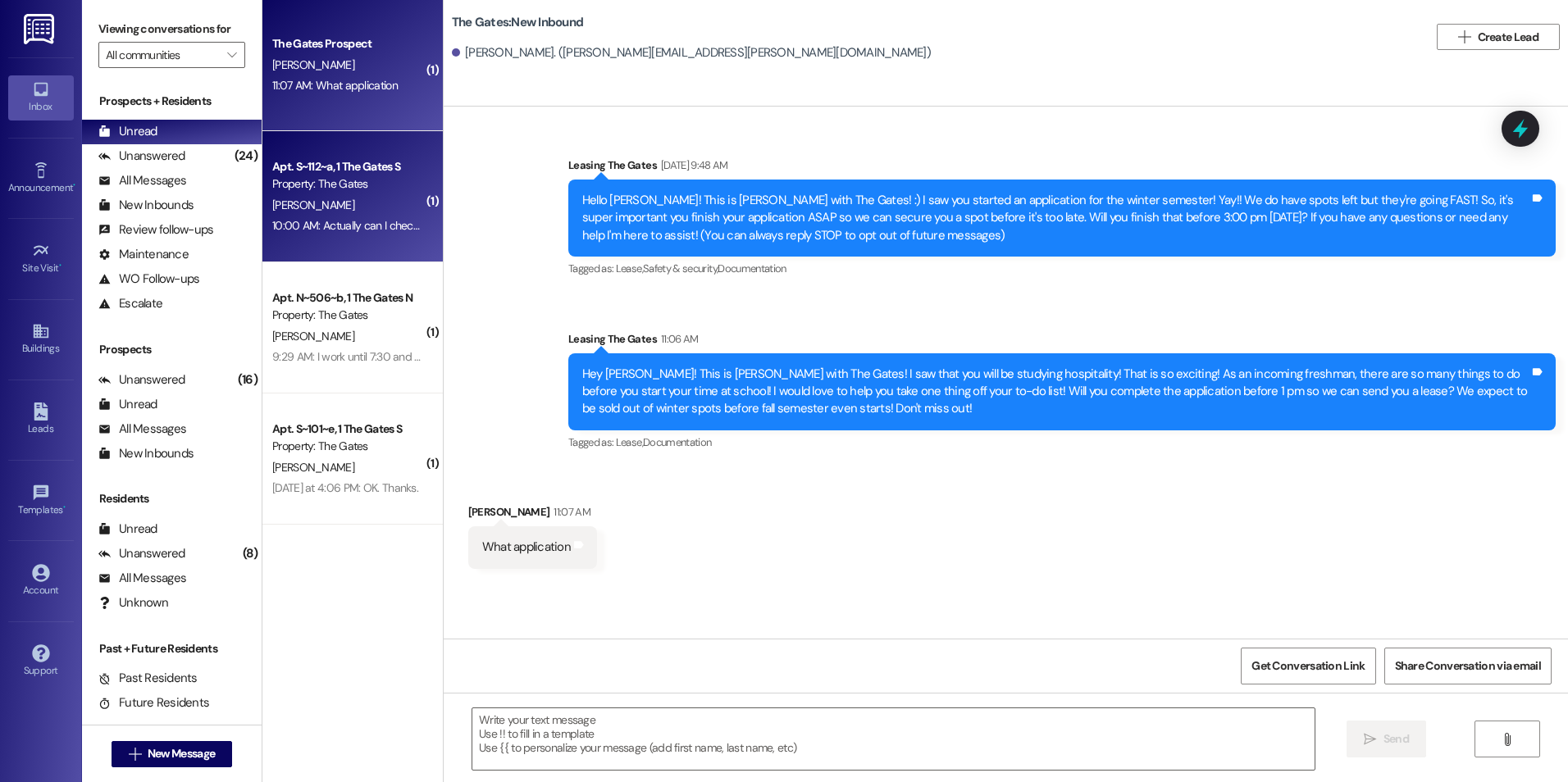
click at [399, 174] on div "Apt. S~112~a, 1 The Gates S" at bounding box center [348, 167] width 152 height 17
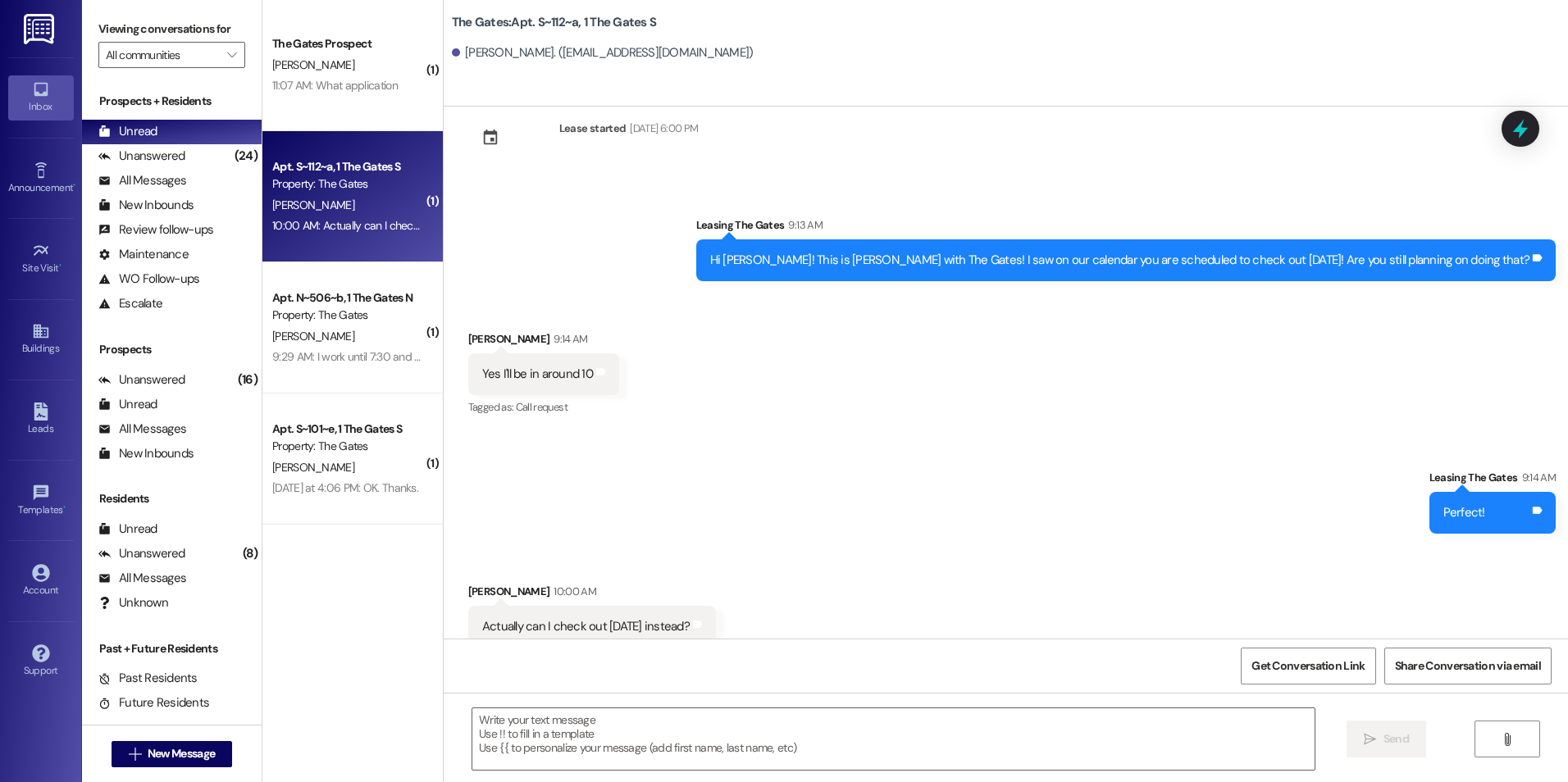
scroll to position [22956, 0]
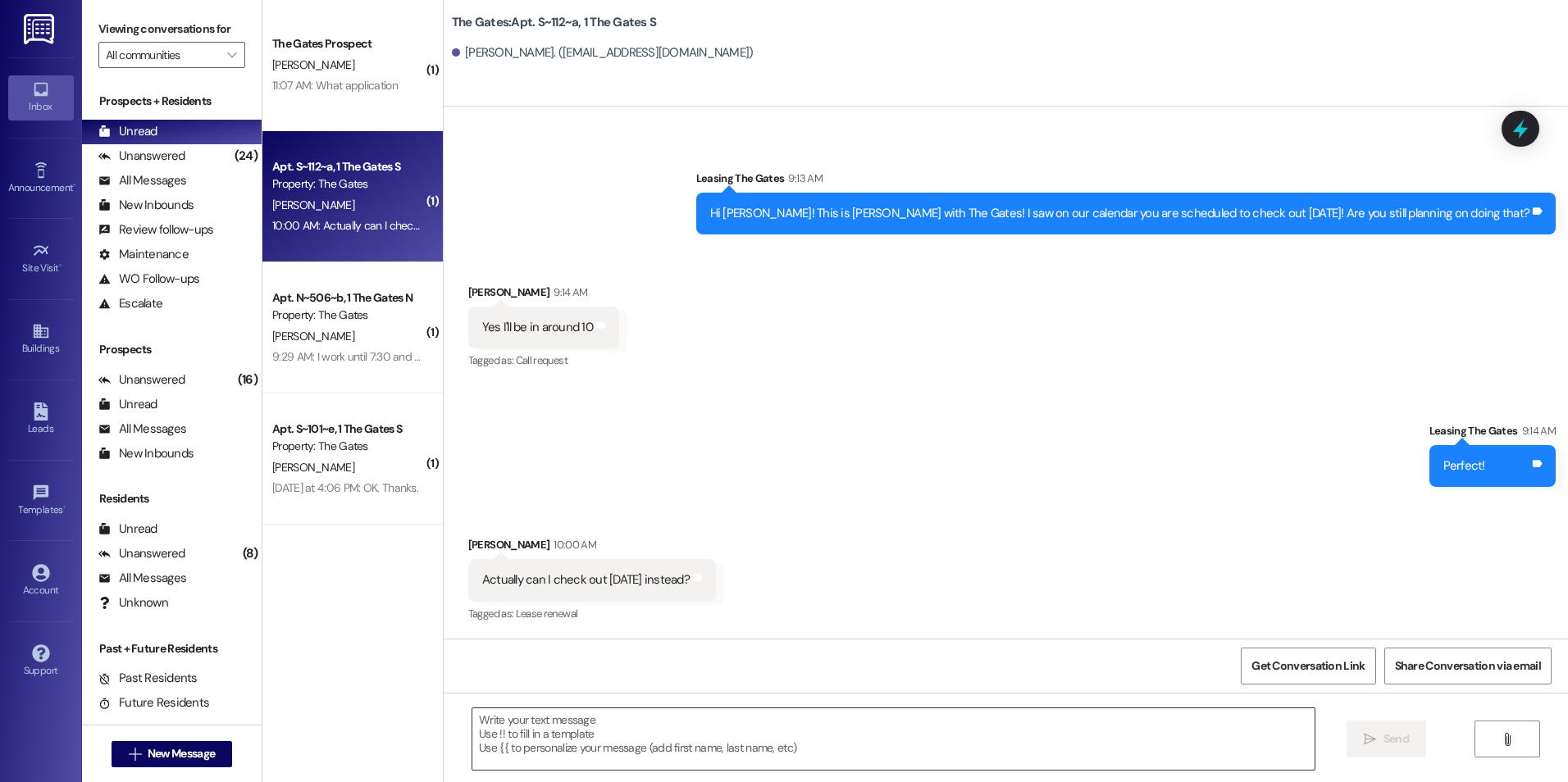
click at [777, 745] on textarea at bounding box center [893, 738] width 842 height 62
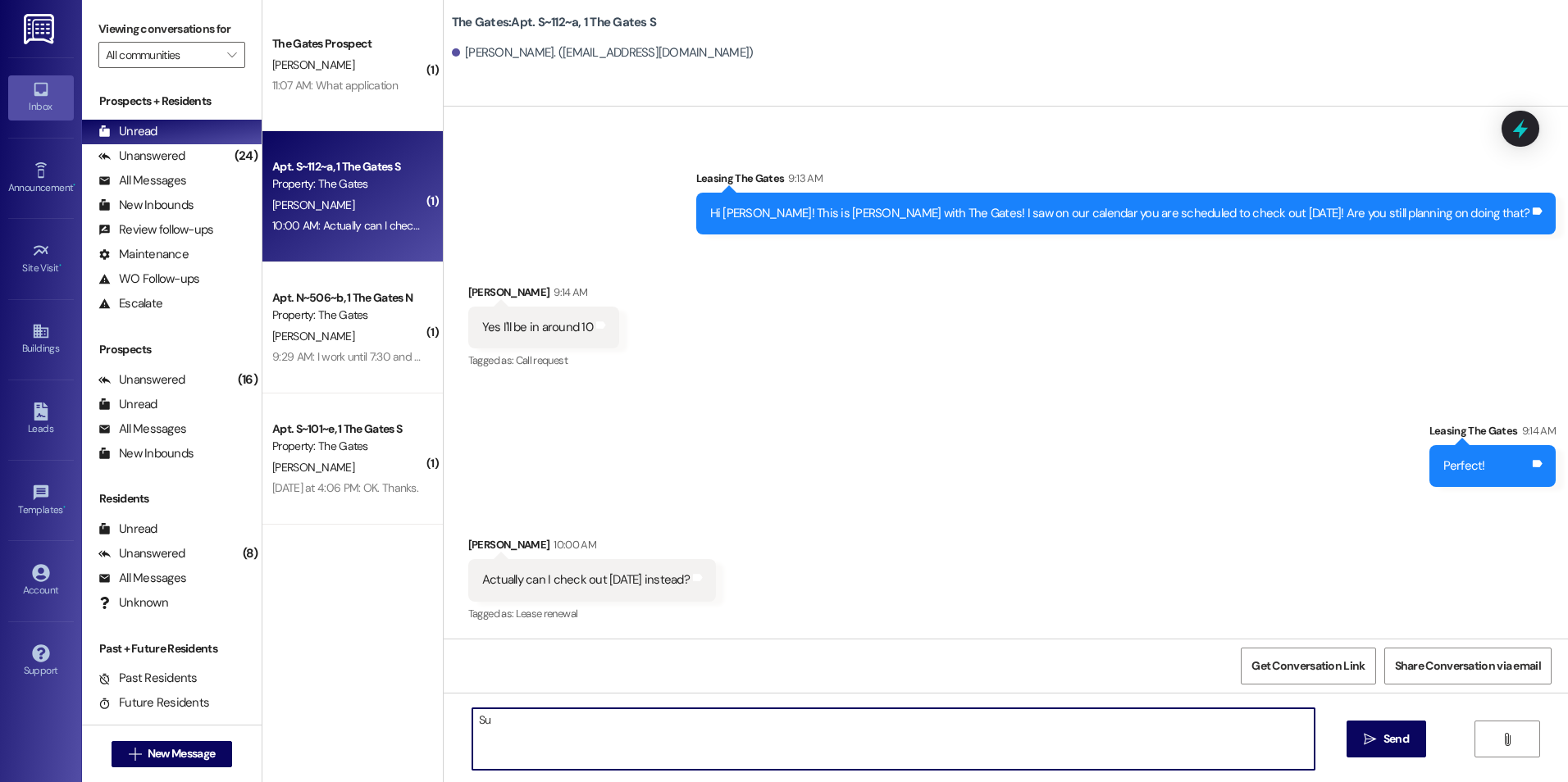
type textarea "S"
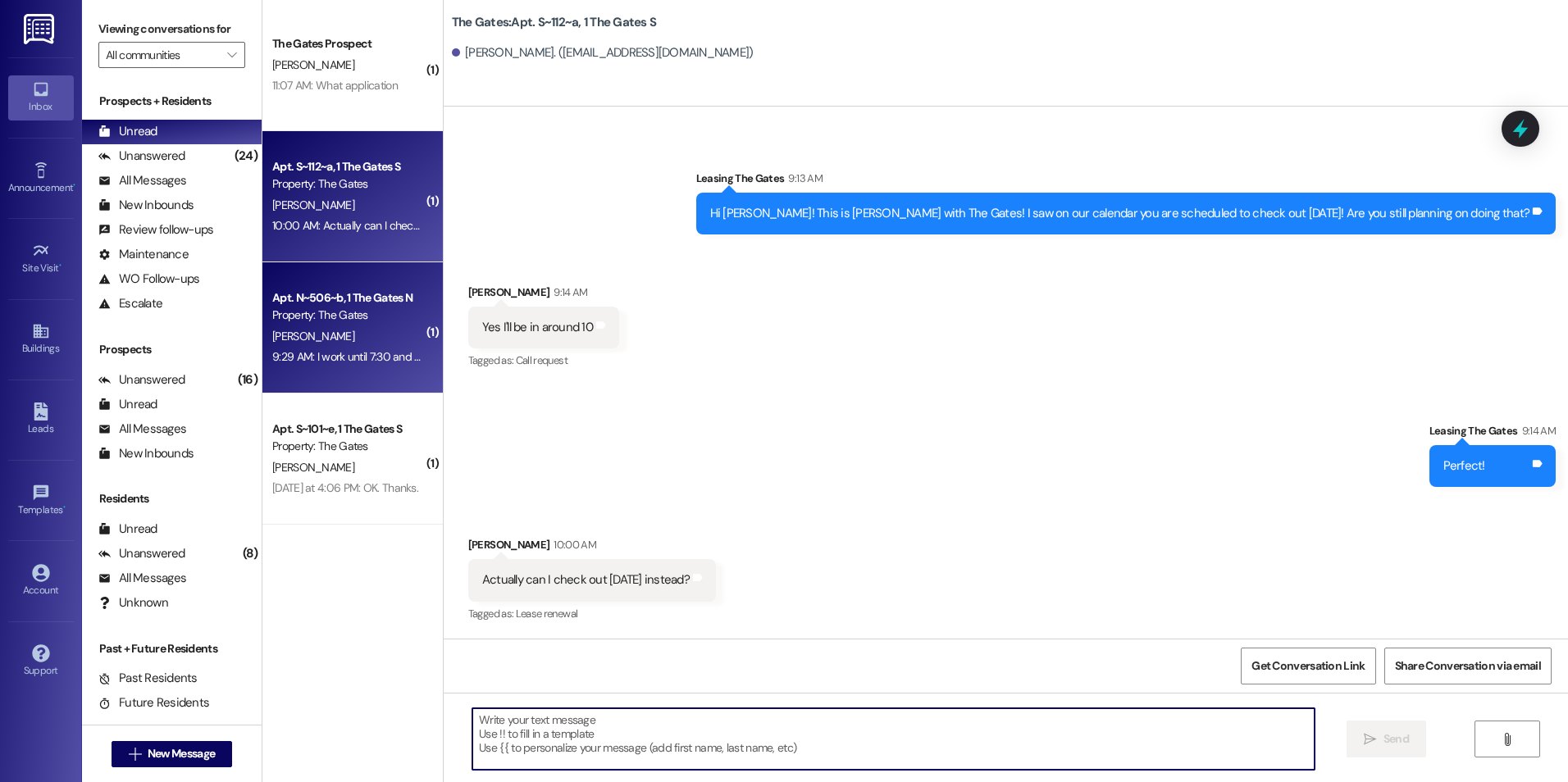
click at [298, 304] on div "Apt. N~506~b, 1 The Gates N" at bounding box center [348, 298] width 152 height 17
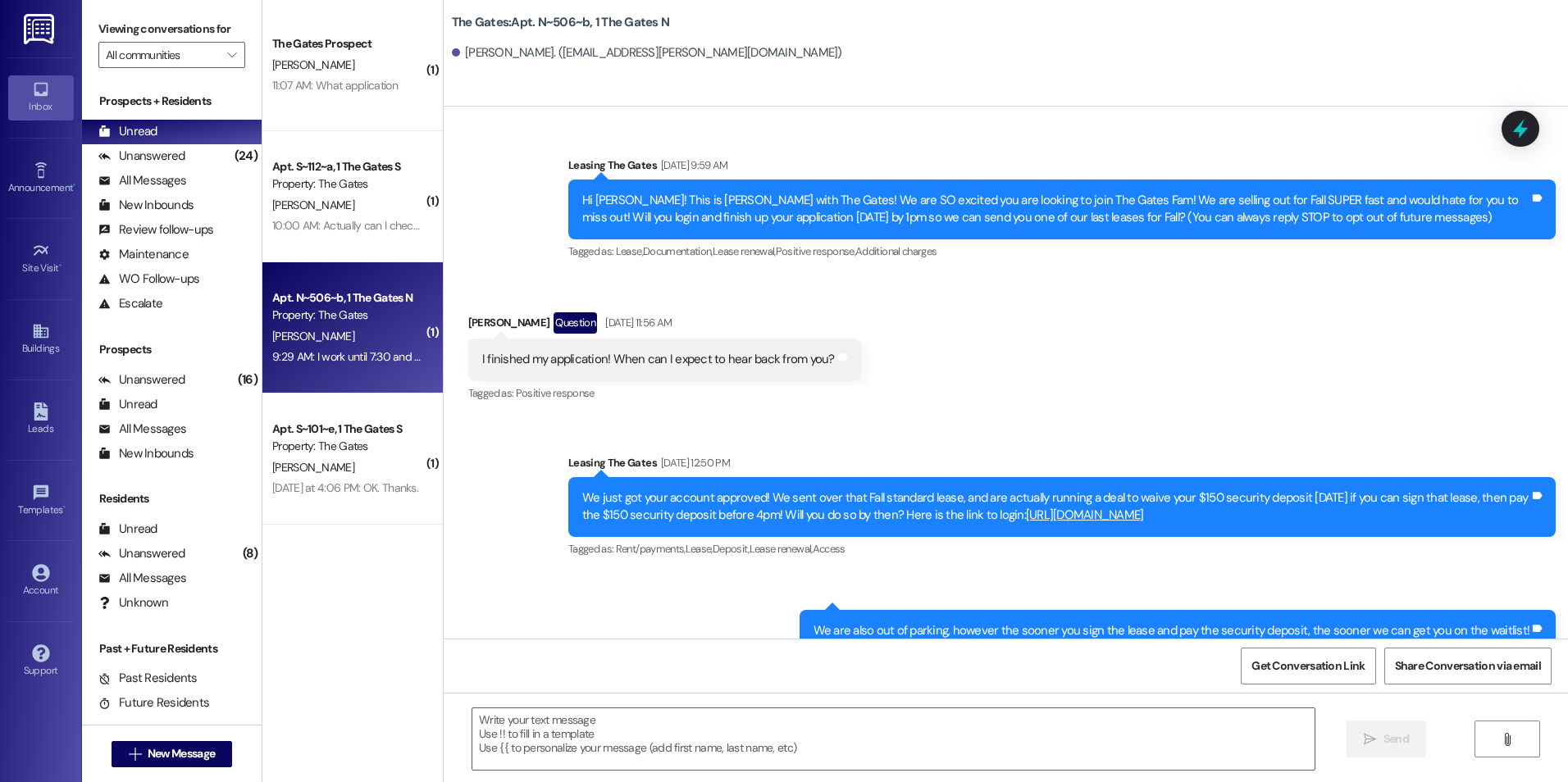
scroll to position [64226, 0]
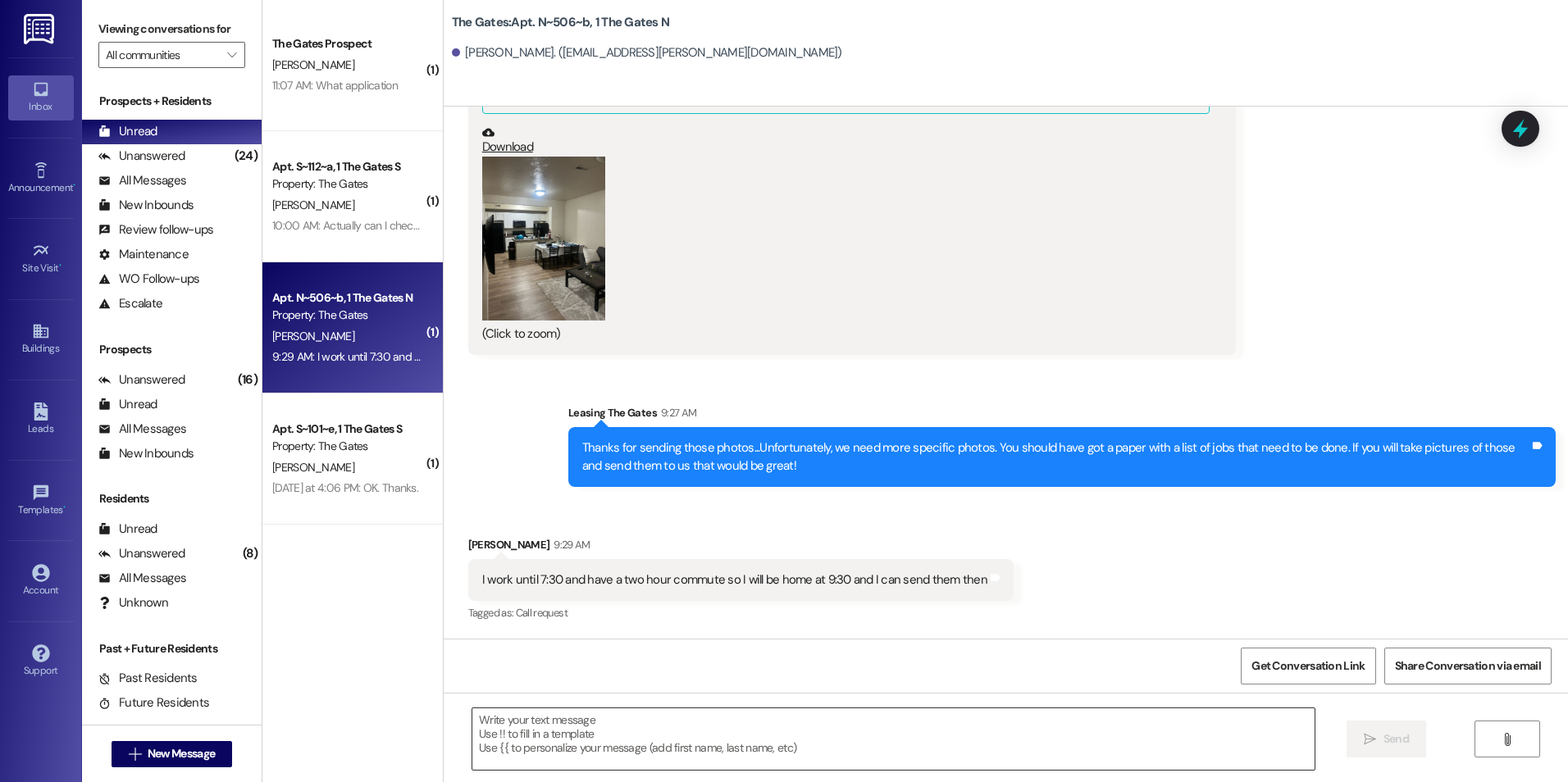
click at [964, 734] on textarea at bounding box center [893, 738] width 842 height 62
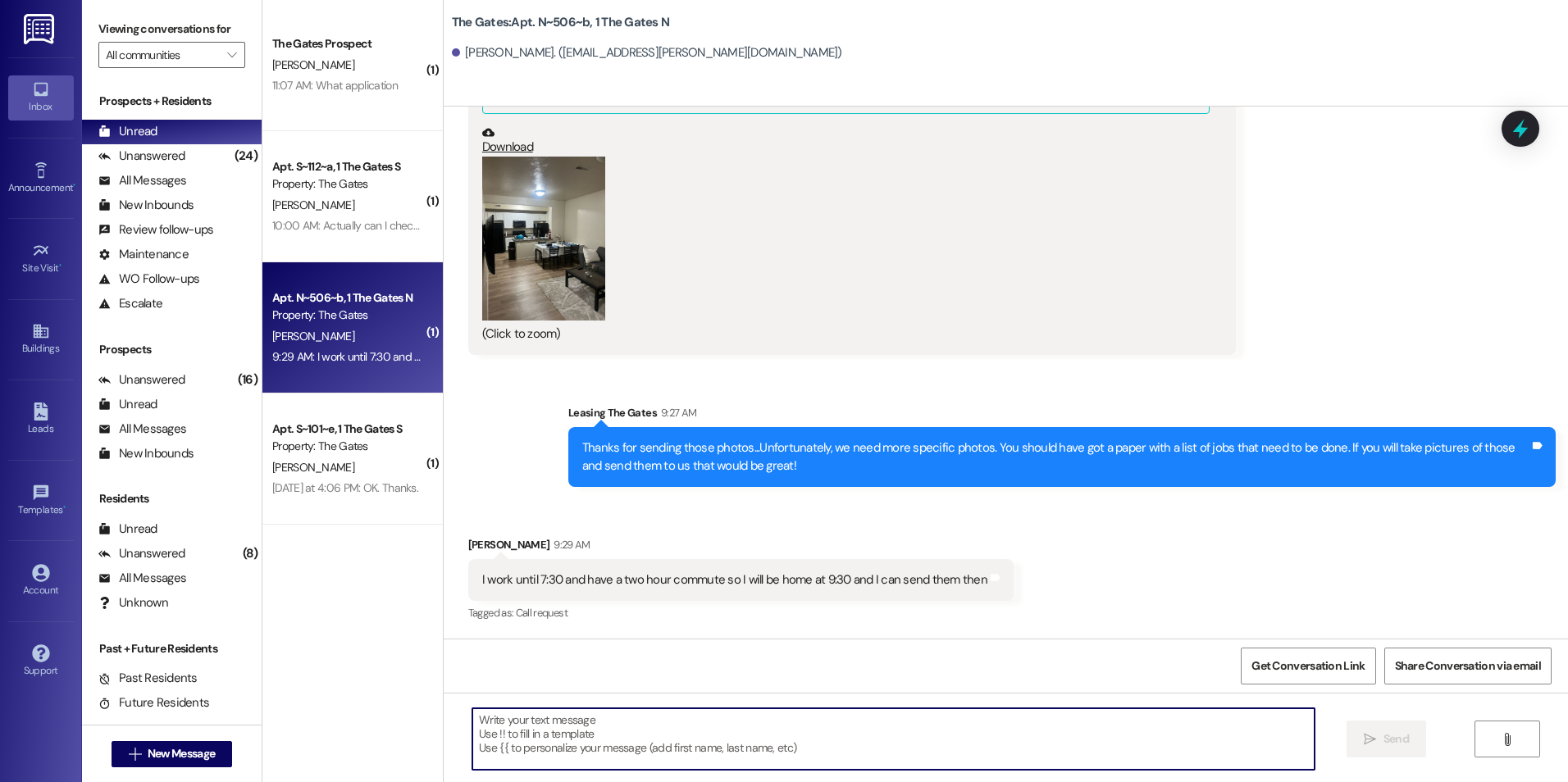
click at [779, 747] on textarea at bounding box center [893, 738] width 842 height 62
type textarea "That should be fine!"
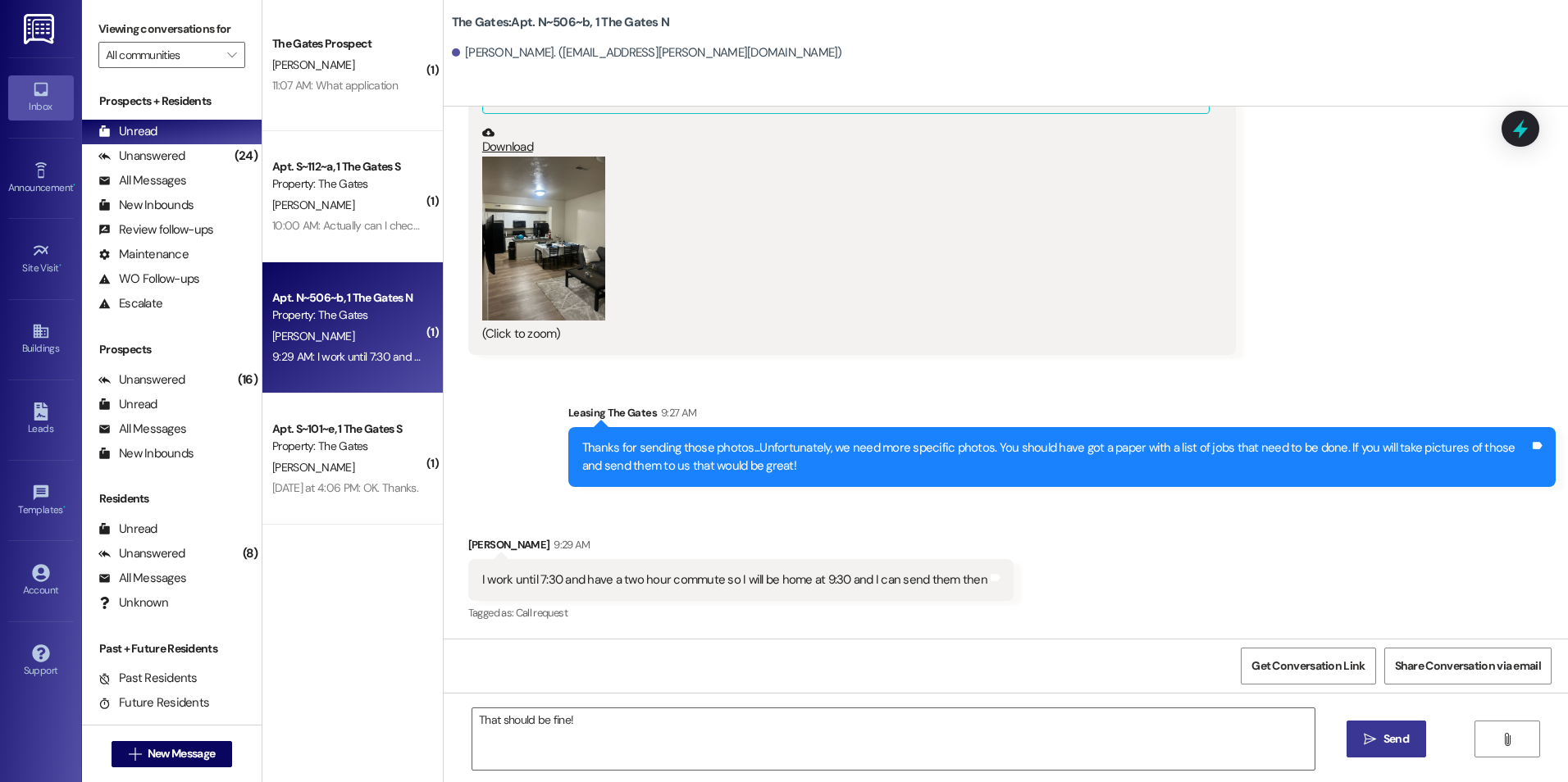
click at [1399, 745] on span "Send" at bounding box center [1395, 739] width 25 height 17
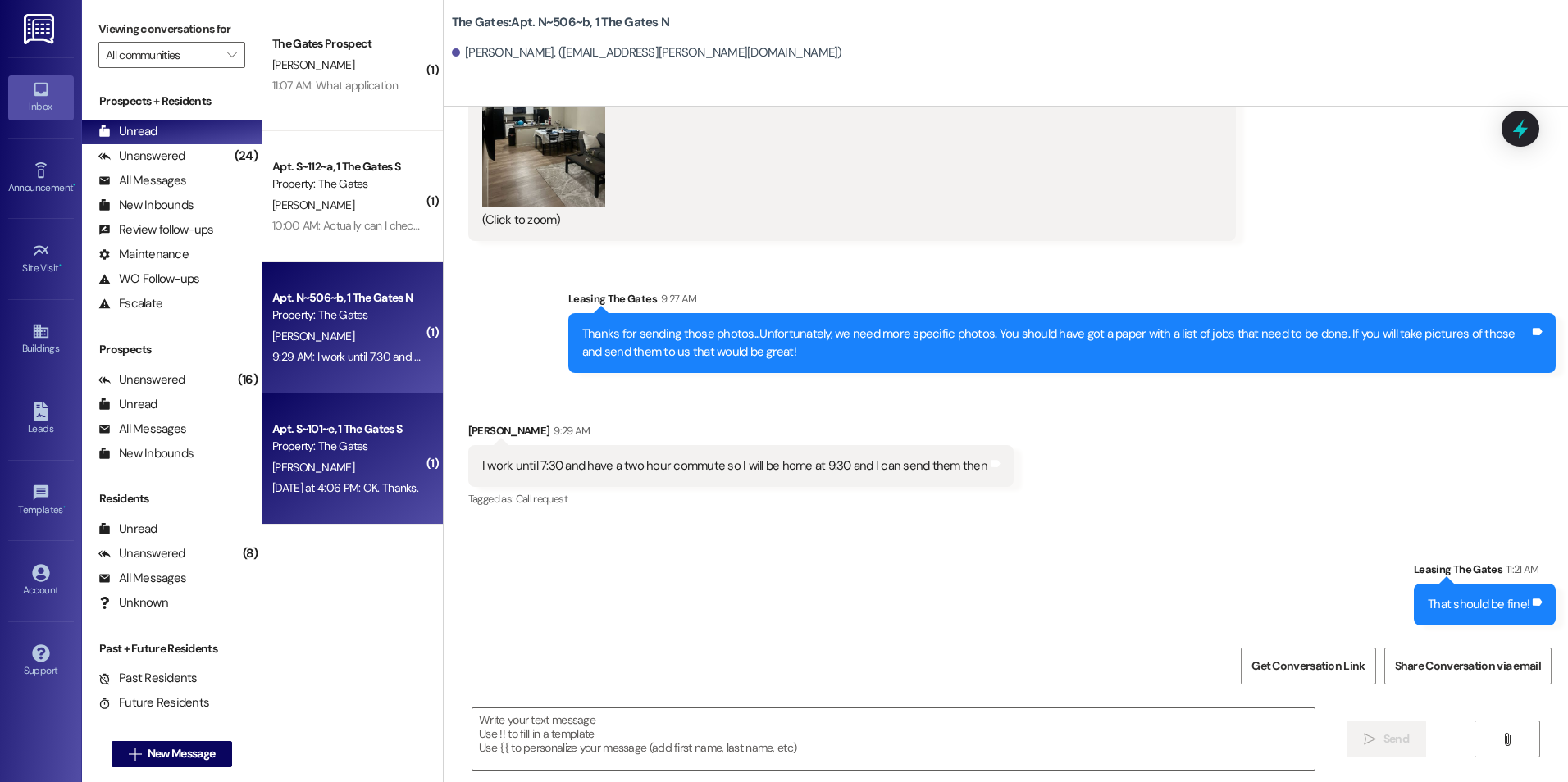
scroll to position [64225, 0]
click at [359, 418] on div "Apt. S~101~e, 1 The Gates S Property: The Gates [PERSON_NAME] [DATE] at 4:06 PM…" at bounding box center [352, 459] width 181 height 131
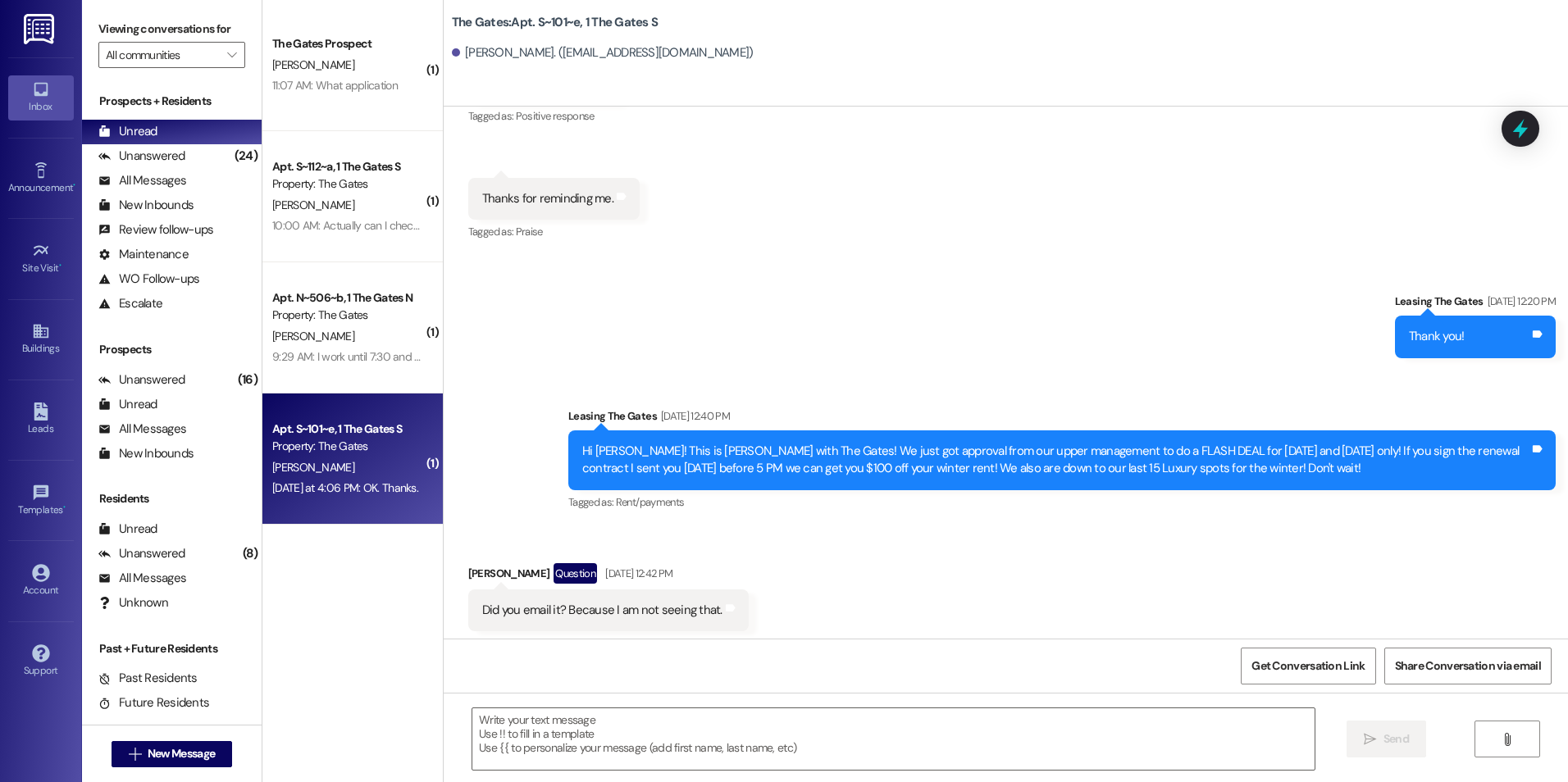
scroll to position [14875, 0]
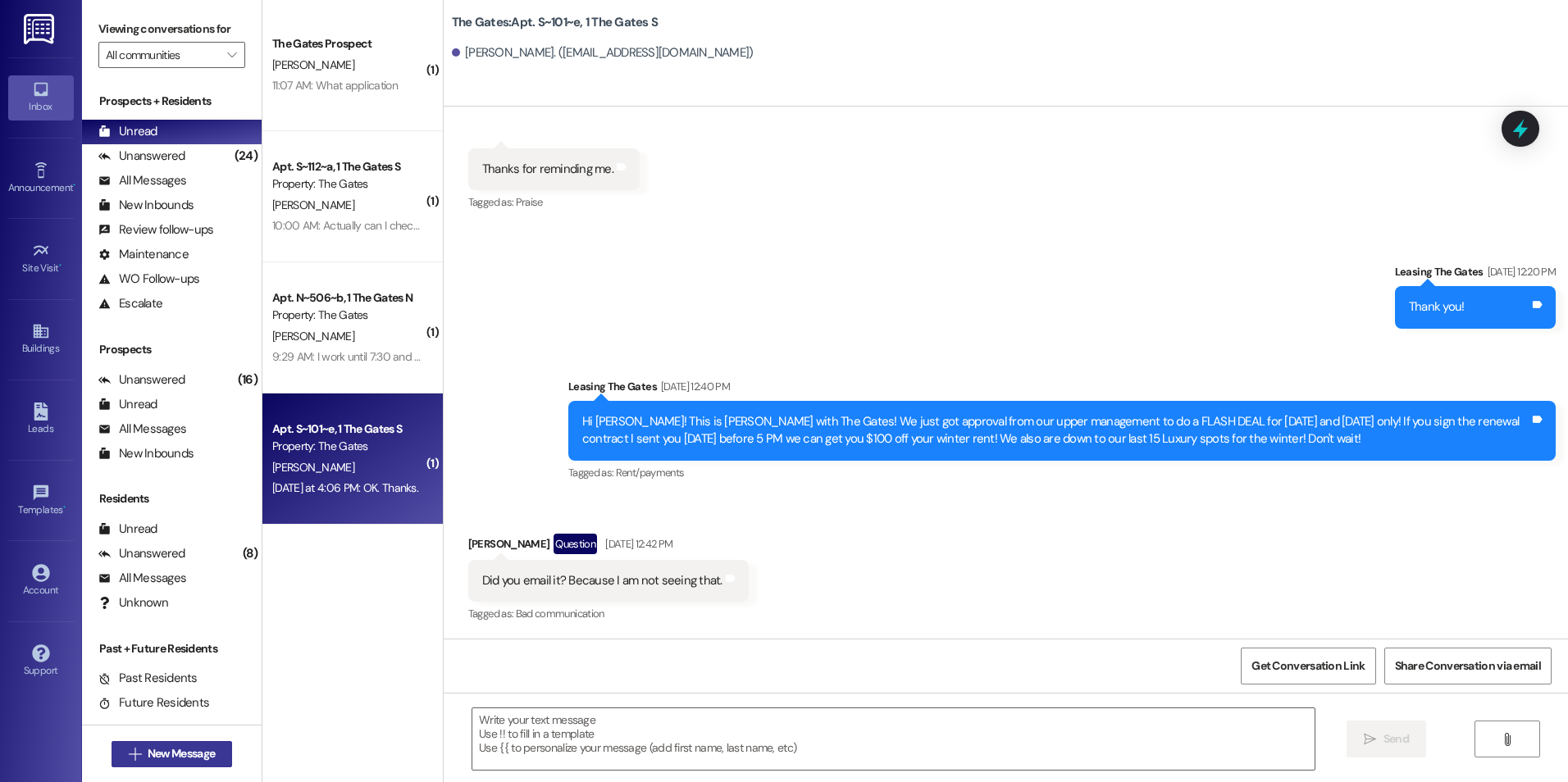
click at [176, 762] on span "New Message" at bounding box center [181, 754] width 67 height 17
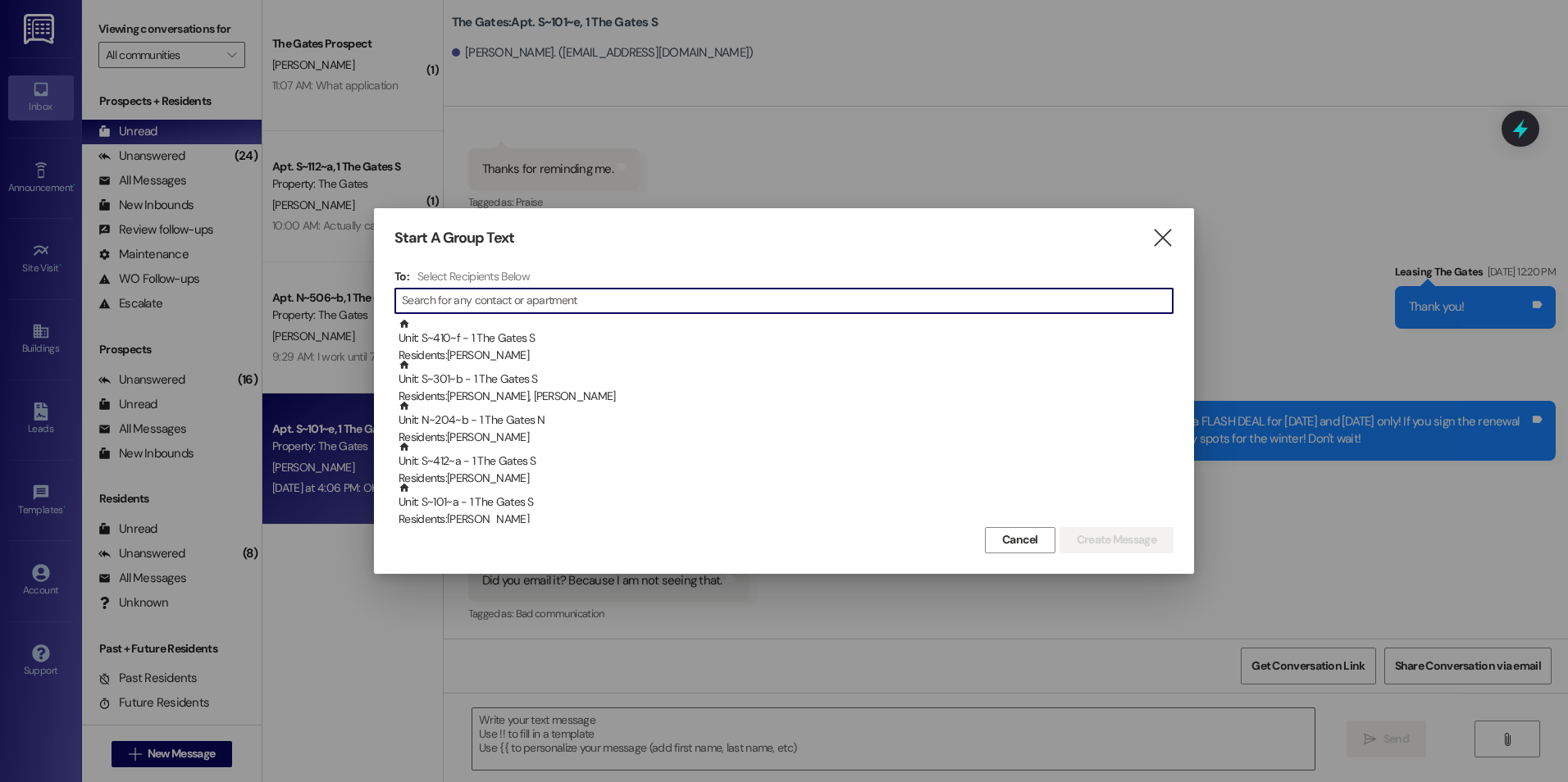
click at [1158, 240] on icon "" at bounding box center [1162, 238] width 22 height 17
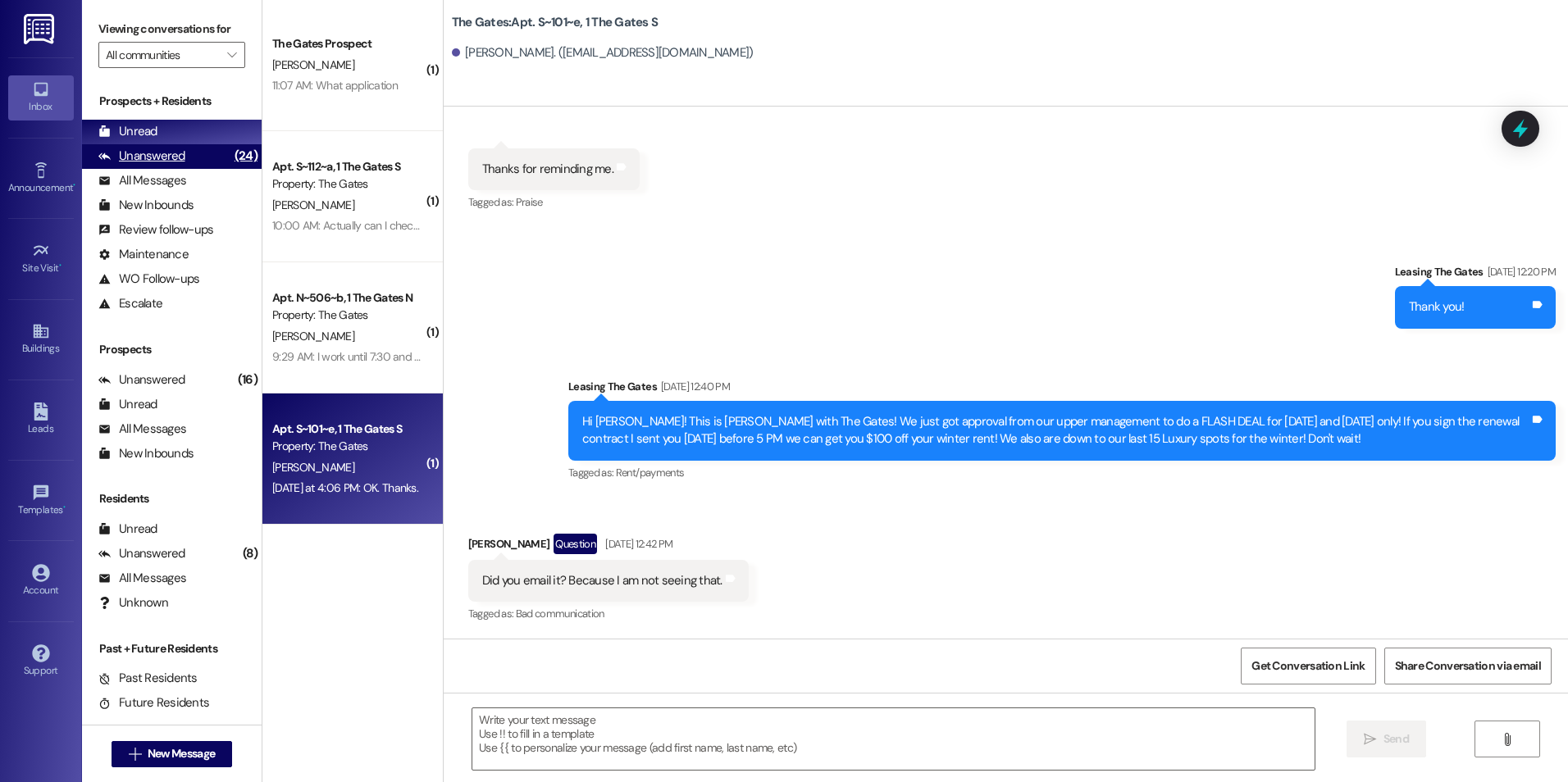
click at [194, 156] on div "Unanswered (24)" at bounding box center [172, 157] width 180 height 24
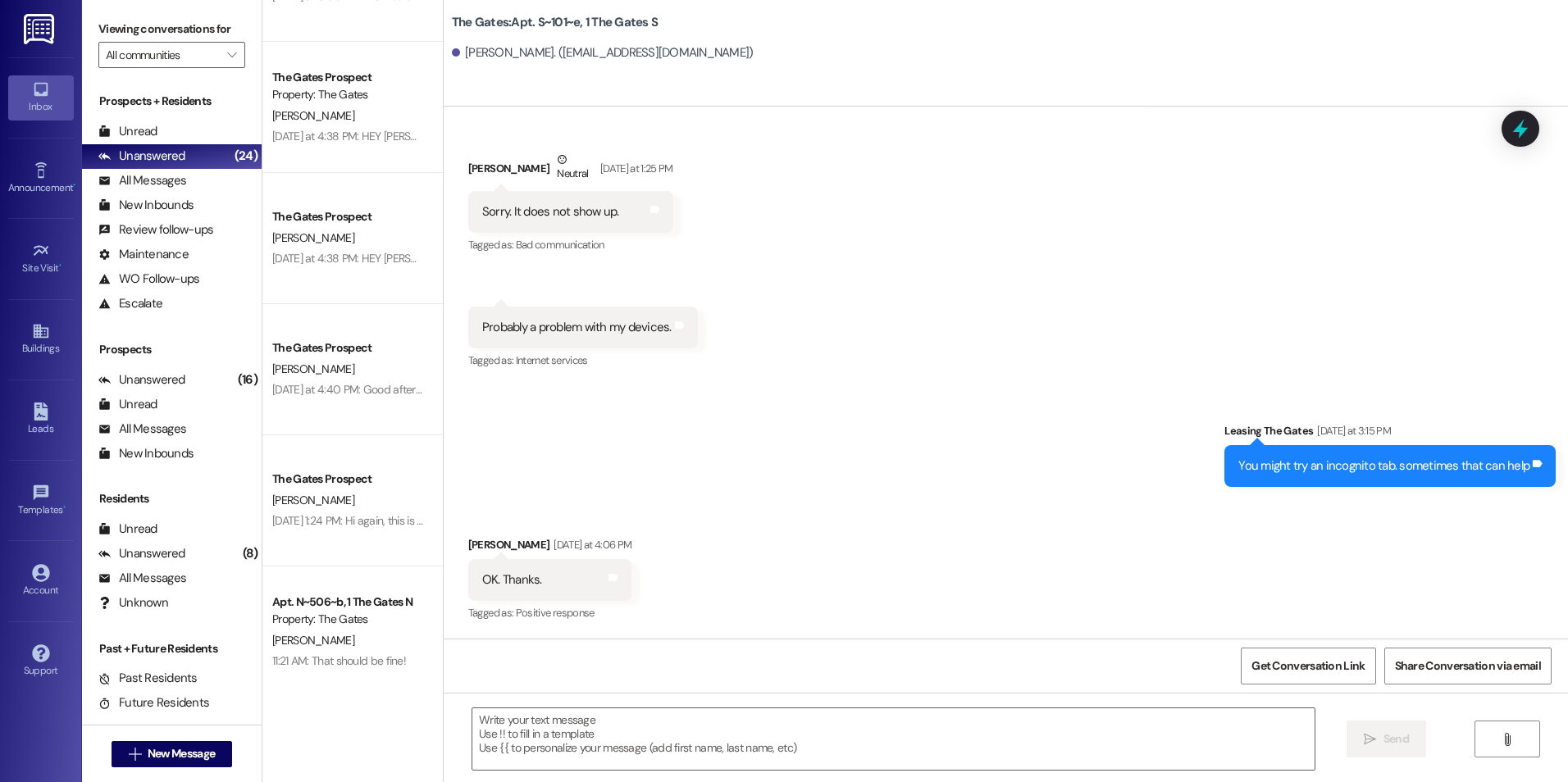
scroll to position [901, 0]
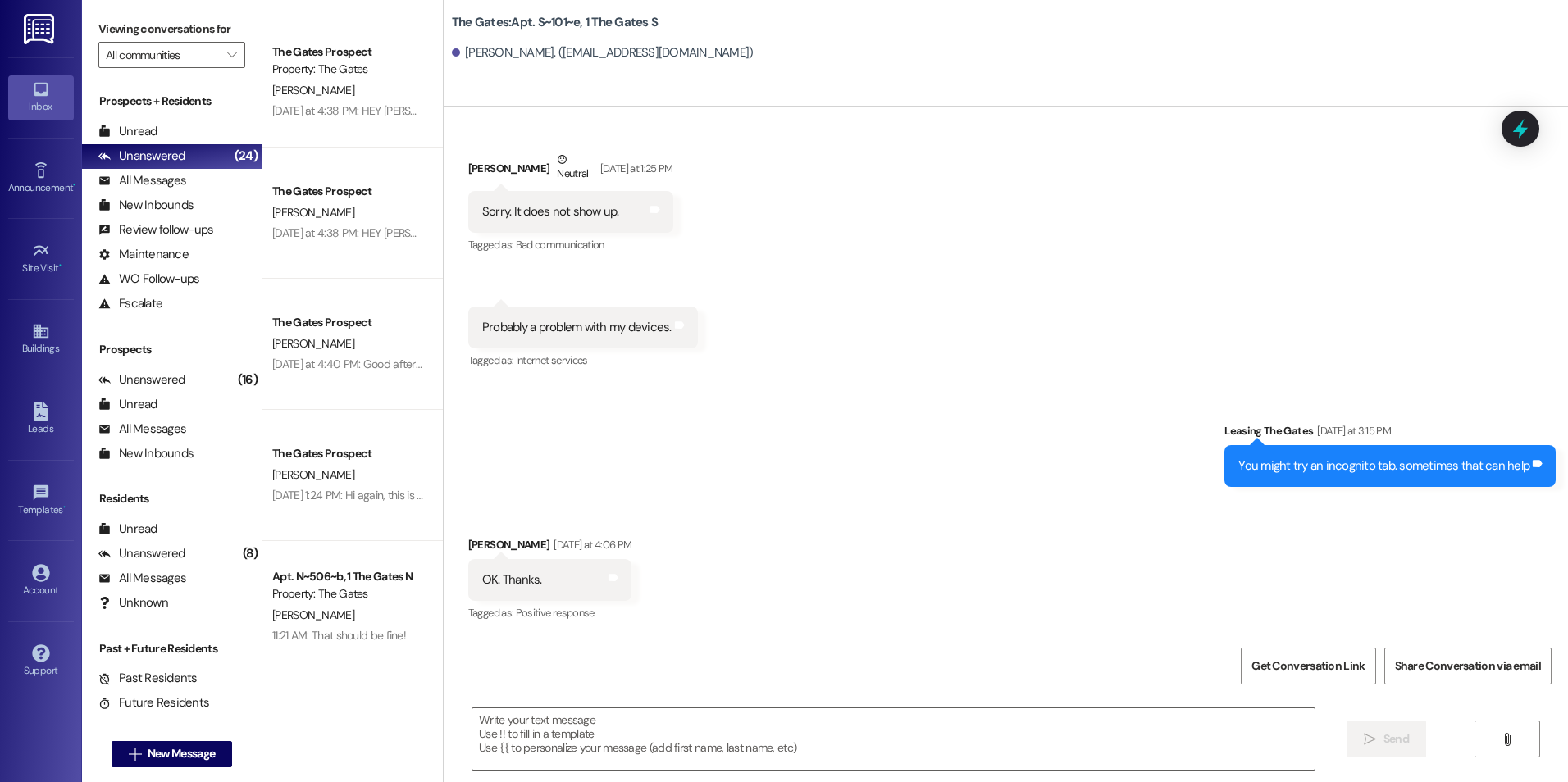
click at [349, 193] on div "The Gates Prospect Property: The Gates [PERSON_NAME] [DATE] at 5:00 PM: We woul…" at bounding box center [352, 333] width 181 height 666
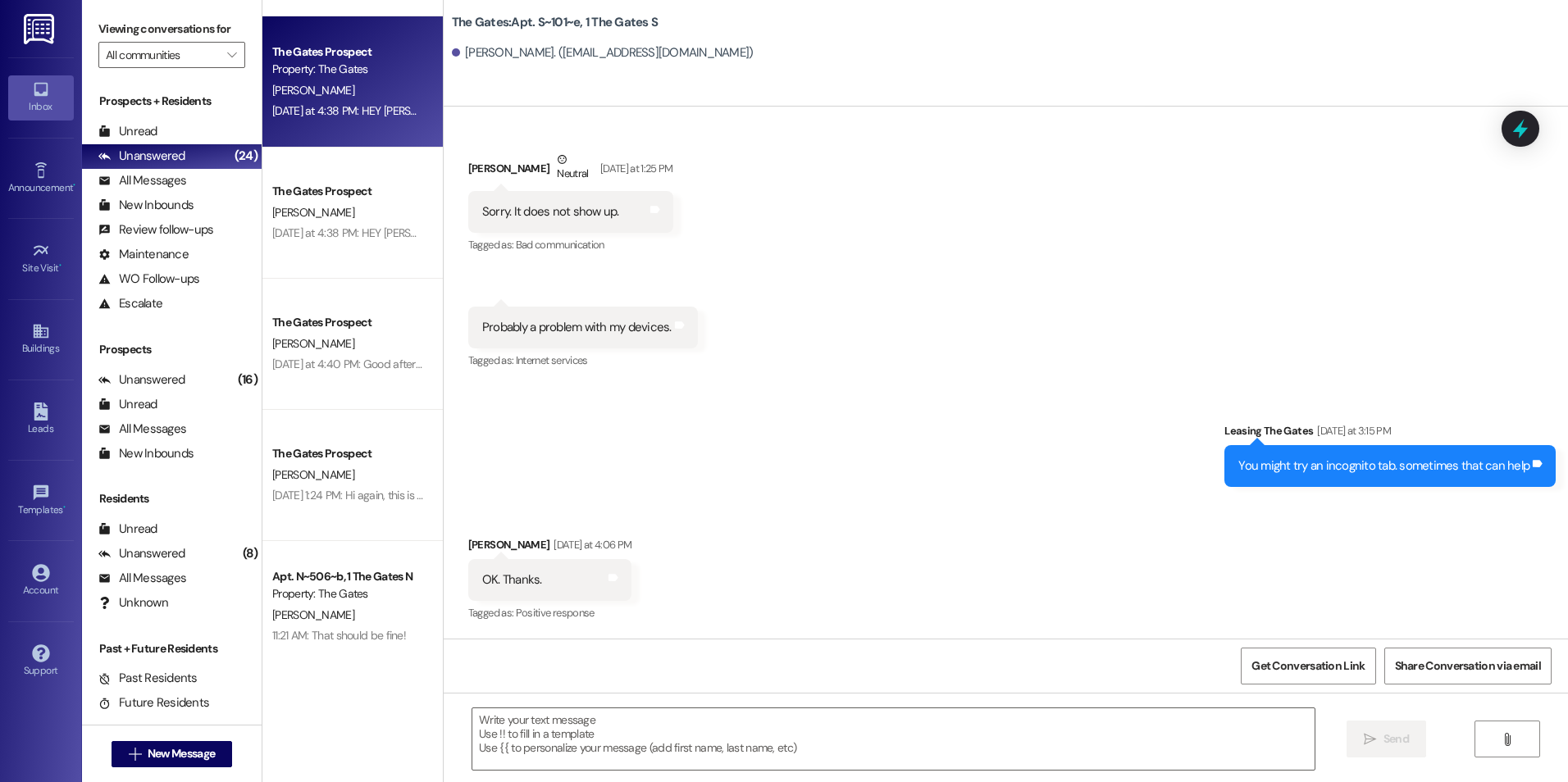
click at [369, 119] on div "[DATE] at 4:38 PM: HEY [PERSON_NAME]!! Yes!! My friend [PERSON_NAME] would be t…" at bounding box center [348, 112] width 155 height 21
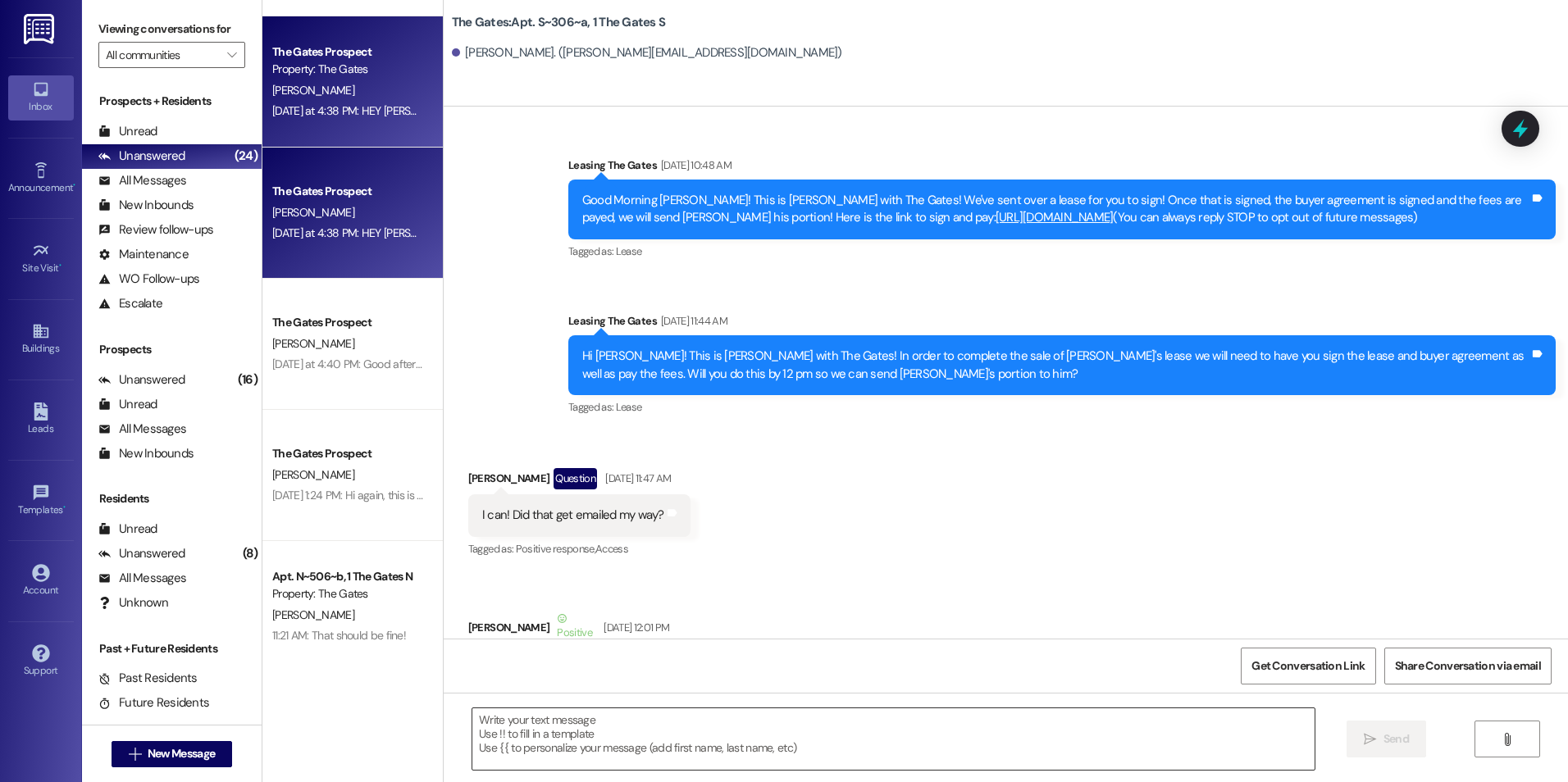
scroll to position [55124, 0]
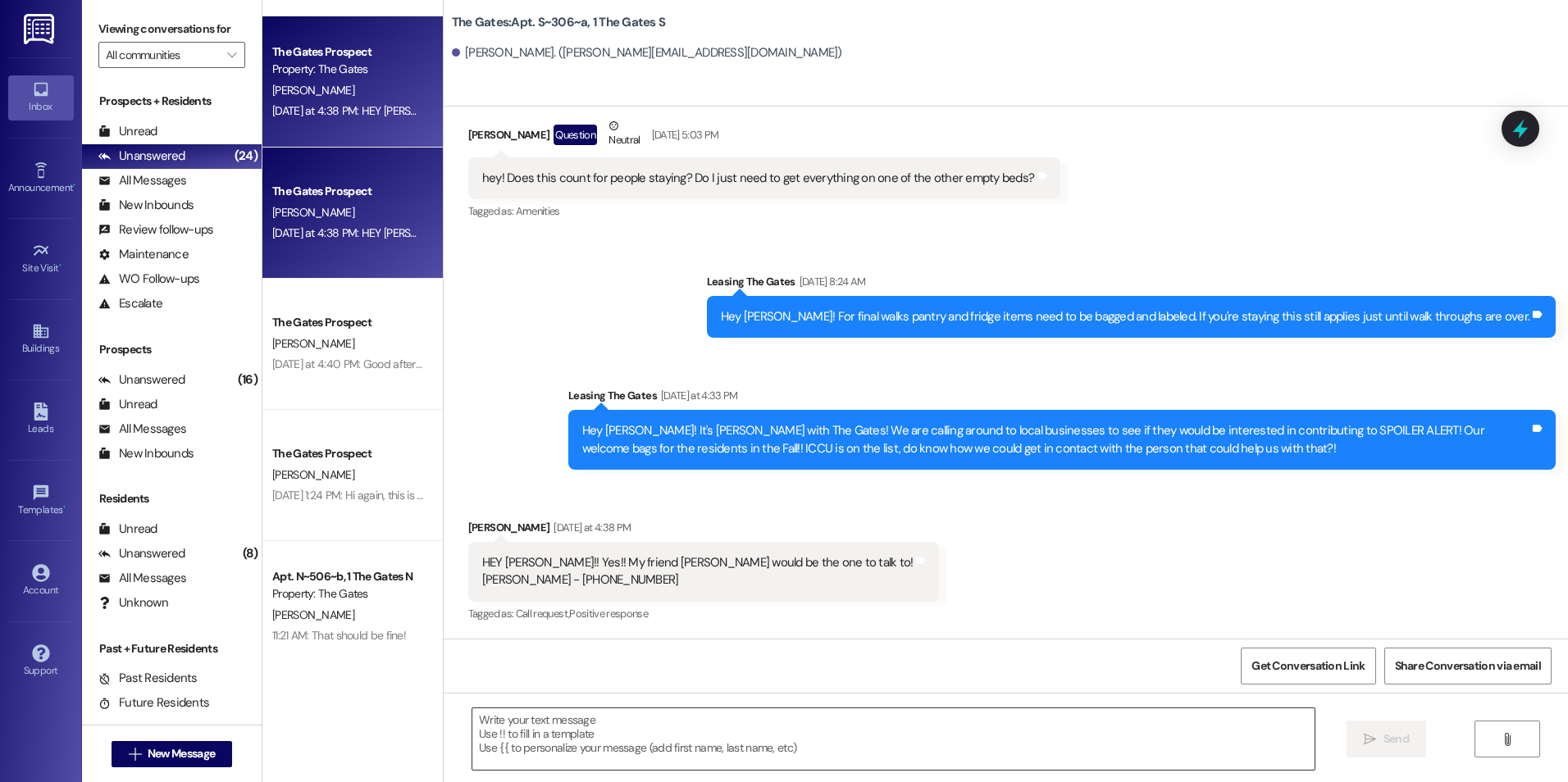
click at [734, 737] on textarea at bounding box center [893, 738] width 842 height 62
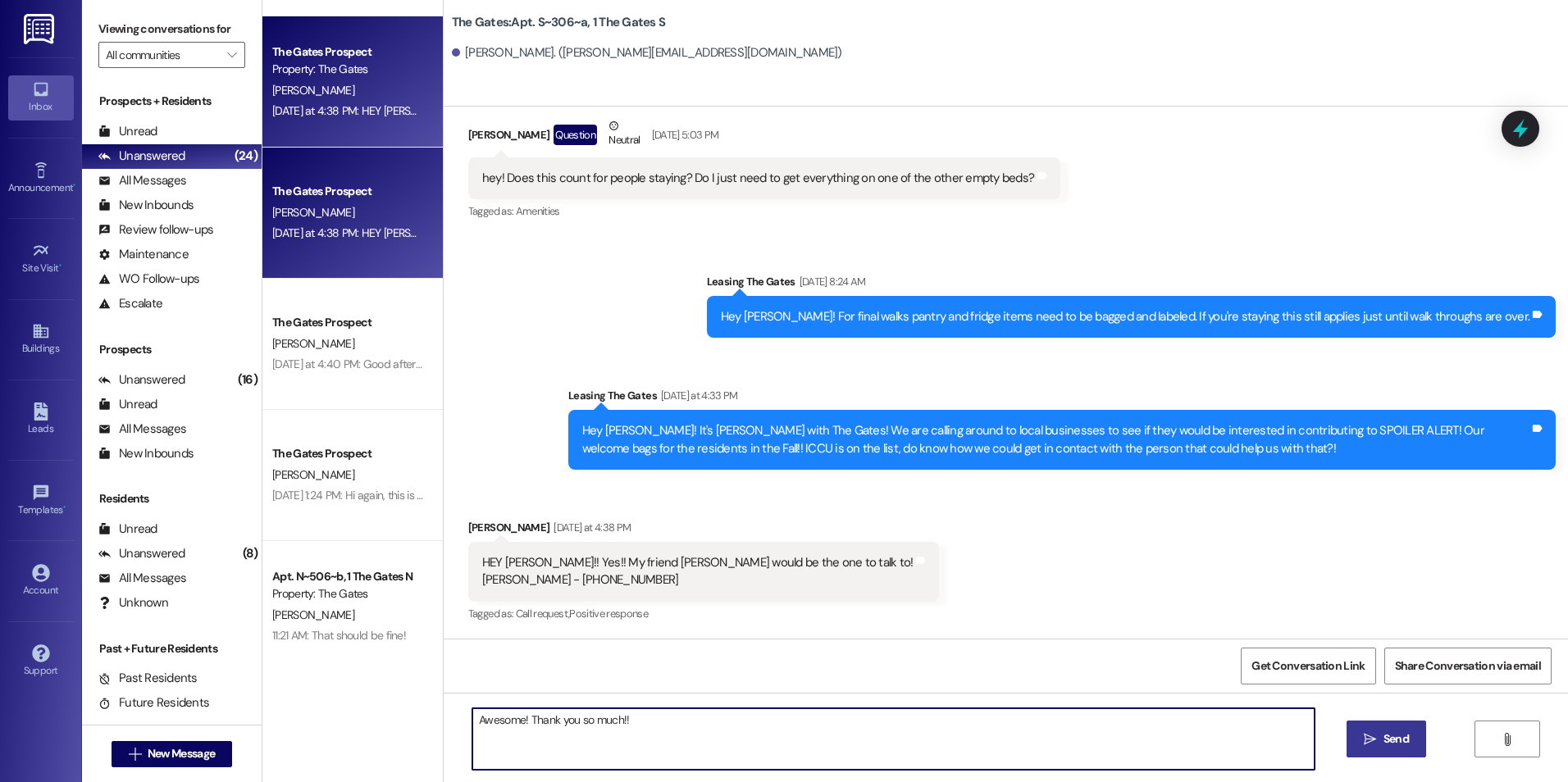
type textarea "Awesome! Thank you so much!!"
click at [1390, 726] on button " Send" at bounding box center [1386, 739] width 79 height 37
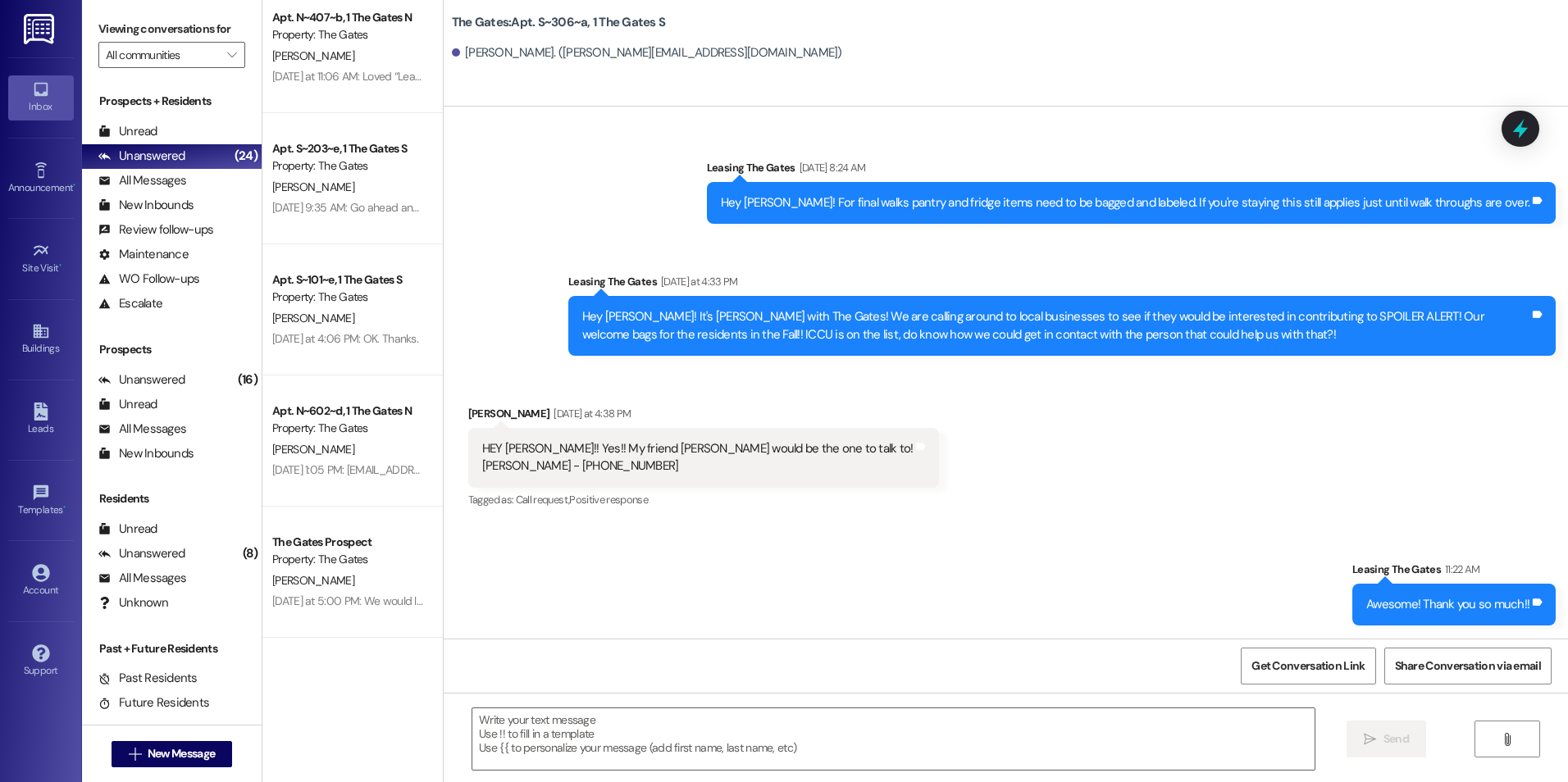
scroll to position [0, 0]
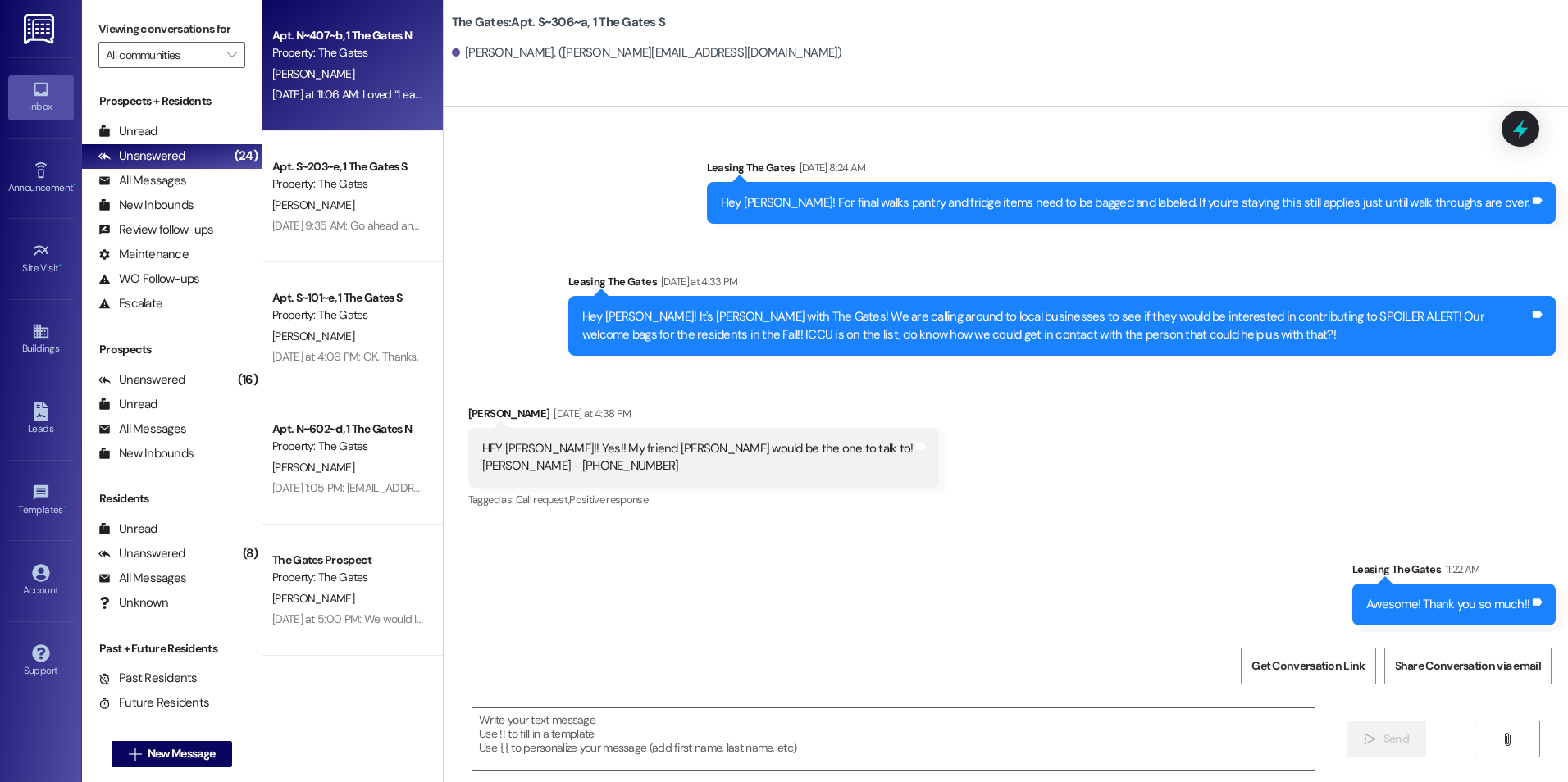
click at [375, 36] on div "Apt. N~407~b, 1 The Gates N" at bounding box center [348, 36] width 152 height 17
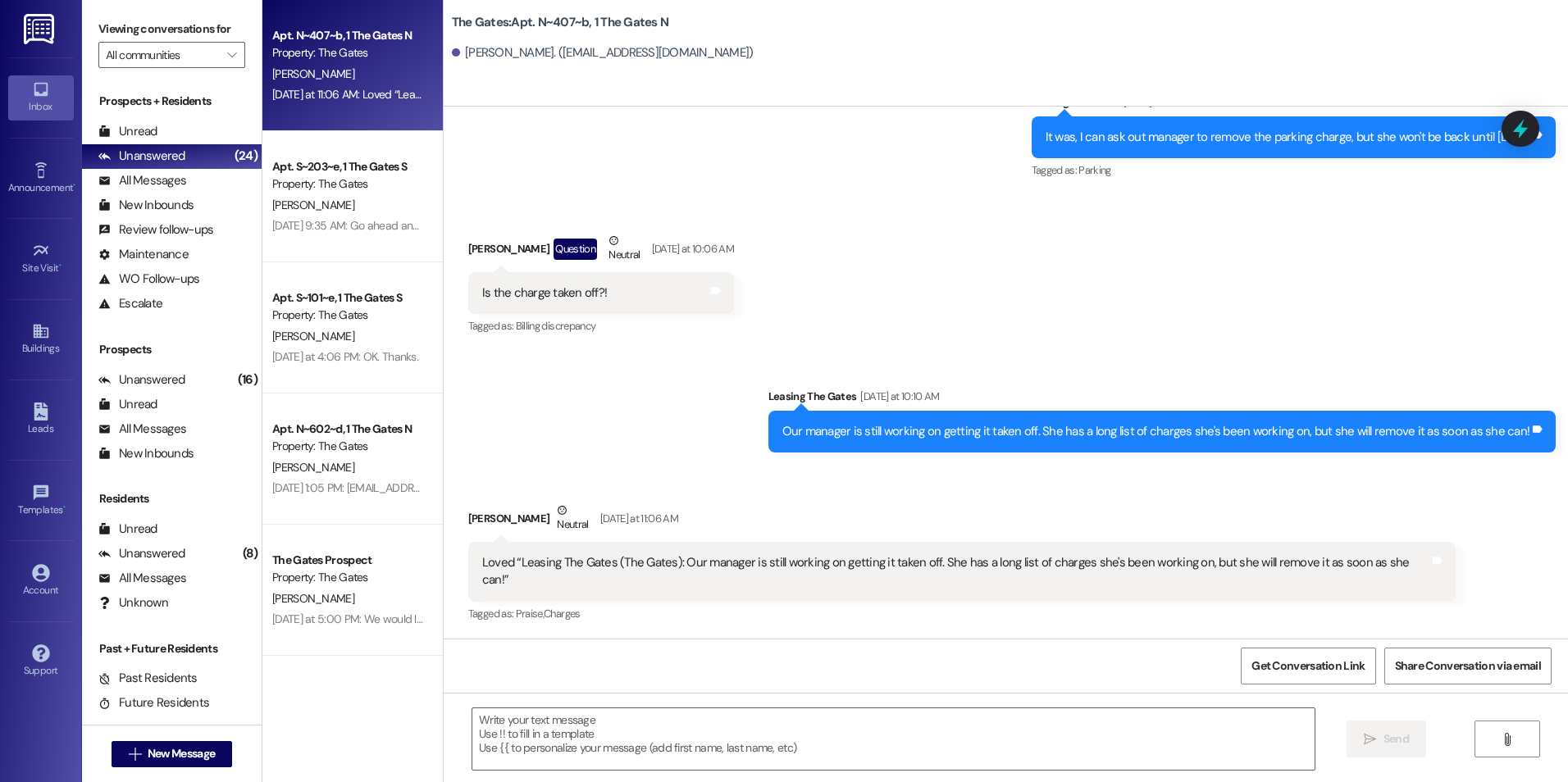
scroll to position [22361, 0]
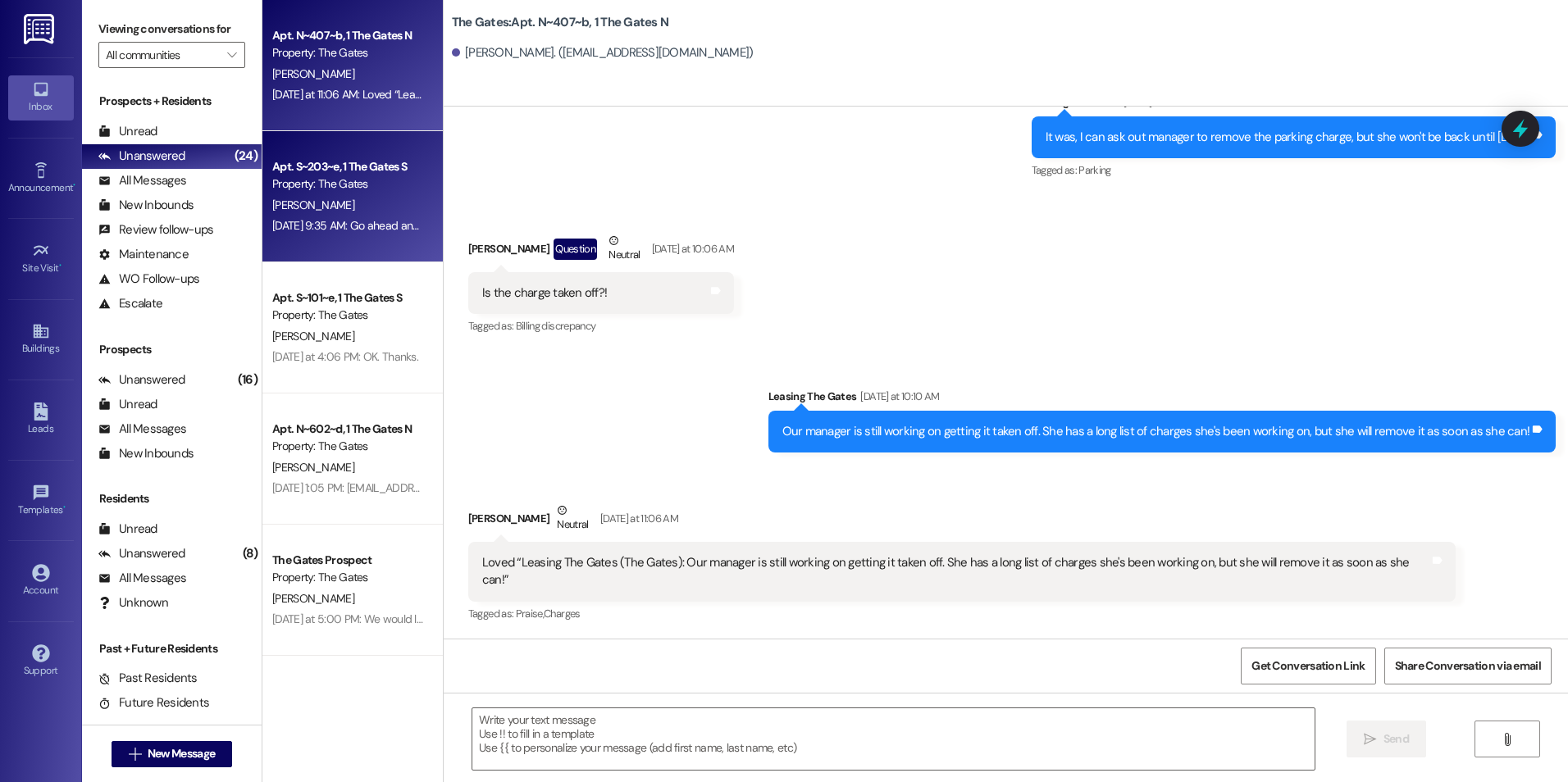
click at [331, 194] on div "Apt. S~203~e, 1 The Gates S Property: The Gates" at bounding box center [348, 176] width 155 height 38
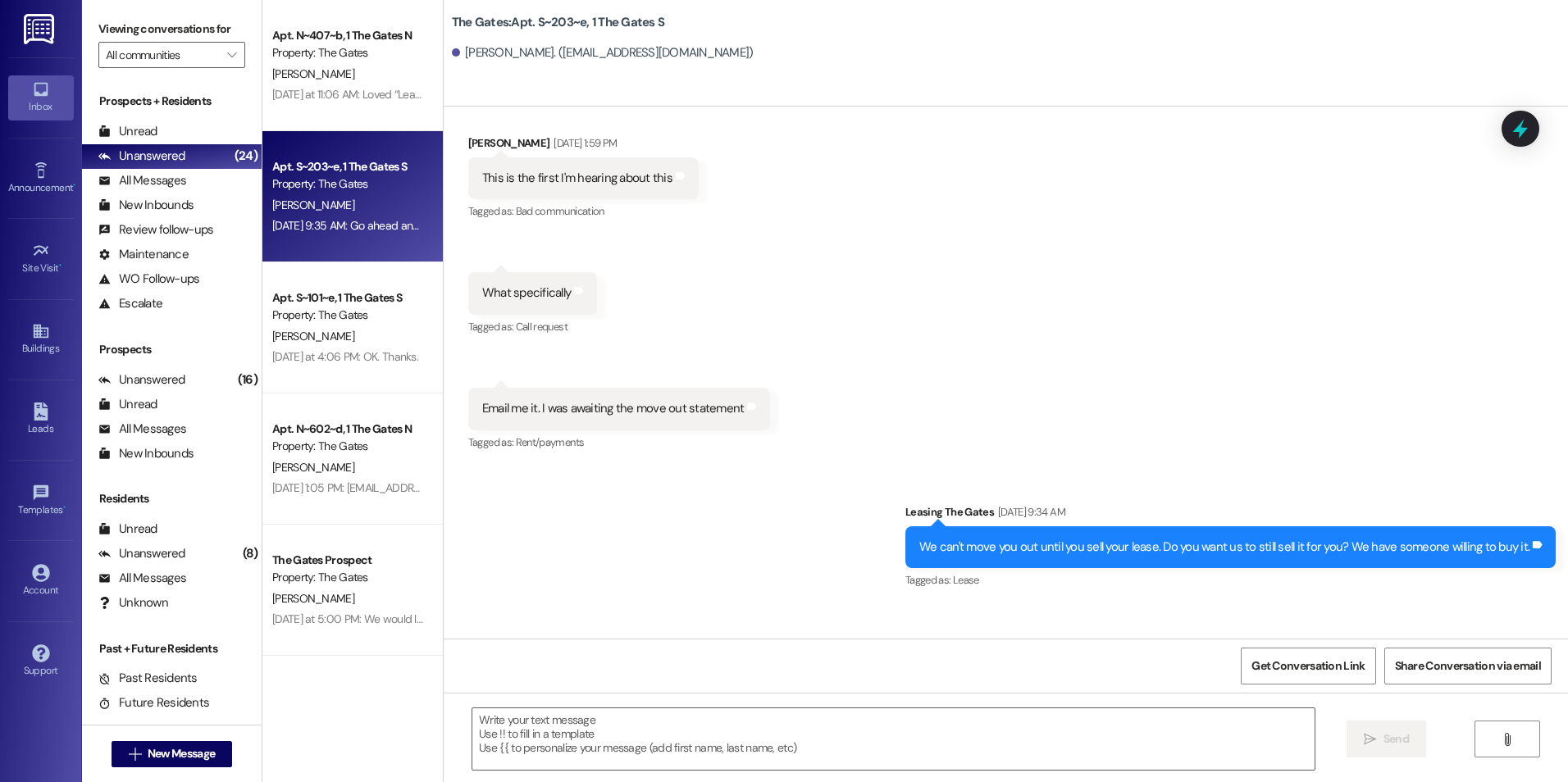
scroll to position [83065, 0]
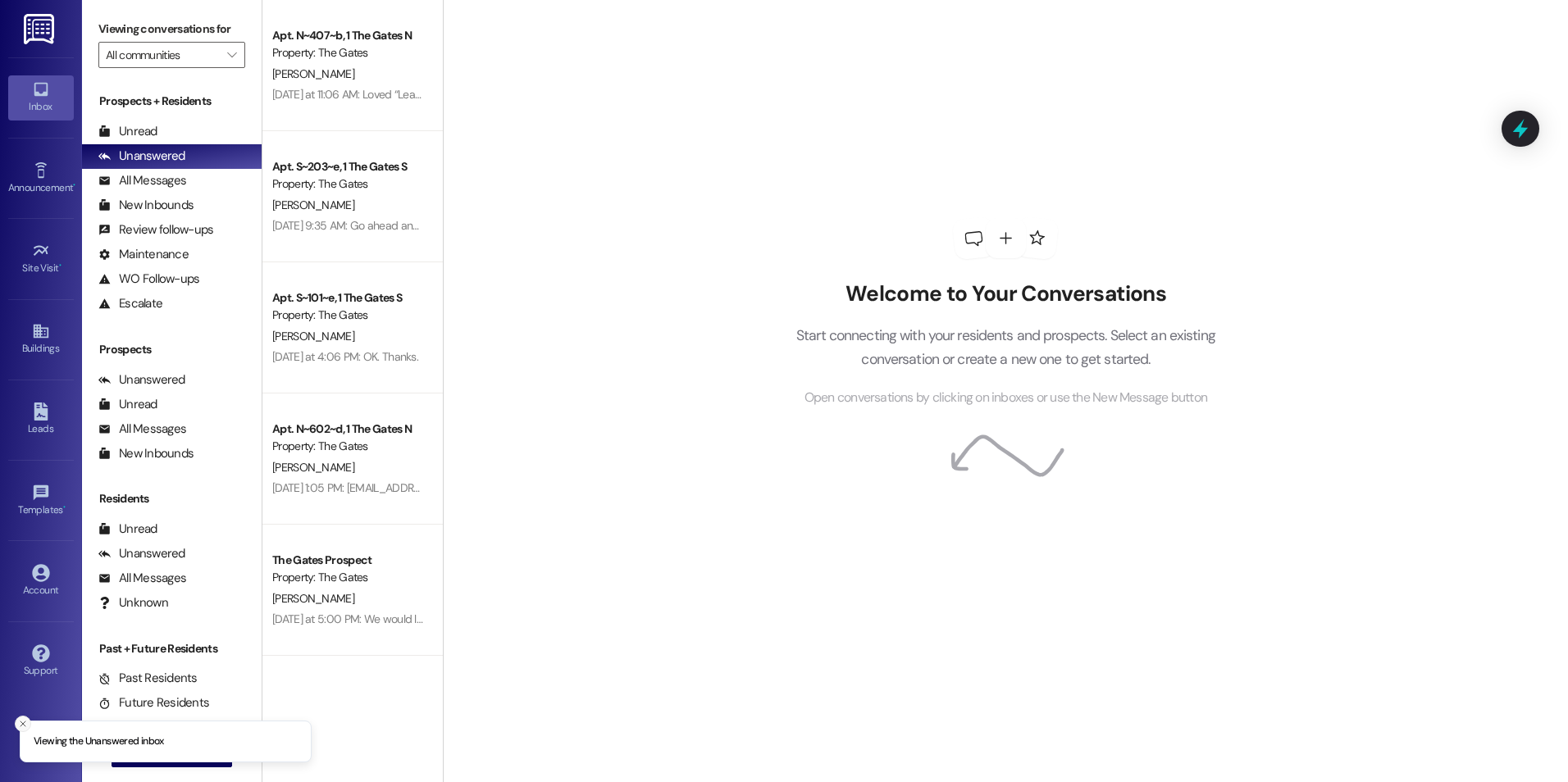
click at [20, 722] on icon "Close toast" at bounding box center [23, 724] width 10 height 10
click at [145, 758] on span "New Message" at bounding box center [181, 754] width 74 height 17
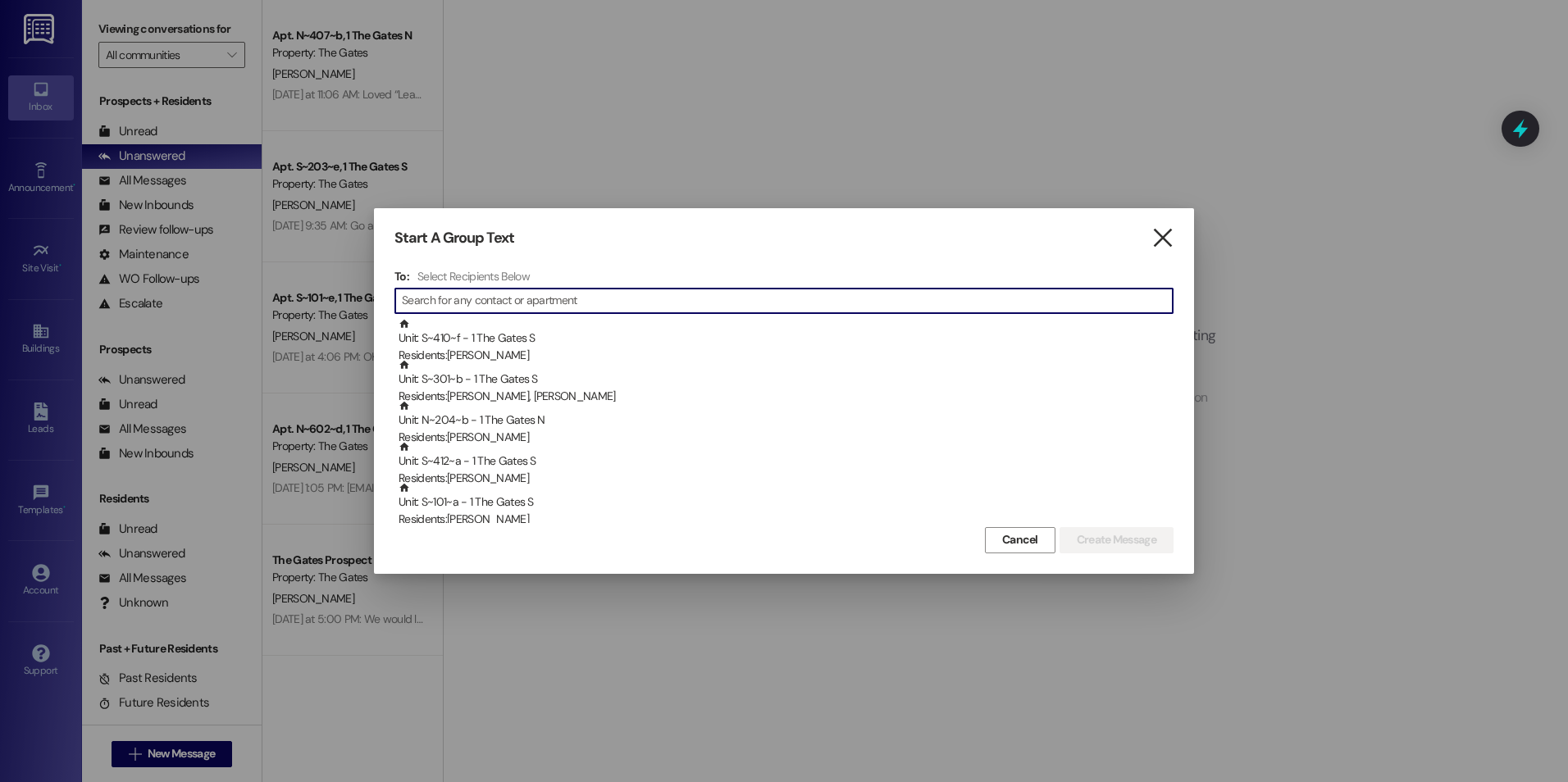
click at [1167, 241] on icon "" at bounding box center [1162, 238] width 22 height 17
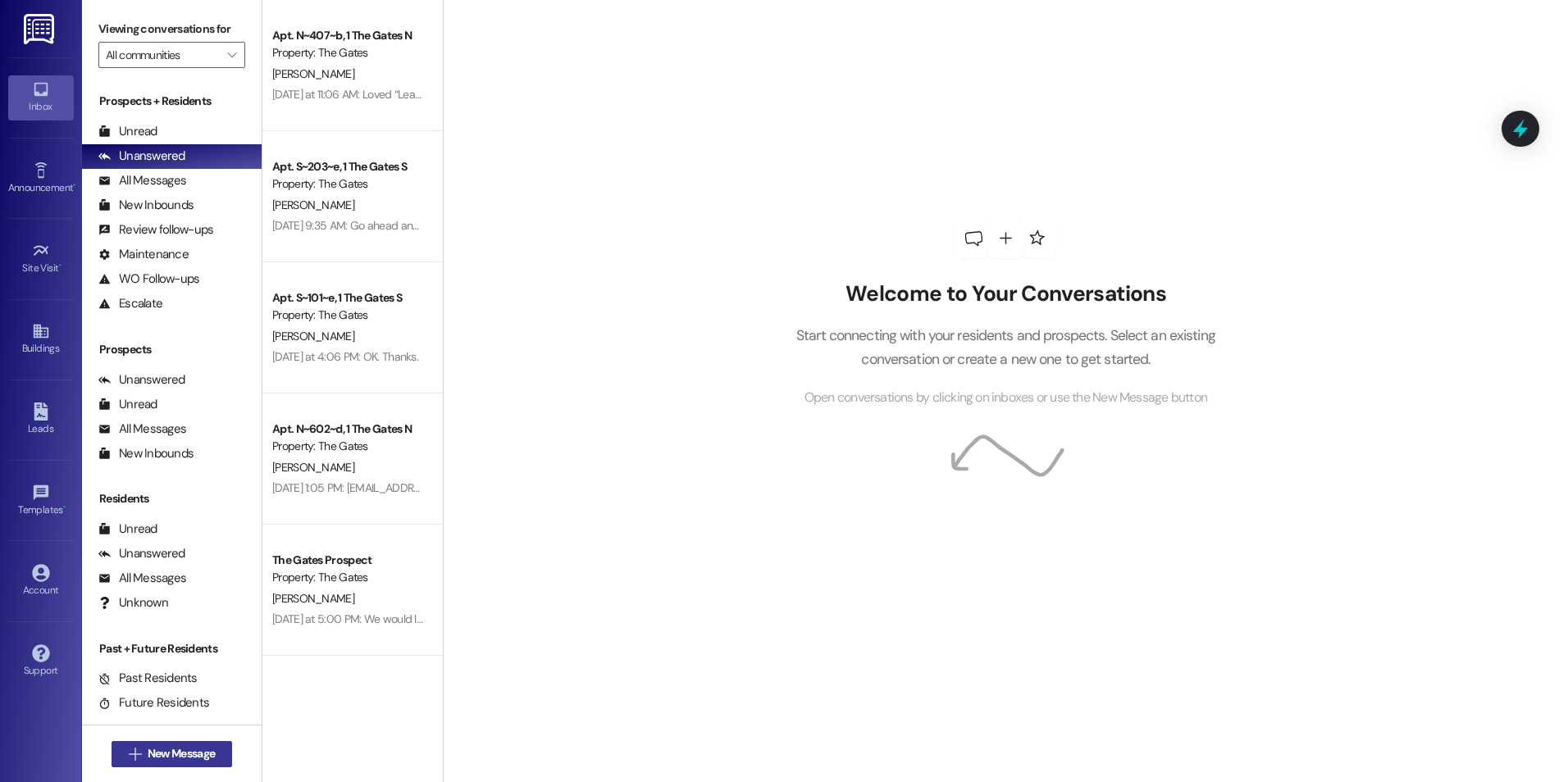
click at [123, 763] on button " New Message" at bounding box center [172, 754] width 121 height 26
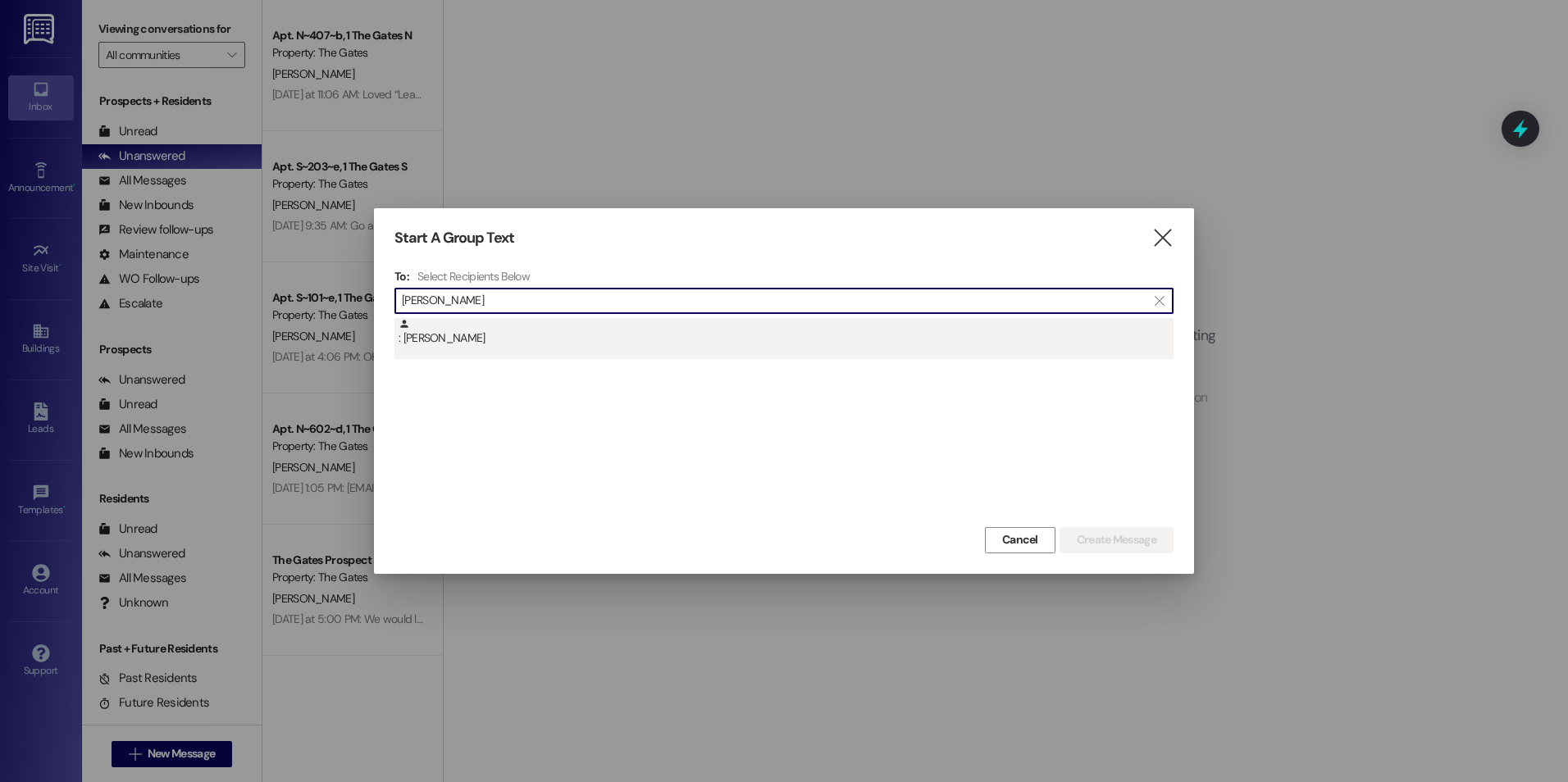
type input "[PERSON_NAME]"
click at [637, 331] on div ": [PERSON_NAME]" at bounding box center [786, 332] width 775 height 29
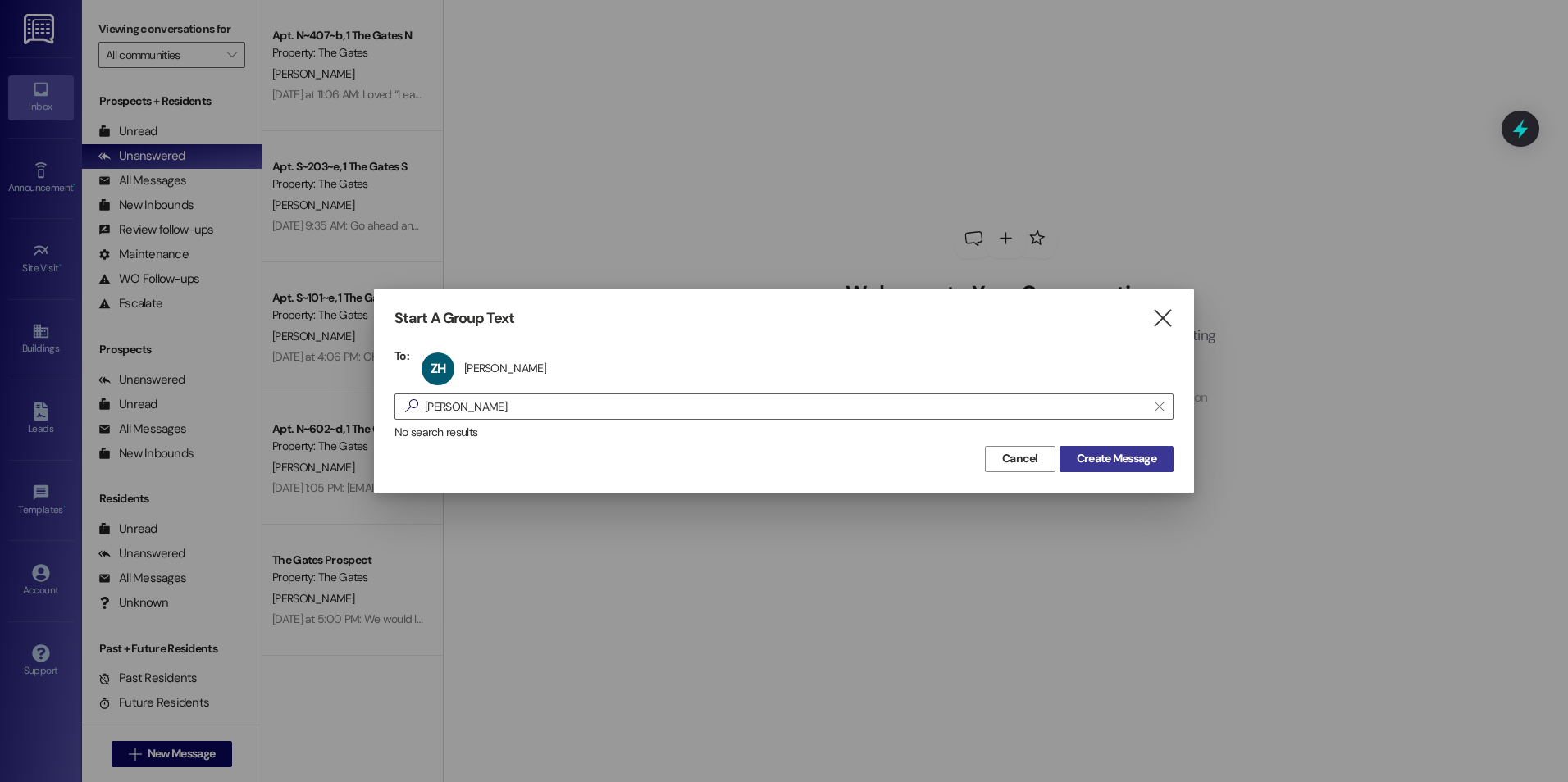
click at [1113, 456] on span "Create Message" at bounding box center [1116, 459] width 79 height 17
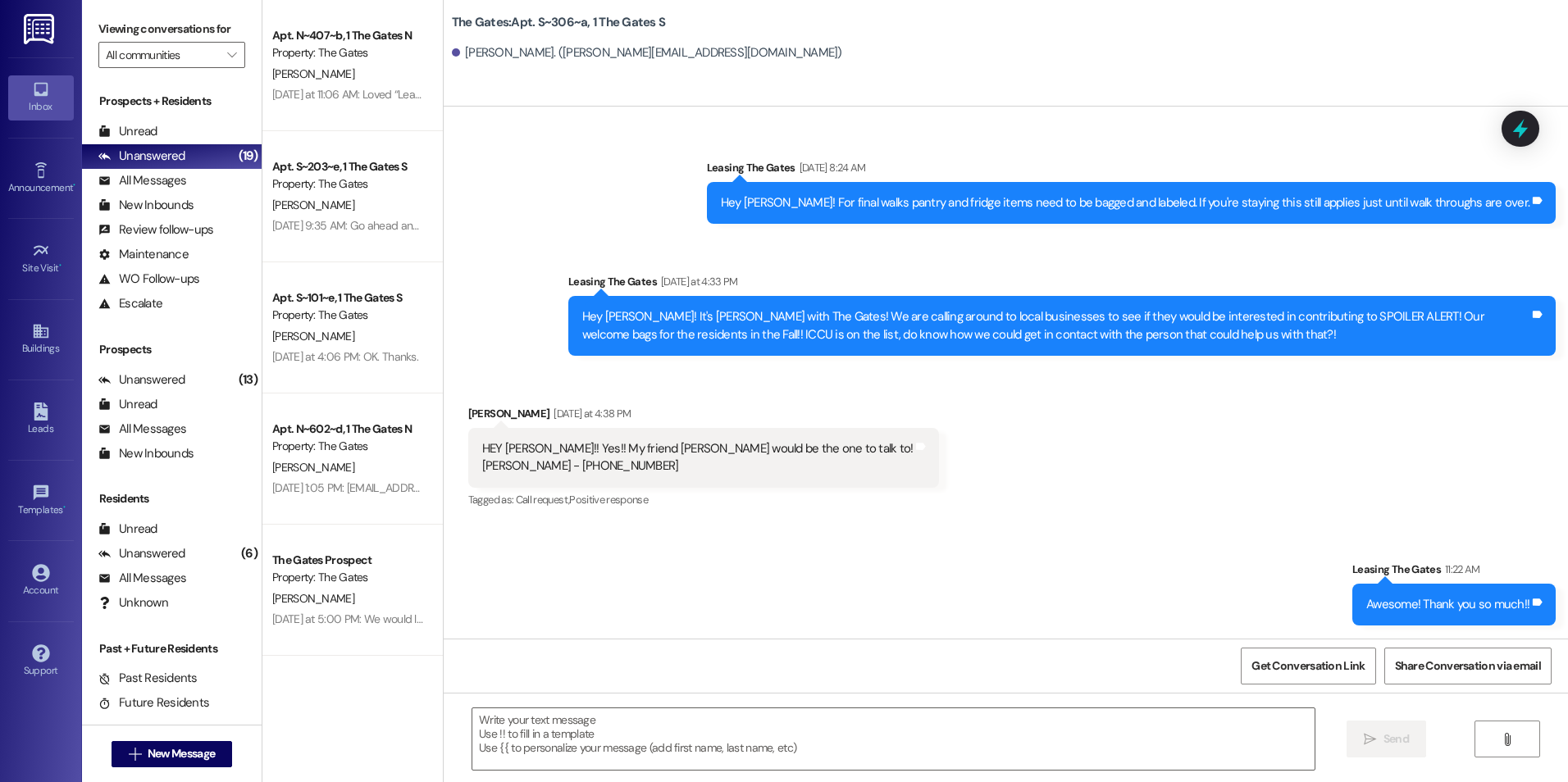
scroll to position [55239, 0]
